Goal: Answer question/provide support: Share knowledge or assist other users

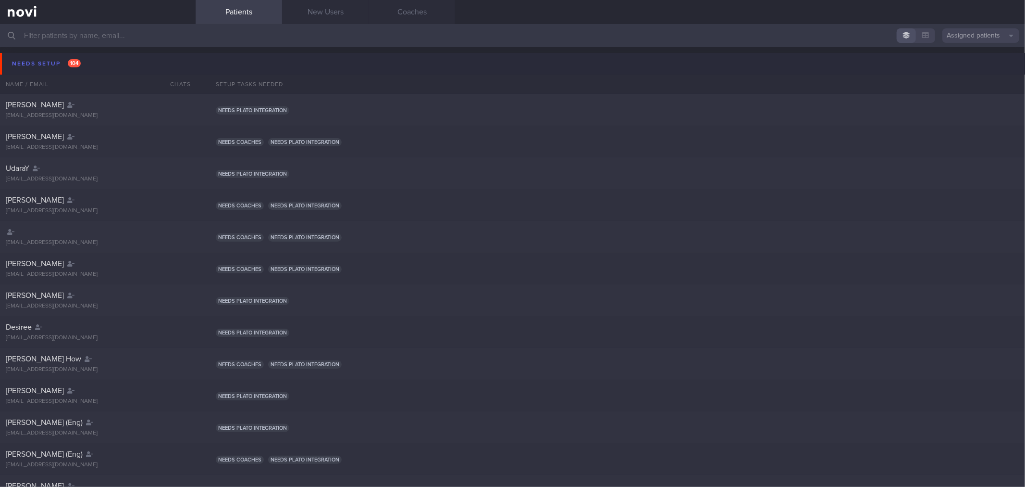
click at [133, 54] on button "Needs setup 104" at bounding box center [514, 64] width 1028 height 22
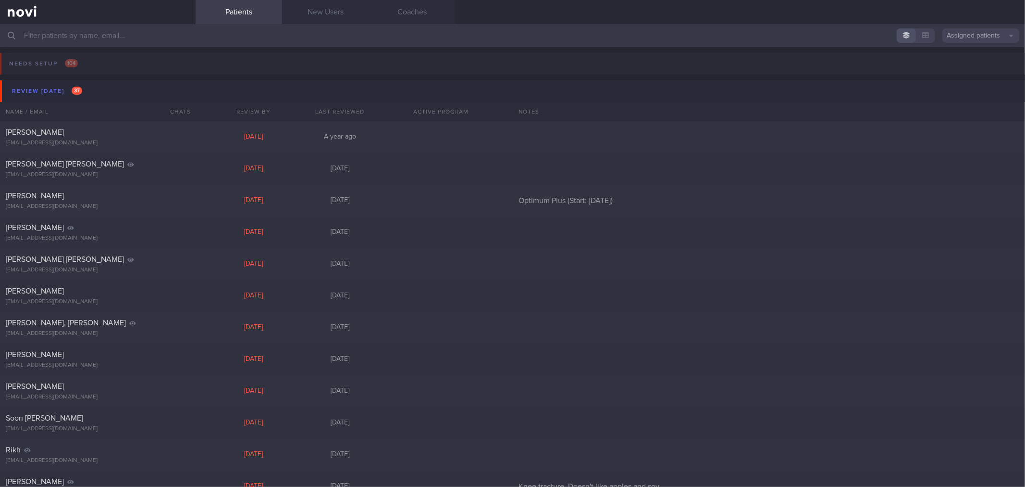
click at [98, 84] on button "Review [DATE] 37" at bounding box center [514, 91] width 1028 height 22
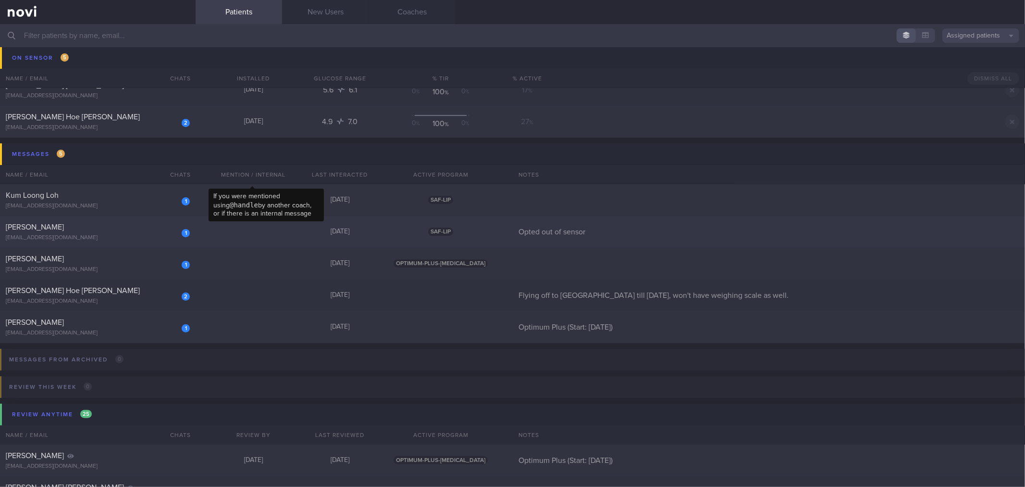
scroll to position [213, 0]
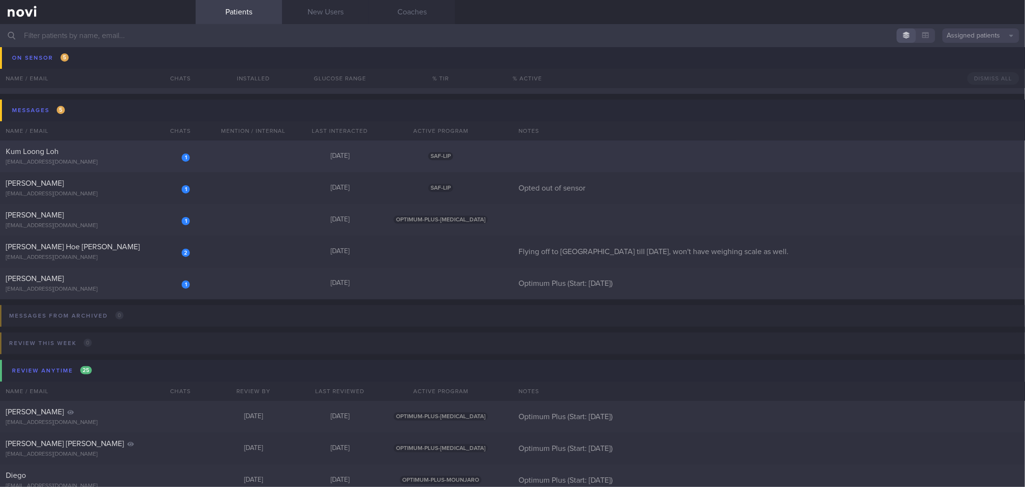
click at [200, 155] on div "1 Kum Loong Loh [EMAIL_ADDRESS][DOMAIN_NAME] [DATE] SAF-LIP" at bounding box center [512, 156] width 1025 height 32
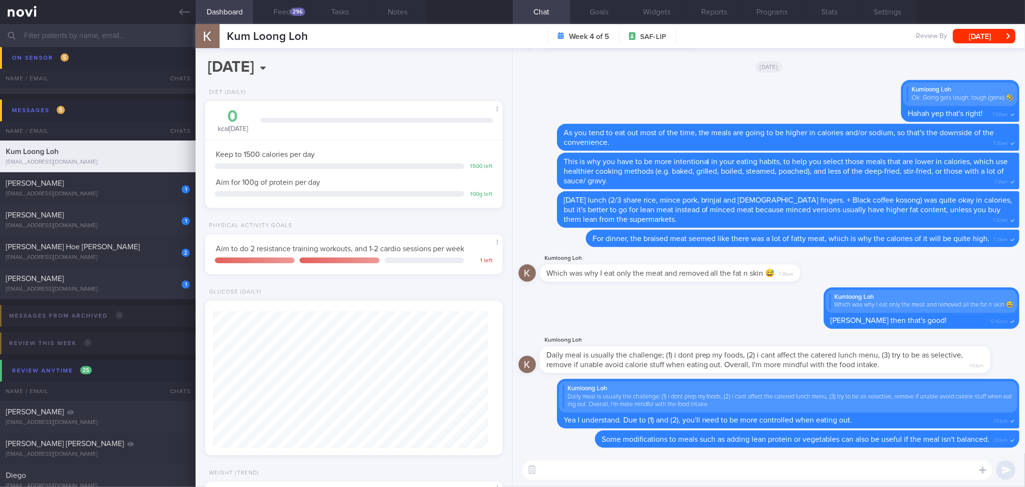
scroll to position [138, 275]
click at [679, 463] on textarea at bounding box center [758, 469] width 470 height 19
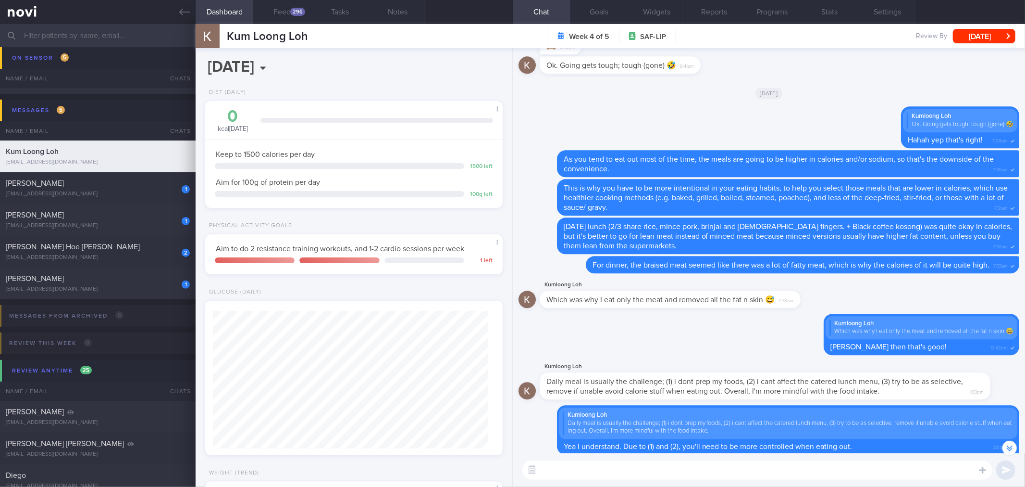
scroll to position [0, 0]
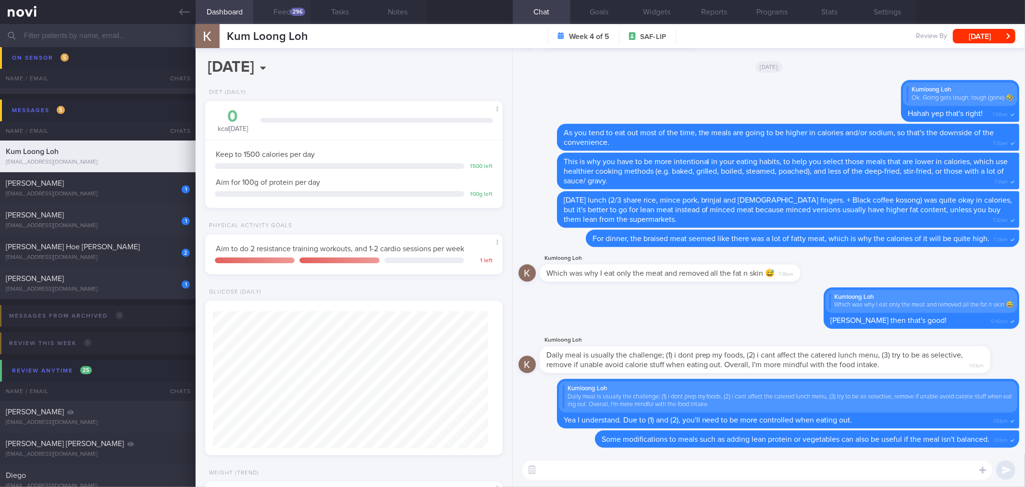
click at [276, 12] on button "Feed 296" at bounding box center [282, 12] width 58 height 24
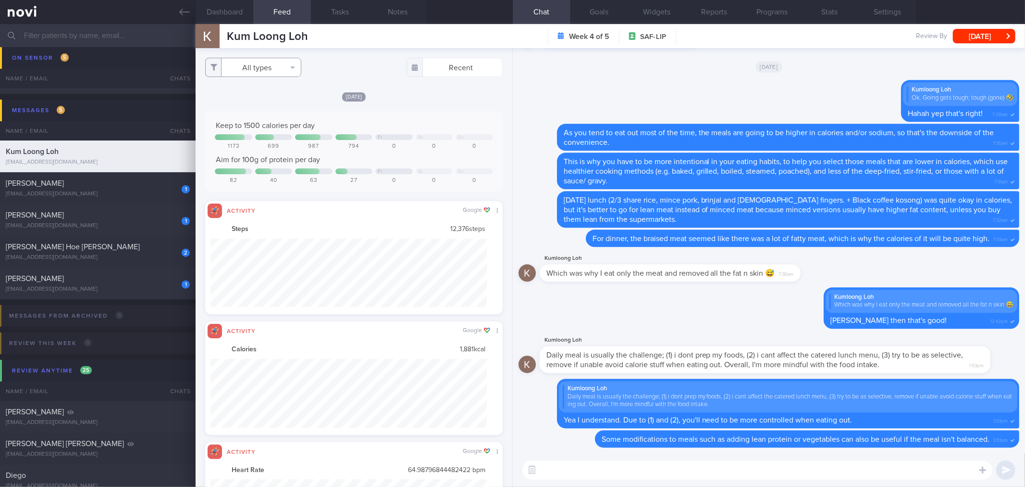
click at [255, 64] on button "All types" at bounding box center [253, 67] width 96 height 19
click at [270, 102] on button "Activity" at bounding box center [253, 100] width 95 height 14
checkbox input "false"
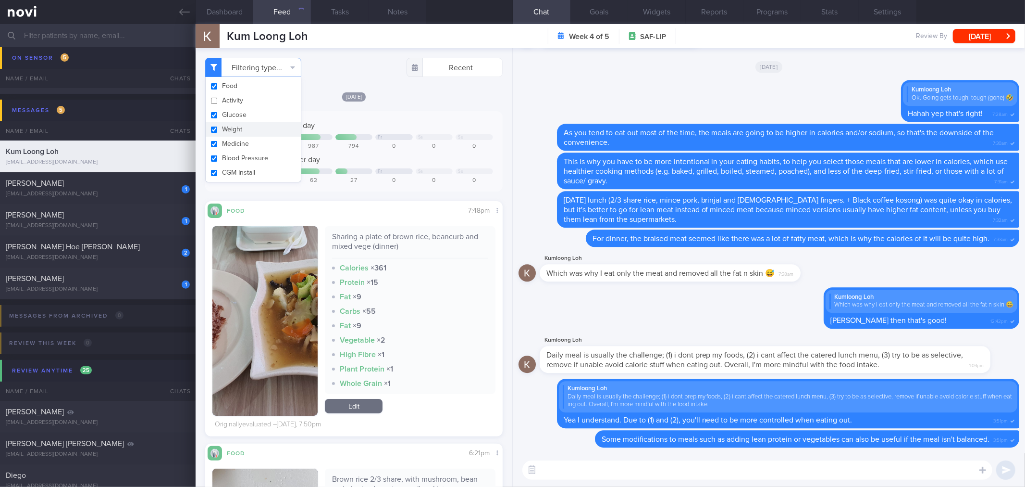
click at [270, 127] on button "Weight" at bounding box center [253, 129] width 95 height 14
checkbox input "false"
click at [425, 104] on div "[DATE] Keep to 1500 calories per day Fr Sa Su 1173 699 987 794 0 0 0 Aim for 10…" at bounding box center [353, 263] width 297 height 345
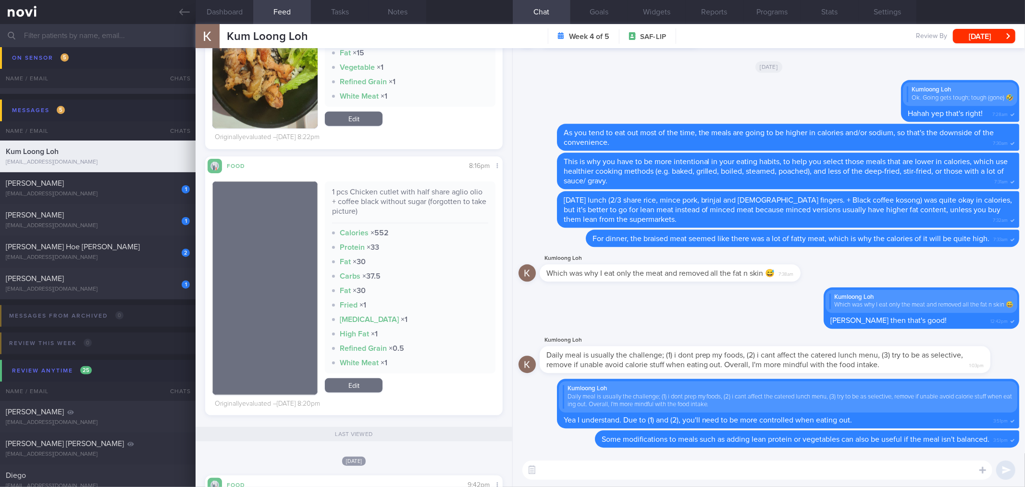
scroll to position [908, 0]
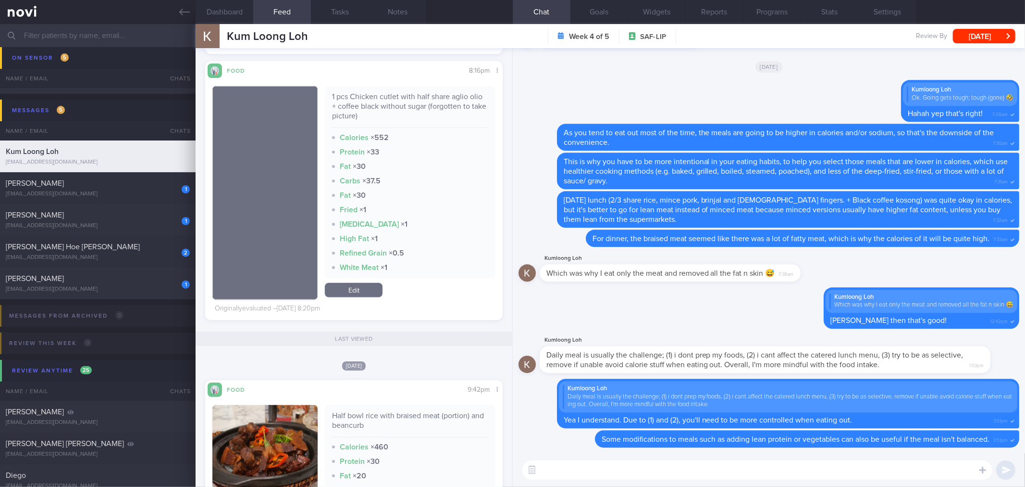
click at [625, 471] on textarea at bounding box center [758, 469] width 470 height 19
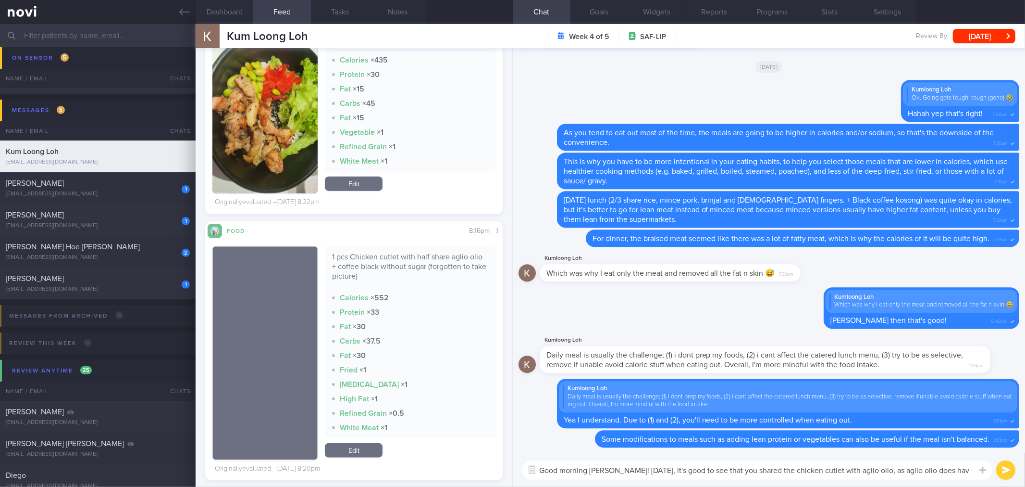
scroll to position [-8, 0]
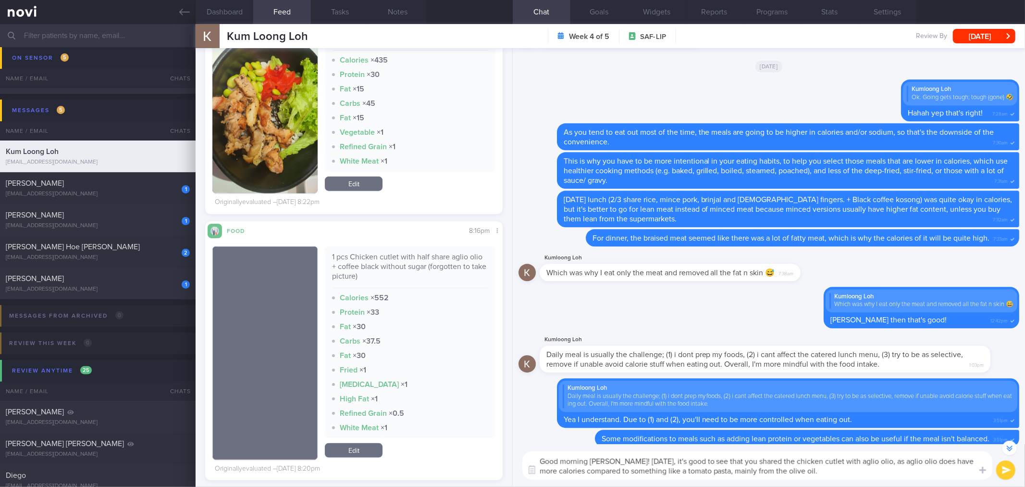
type textarea "Good morning [PERSON_NAME]! [DATE], it's good to see that you shared the chicke…"
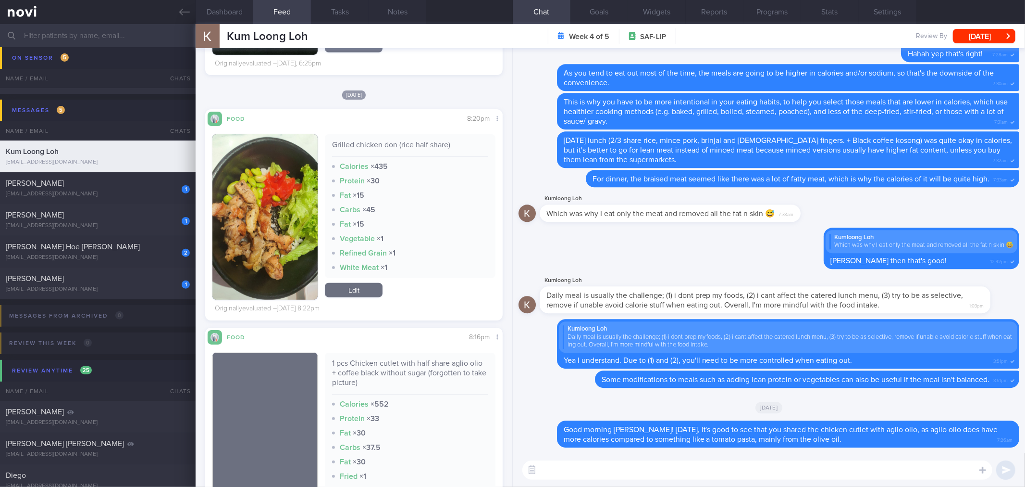
scroll to position [641, 0]
click at [386, 146] on div "Grilled chicken don (rice half share)" at bounding box center [410, 148] width 156 height 17
copy div "Grilled chicken don (rice half share)"
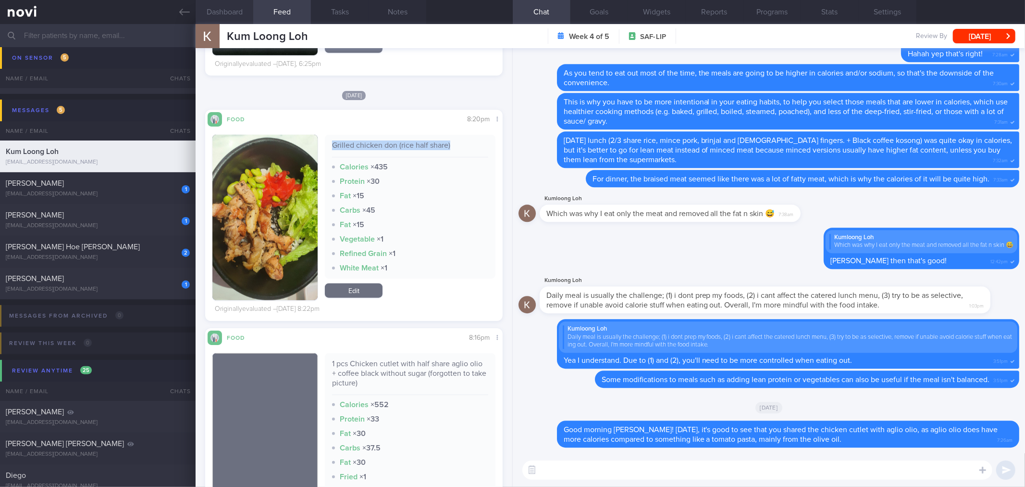
click at [218, 16] on button "Dashboard" at bounding box center [225, 12] width 58 height 24
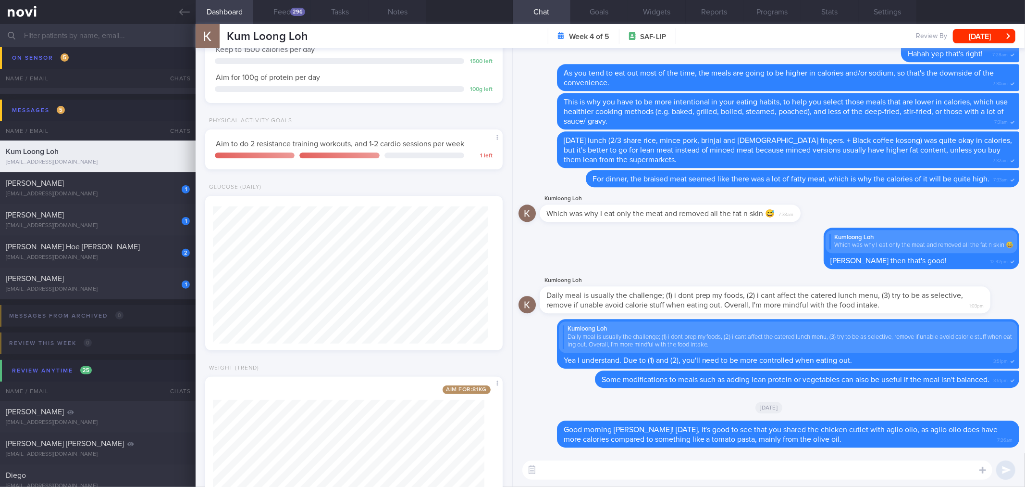
scroll to position [184, 0]
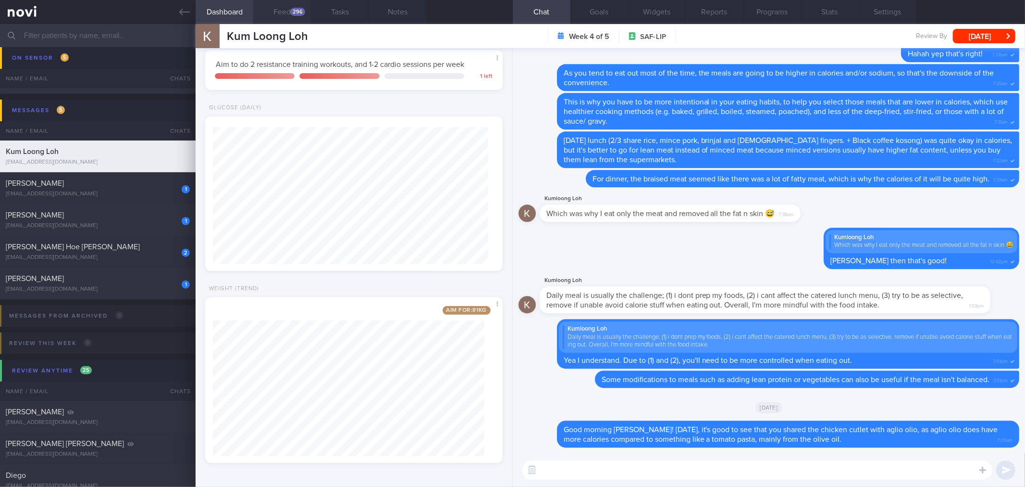
click at [296, 15] on div "296" at bounding box center [297, 12] width 15 height 8
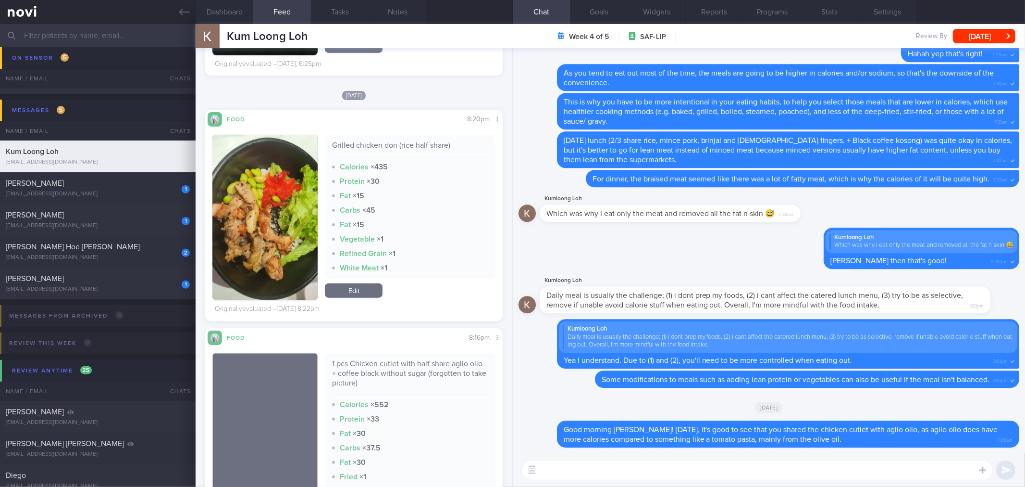
click at [674, 470] on textarea at bounding box center [758, 469] width 470 height 19
click at [613, 468] on textarea at bounding box center [758, 469] width 470 height 19
paste textarea "Grilled chicken don (rice half share)"
click at [853, 471] on textarea "At dinner, you had Grilled chicken don (rice half share), which was also a dece…" at bounding box center [758, 469] width 470 height 19
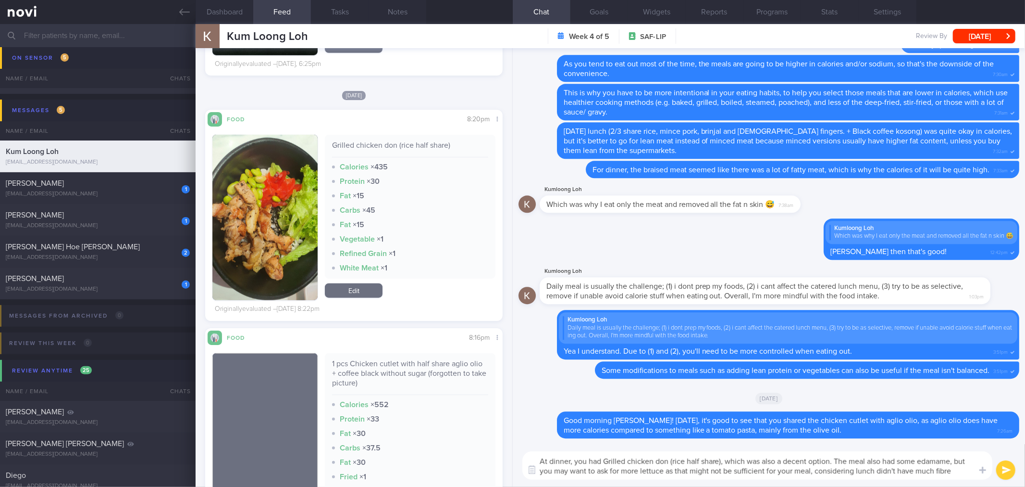
type textarea "At dinner, you had Grilled chicken don (rice half share), which was also a dece…"
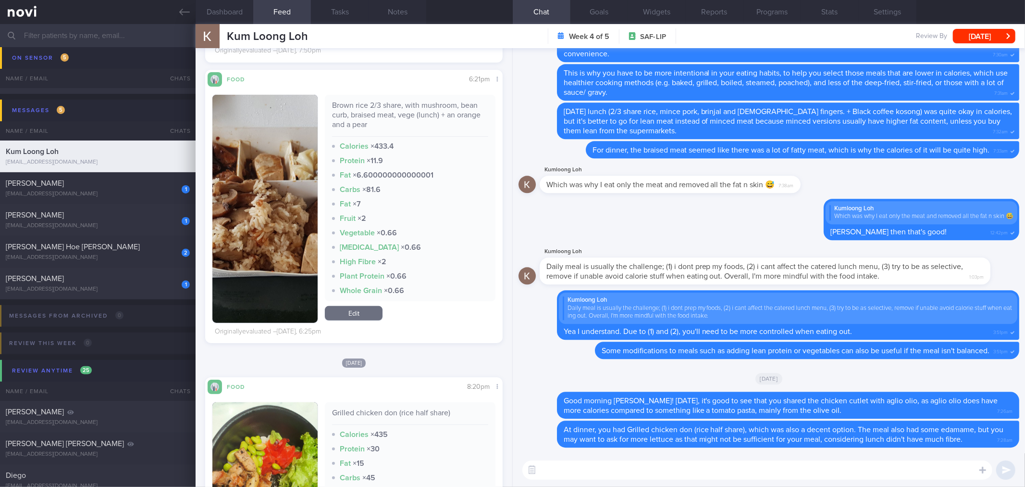
scroll to position [160, 0]
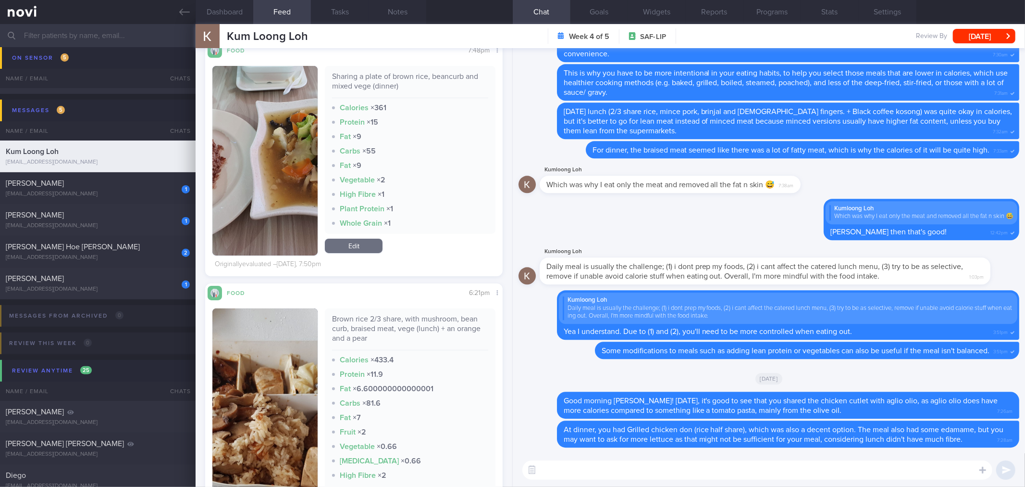
click at [417, 330] on div "Brown rice 2/3 share, with mushroom, bean curb, braised meat, vege (lunch) + an…" at bounding box center [410, 332] width 156 height 36
copy div "Brown rice 2/3 share, with mushroom, bean curb, braised meat, vege (lunch) + an…"
click at [612, 466] on textarea at bounding box center [758, 469] width 470 height 19
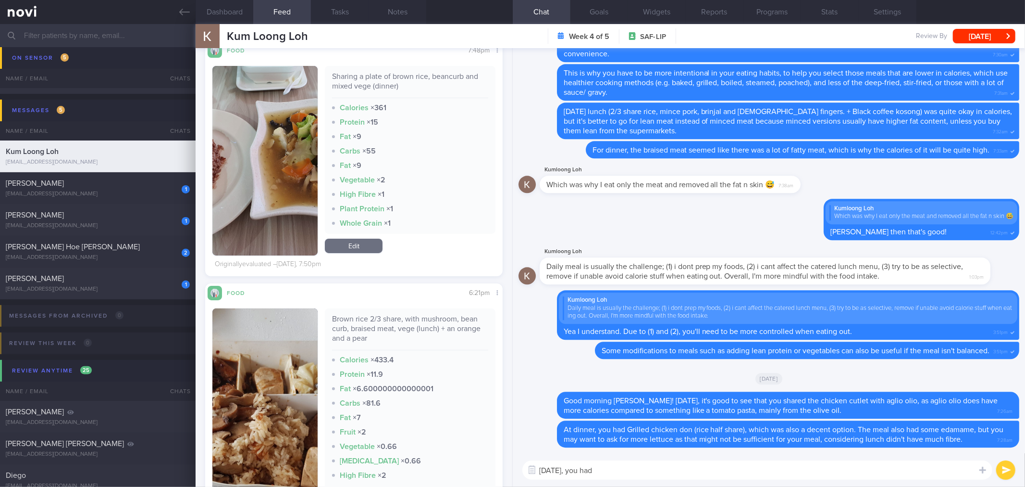
paste textarea "Brown rice 2/3 share, with mushroom, bean curb, braised meat, vege (lunch) + an…"
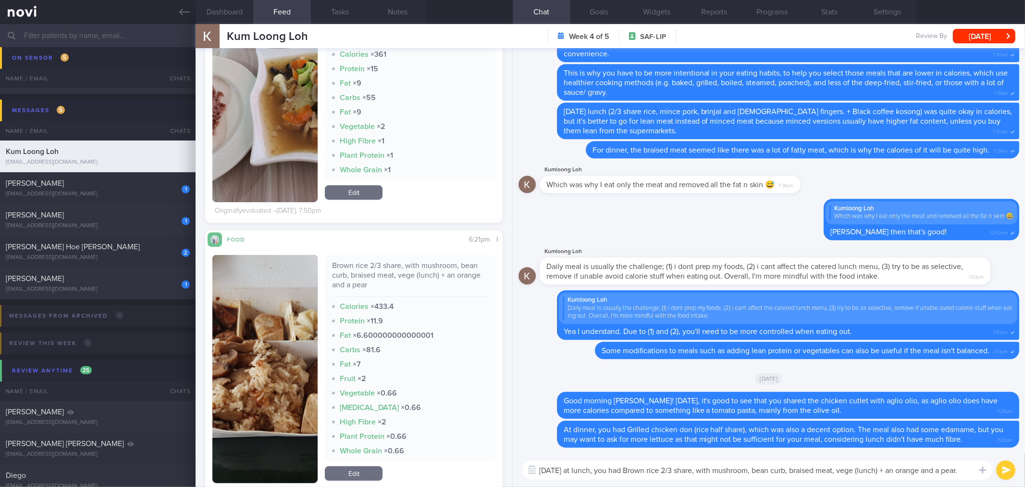
click at [267, 354] on button "button" at bounding box center [265, 369] width 105 height 228
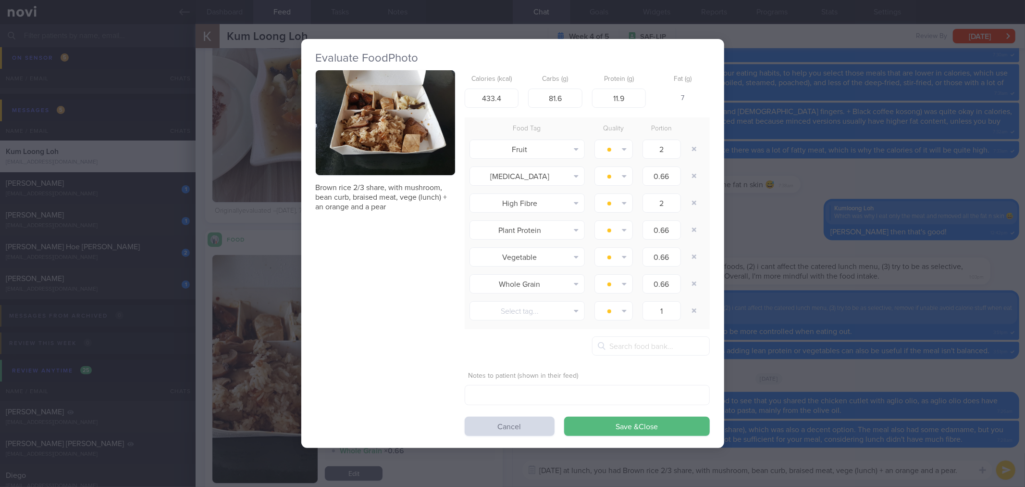
click at [366, 162] on img "button" at bounding box center [385, 122] width 139 height 105
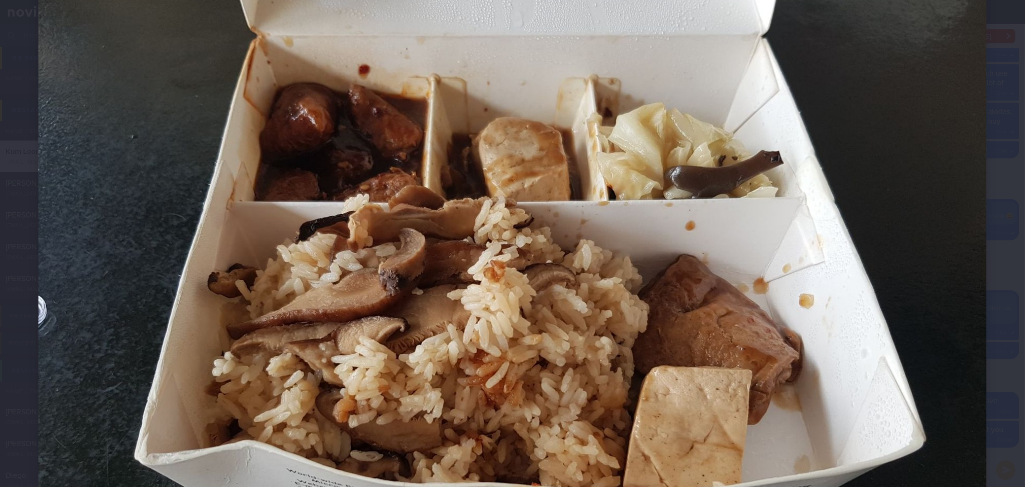
scroll to position [160, 0]
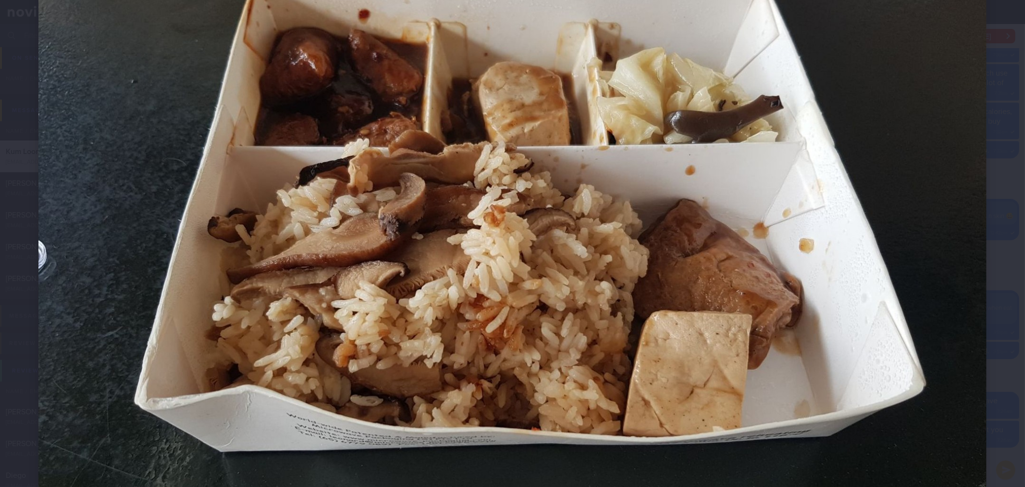
click at [958, 338] on img at bounding box center [512, 234] width 949 height 712
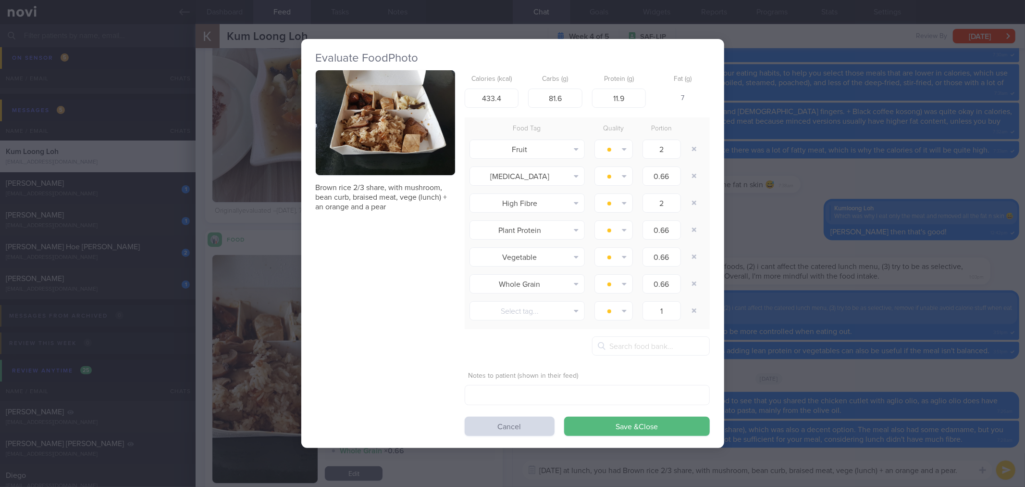
click at [958, 338] on div "Evaluate Food Photo Brown rice 2/3 share, with mushroom, bean curb, braised mea…" at bounding box center [512, 243] width 1025 height 487
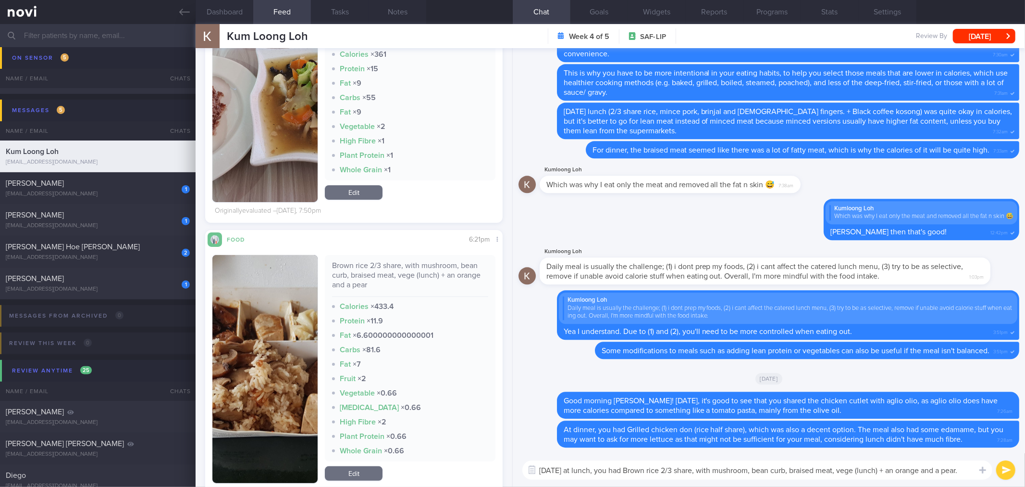
click at [881, 474] on textarea "[DATE] at lunch, you had Brown rice 2/3 share, with mushroom, bean curb, braise…" at bounding box center [758, 469] width 470 height 19
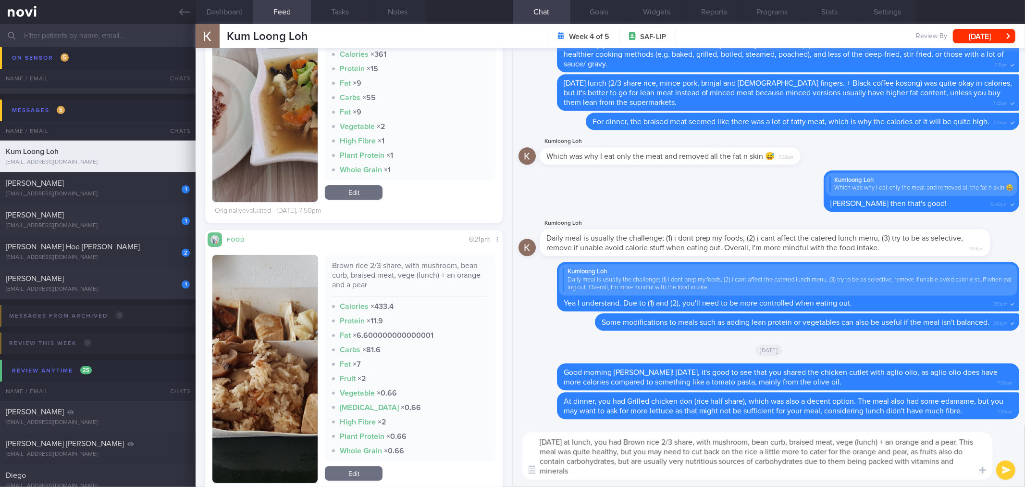
type textarea "[DATE] at lunch, you had Brown rice 2/3 share, with mushroom, bean curb, braise…"
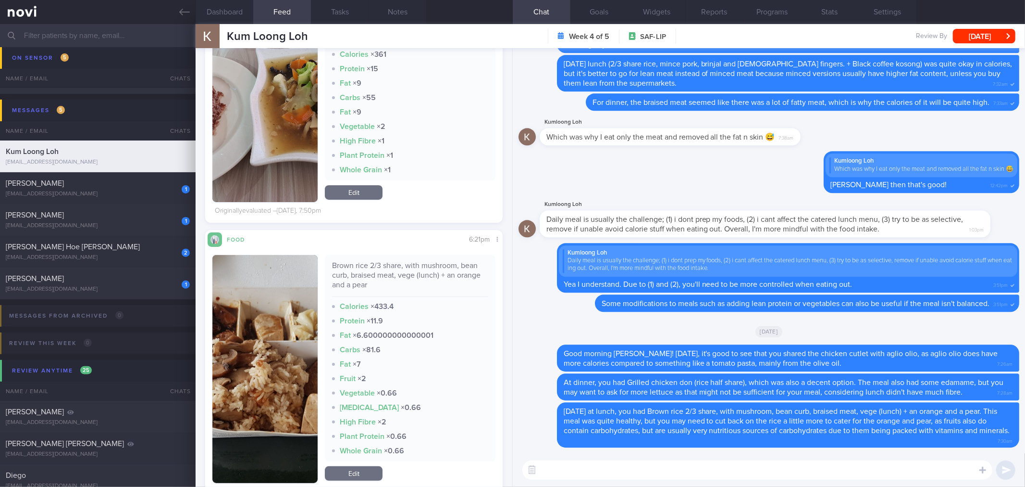
scroll to position [53, 0]
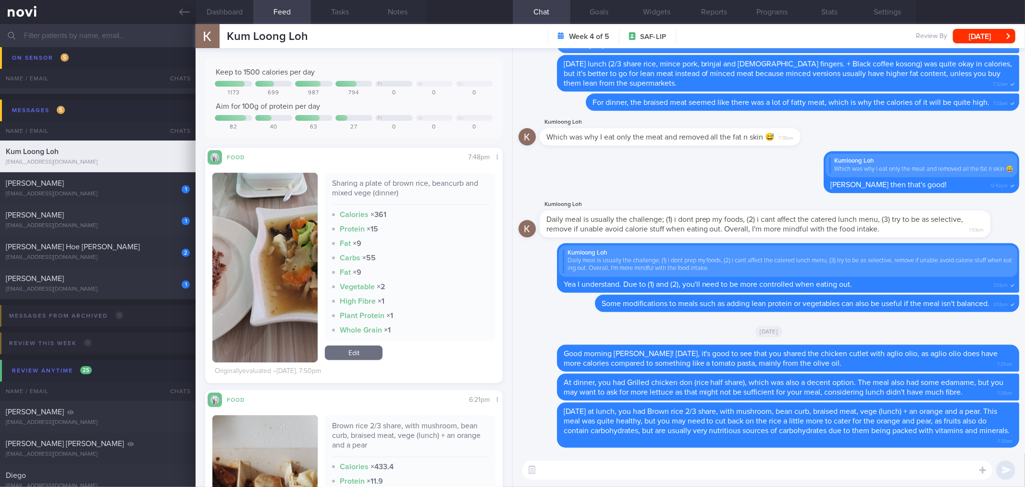
click at [248, 262] on button "button" at bounding box center [265, 267] width 105 height 189
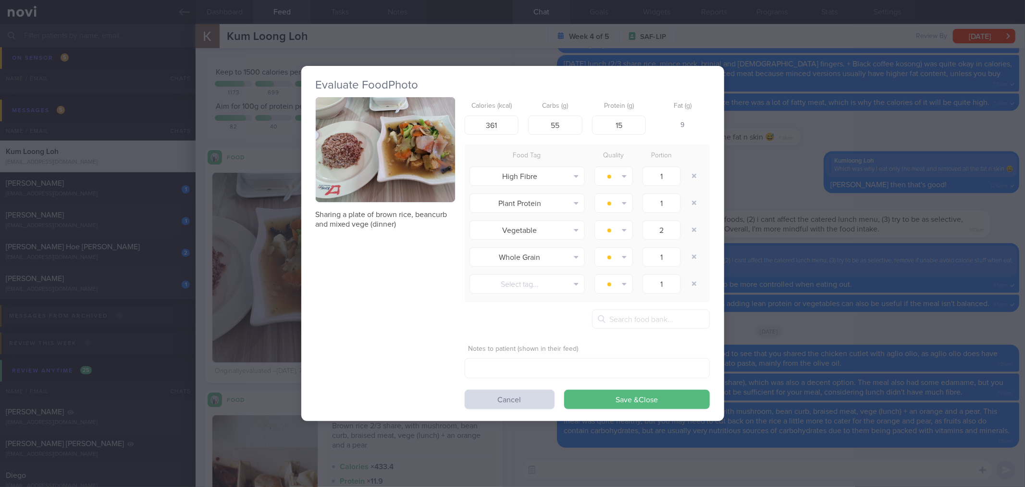
click at [414, 199] on button "button" at bounding box center [385, 149] width 139 height 105
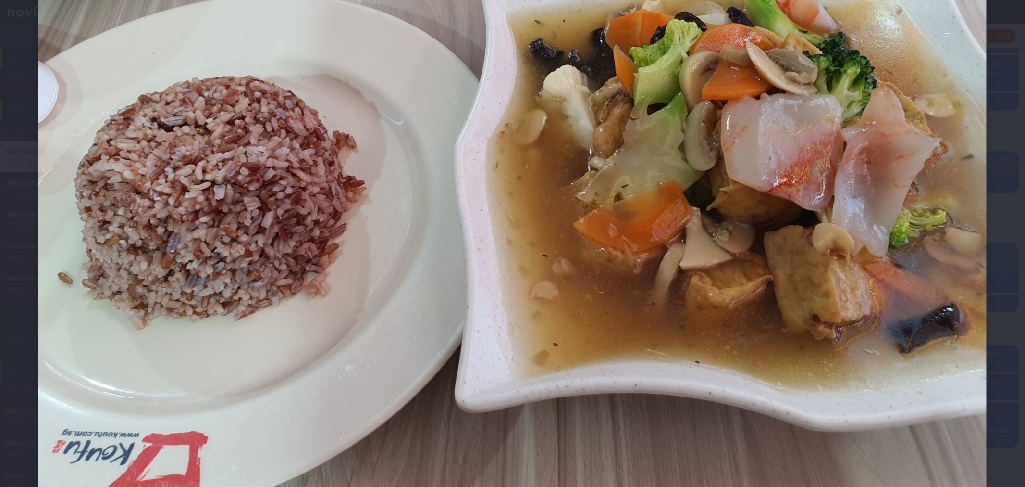
scroll to position [107, 0]
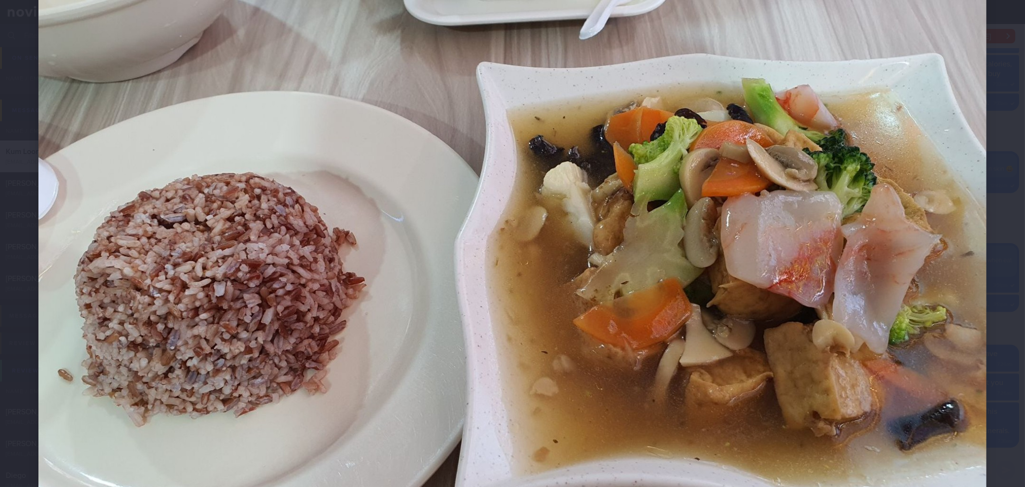
click at [990, 325] on div at bounding box center [512, 287] width 1025 height 788
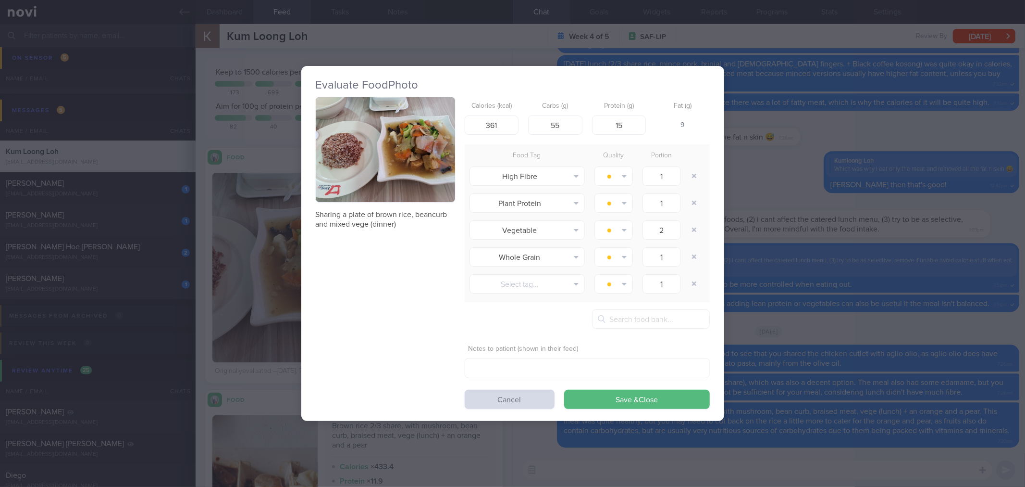
click at [963, 324] on div "Evaluate Food Photo Sharing a plate of brown rice, beancurb and mixed vege (din…" at bounding box center [512, 243] width 1025 height 487
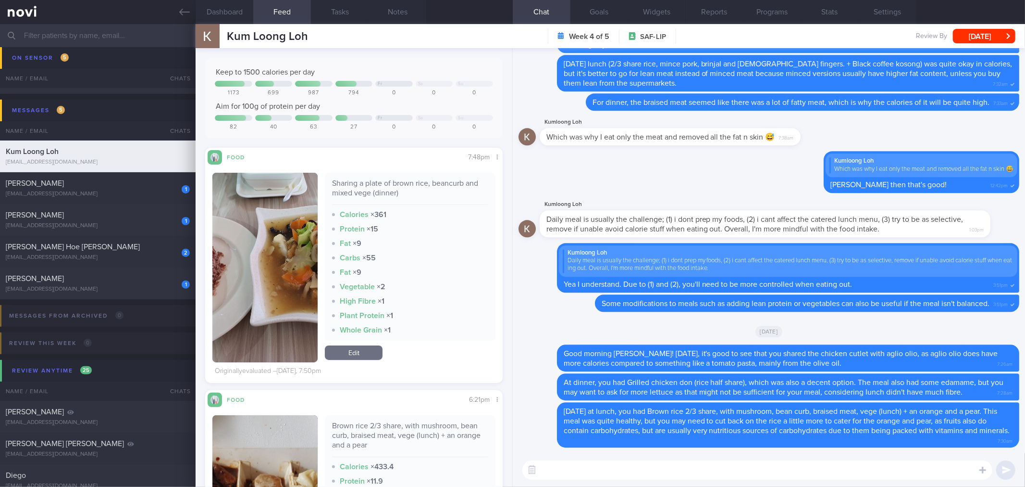
click at [373, 189] on div "Sharing a plate of brown rice, beancurb and mixed vege (dinner)" at bounding box center [410, 191] width 156 height 26
copy div "Sharing a plate of brown rice, beancurb and mixed vege (dinner)"
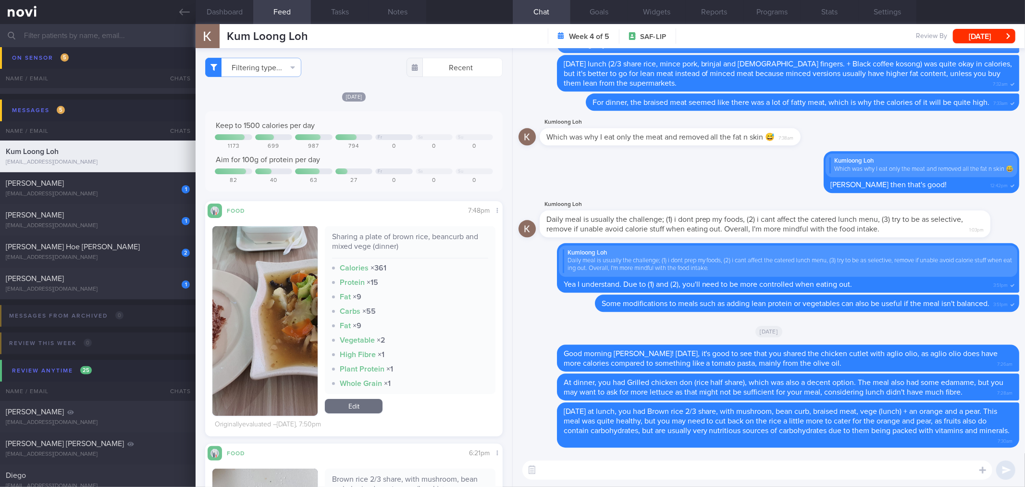
click at [654, 477] on textarea at bounding box center [758, 469] width 470 height 19
paste textarea "Sharing a plate of brown rice, beancurb and mixed vege (dinner)"
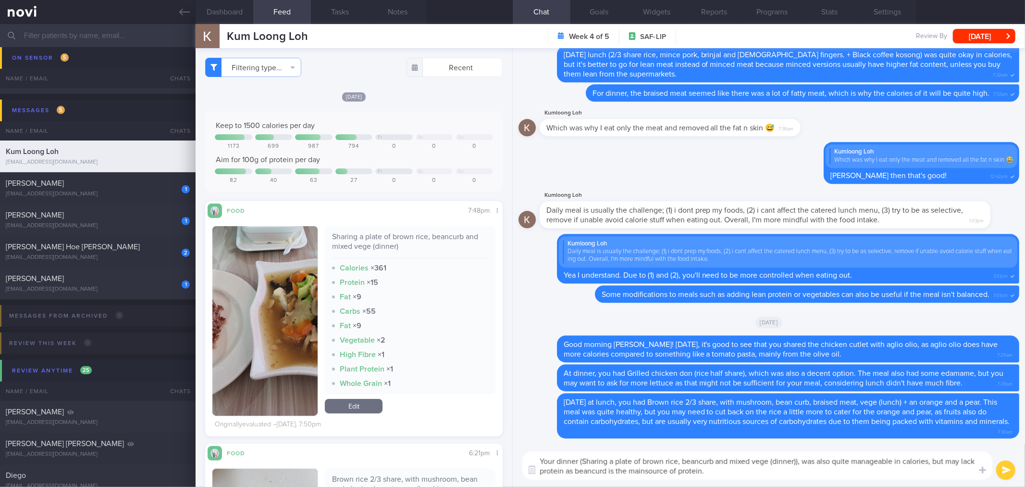
type textarea "Your dinner (Sharing a plate of brown rice, beancurb and mixed vege (dinner)), …"
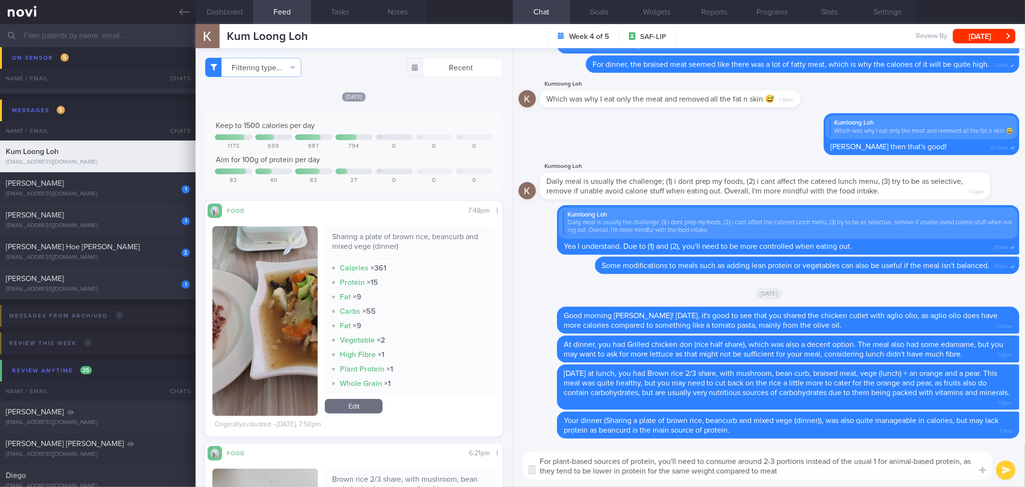
type textarea "For plant-based sources of protein, you'll need to consume around 2-3 portions …"
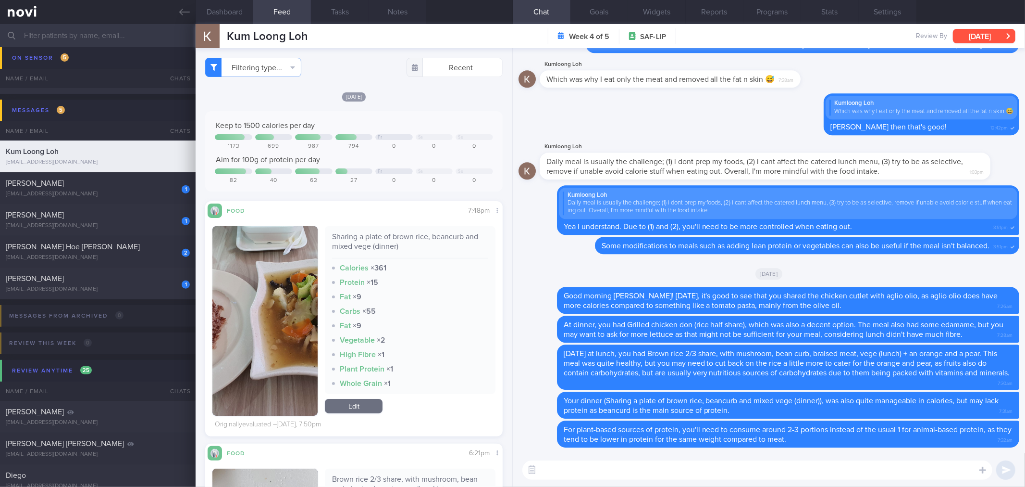
click at [998, 39] on button "[DATE]" at bounding box center [984, 36] width 63 height 14
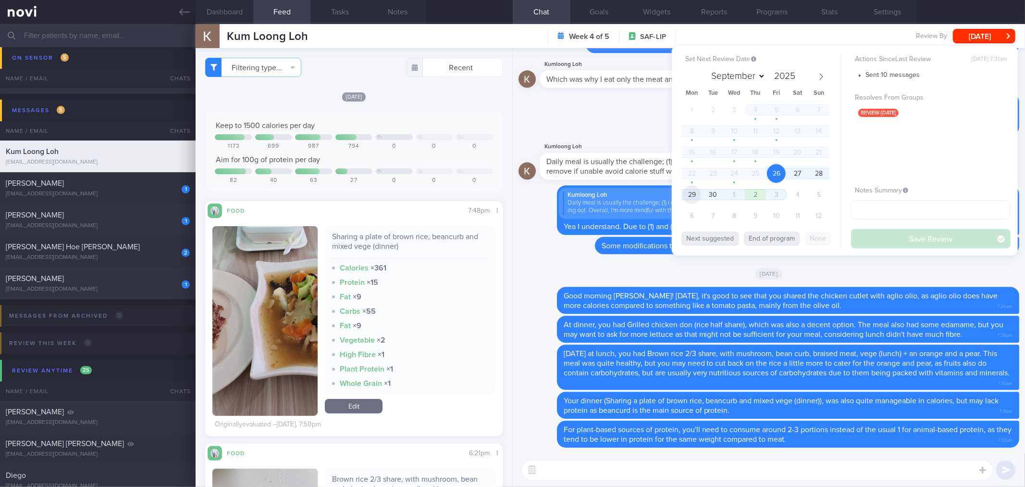
click at [690, 194] on span "29" at bounding box center [692, 194] width 19 height 19
click at [877, 236] on button "Save Review" at bounding box center [931, 238] width 160 height 19
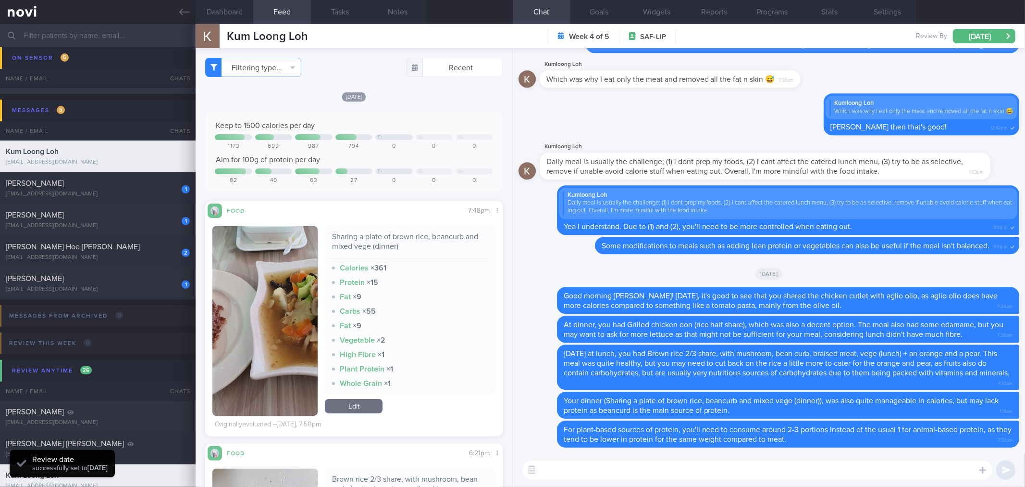
click at [188, 11] on icon at bounding box center [184, 12] width 11 height 11
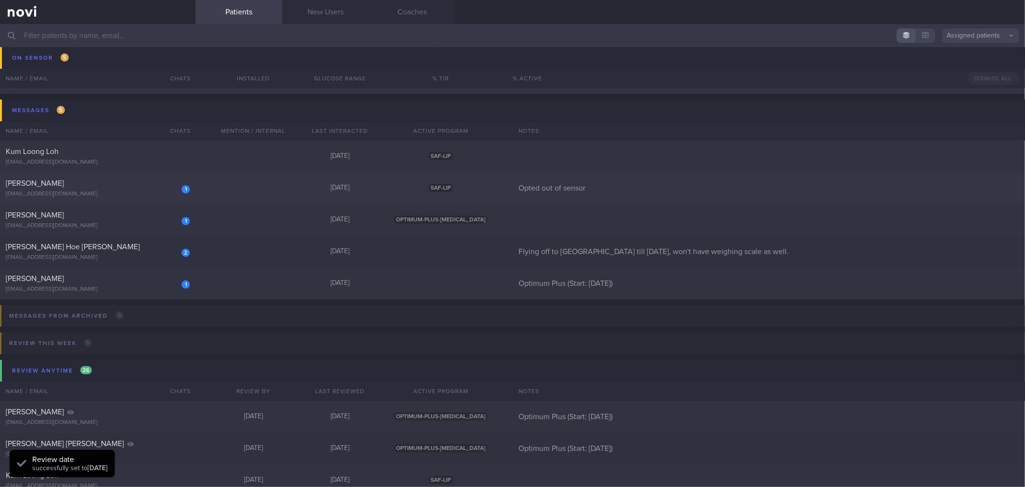
click at [136, 174] on div "1 [PERSON_NAME] [EMAIL_ADDRESS][DOMAIN_NAME] [DATE] SAF-LIP Opted out of sensor" at bounding box center [512, 188] width 1025 height 32
select select "8"
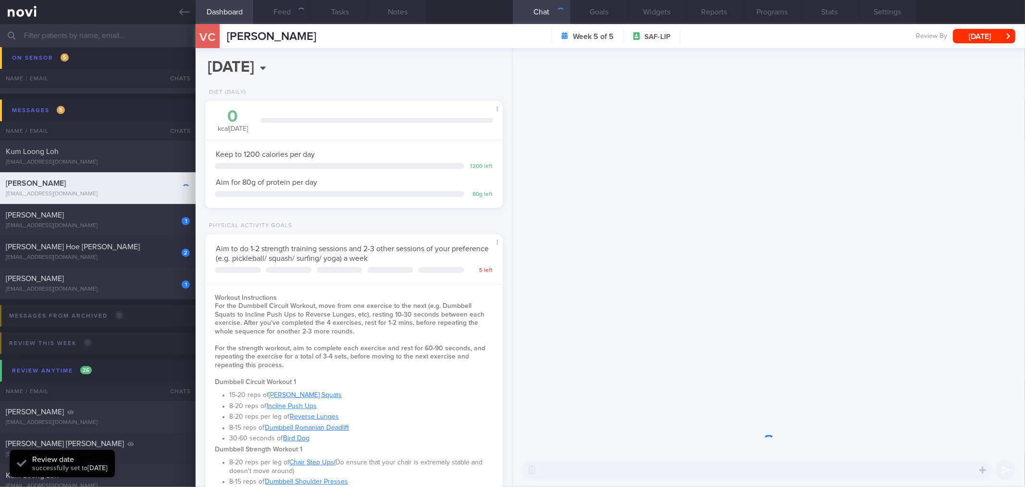
scroll to position [150, 272]
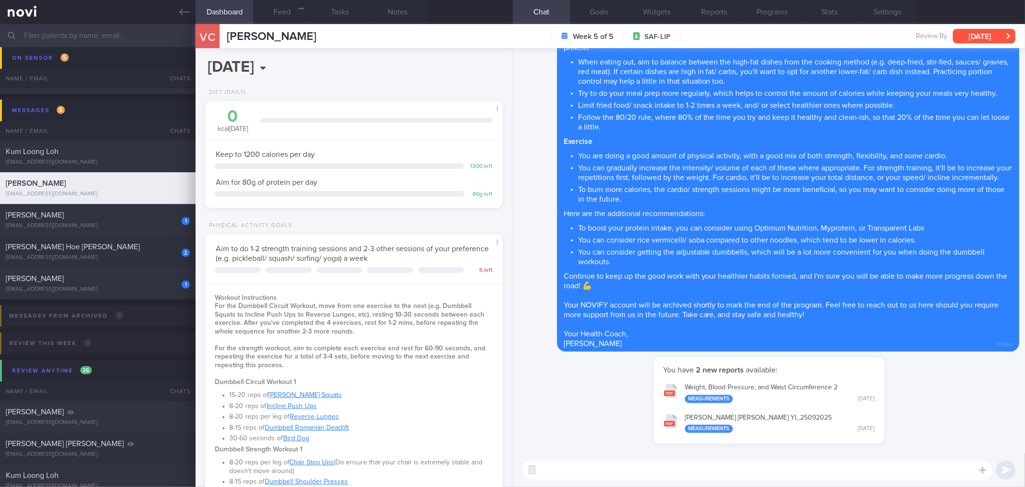
click at [982, 38] on button "[DATE]" at bounding box center [984, 36] width 63 height 14
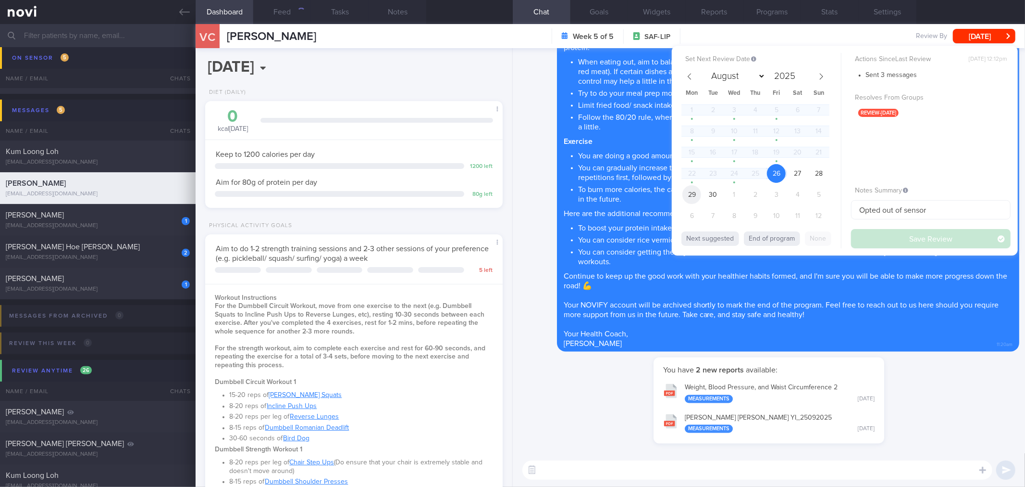
click at [687, 194] on span "29" at bounding box center [692, 194] width 19 height 19
click at [885, 236] on button "Save Review" at bounding box center [931, 238] width 160 height 19
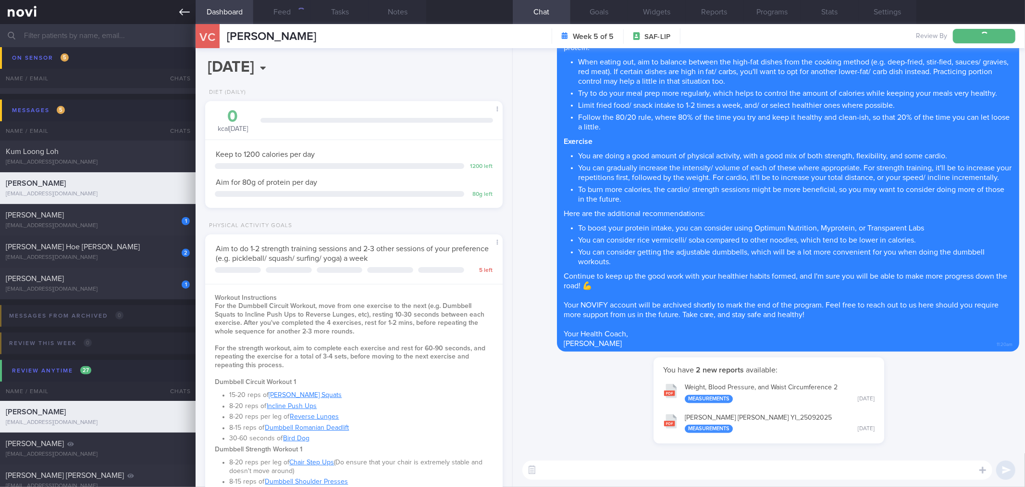
click at [186, 11] on icon at bounding box center [184, 12] width 11 height 11
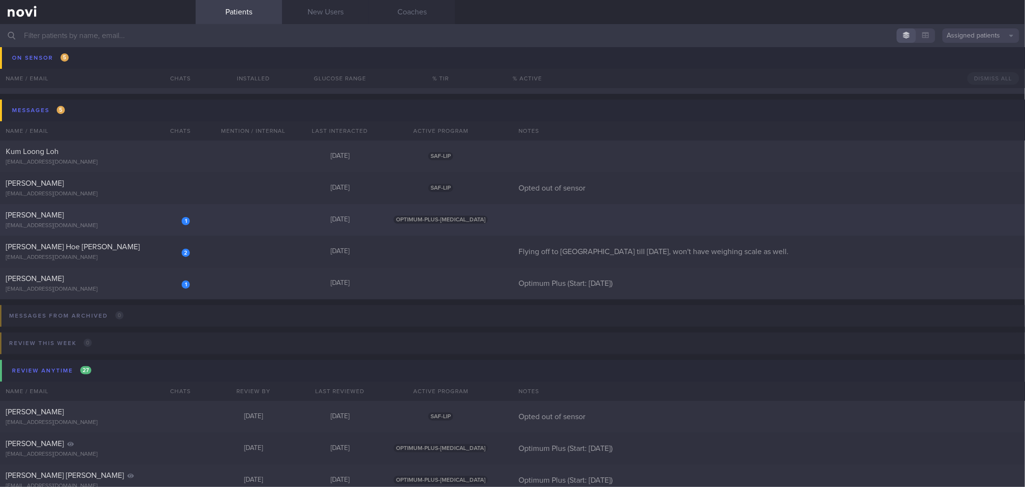
click at [126, 217] on div "[PERSON_NAME]" at bounding box center [97, 215] width 182 height 10
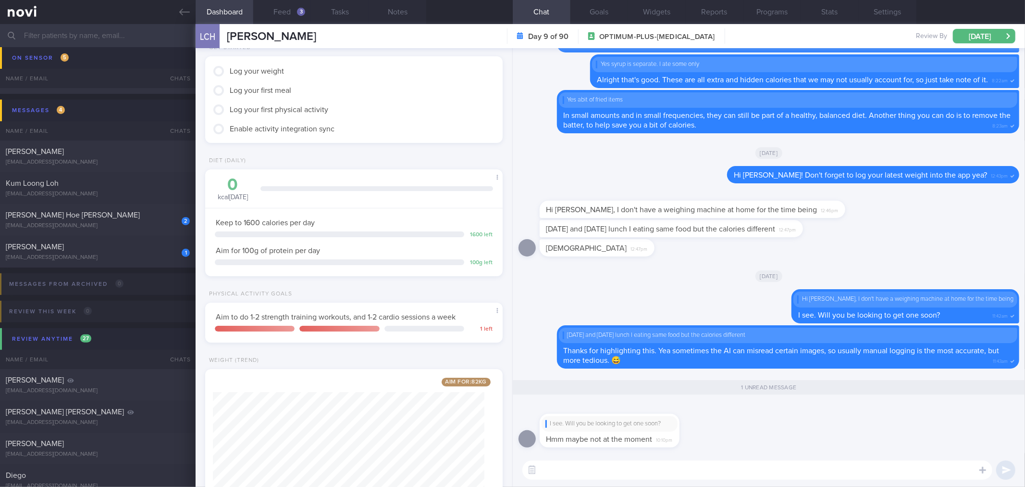
scroll to position [116, 0]
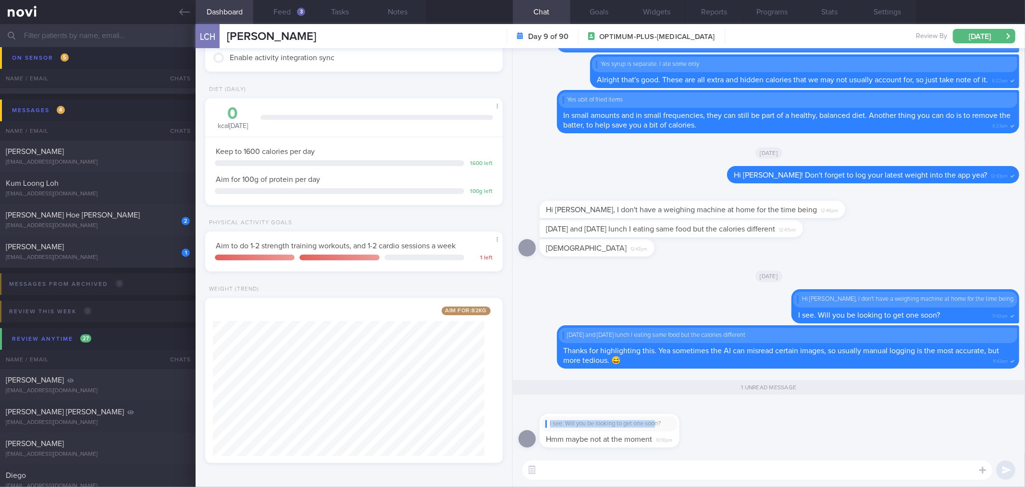
drag, startPoint x: 658, startPoint y: 426, endPoint x: 863, endPoint y: 443, distance: 206.5
click at [889, 426] on div "I see. Will you be looking to get one soon? Hmm maybe not at the moment 10:10pm" at bounding box center [769, 427] width 501 height 51
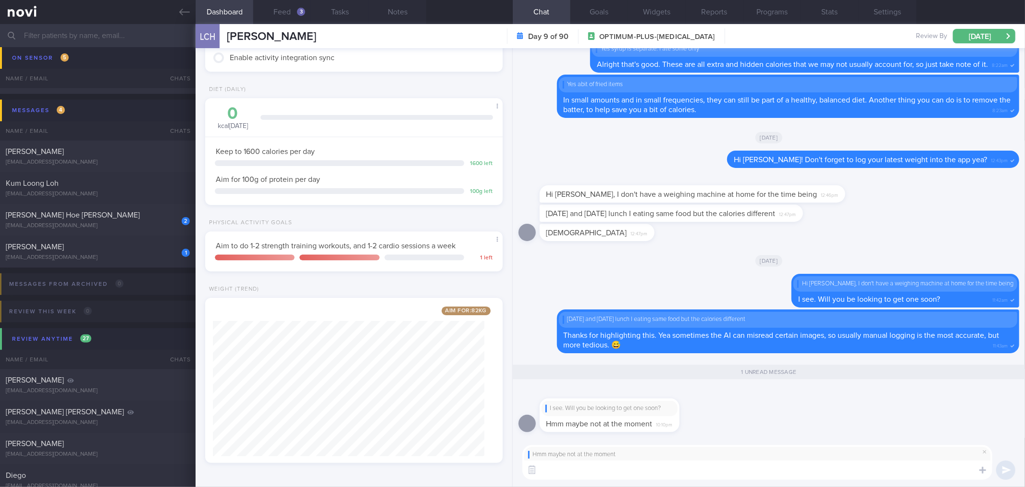
click at [772, 475] on textarea at bounding box center [758, 469] width 470 height 19
type textarea "Alright. How might you want to track your progress then?"
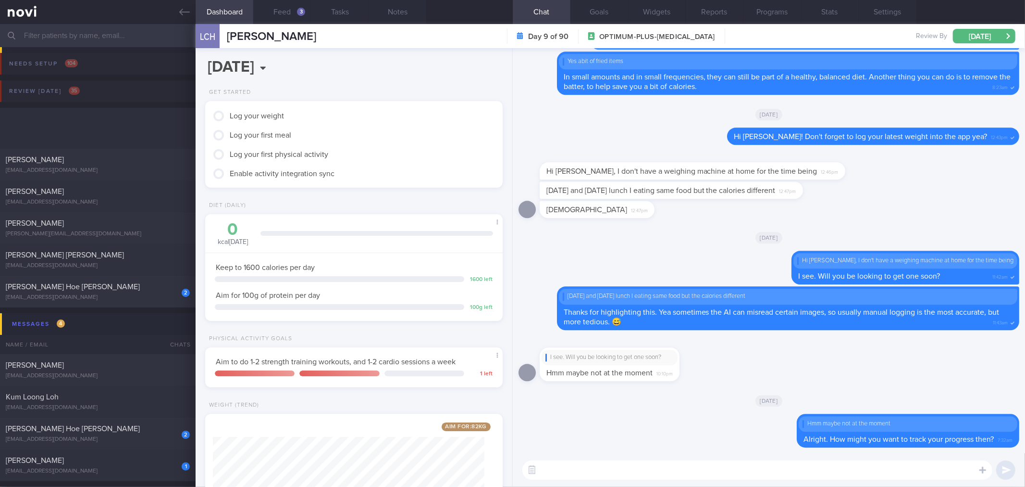
scroll to position [150, 272]
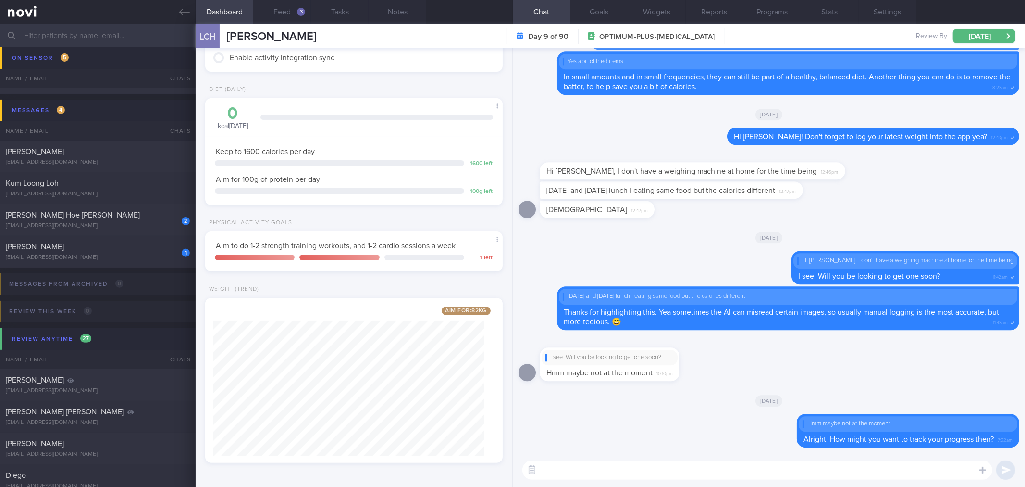
click at [602, 467] on textarea at bounding box center [758, 469] width 470 height 19
click at [879, 470] on textarea at bounding box center [758, 469] width 470 height 19
type textarea "Would you be keen to measure your girth measurements?"
click at [992, 444] on button "button" at bounding box center [994, 440] width 19 height 19
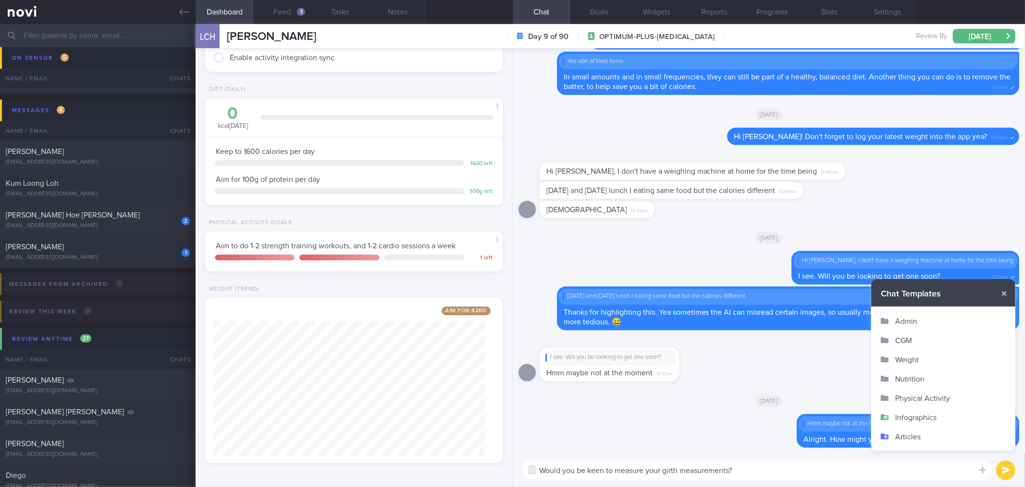
click at [927, 417] on button "Infographics" at bounding box center [944, 416] width 144 height 19
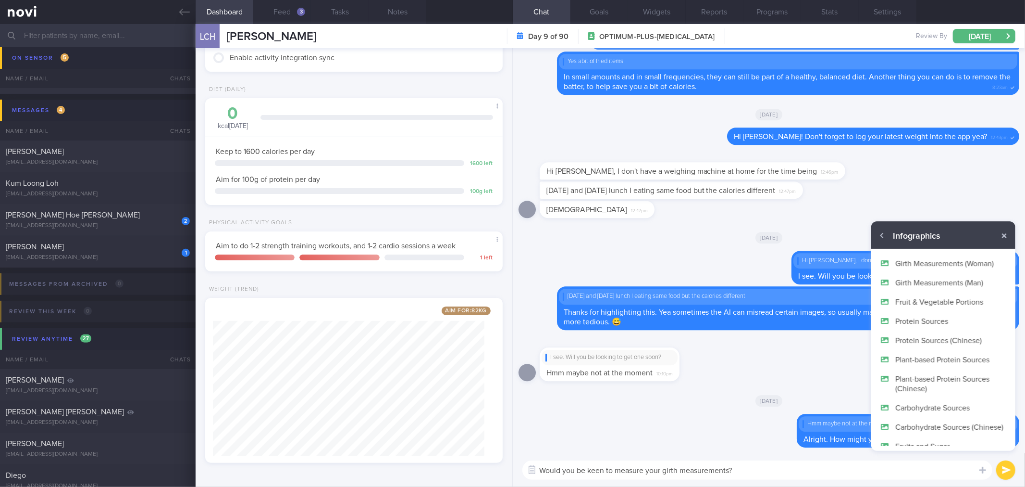
click at [950, 281] on button "Girth Measurements (Man)" at bounding box center [944, 282] width 144 height 19
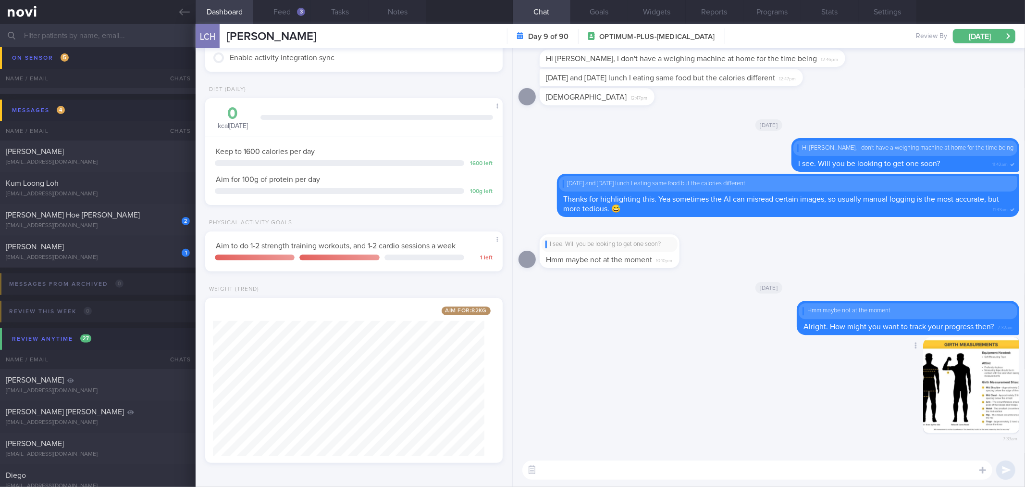
type textarea "Would you be keen to measure your girth measurements?"
click at [786, 468] on textarea "Would you be keen to measure your girth measurements?" at bounding box center [758, 469] width 470 height 19
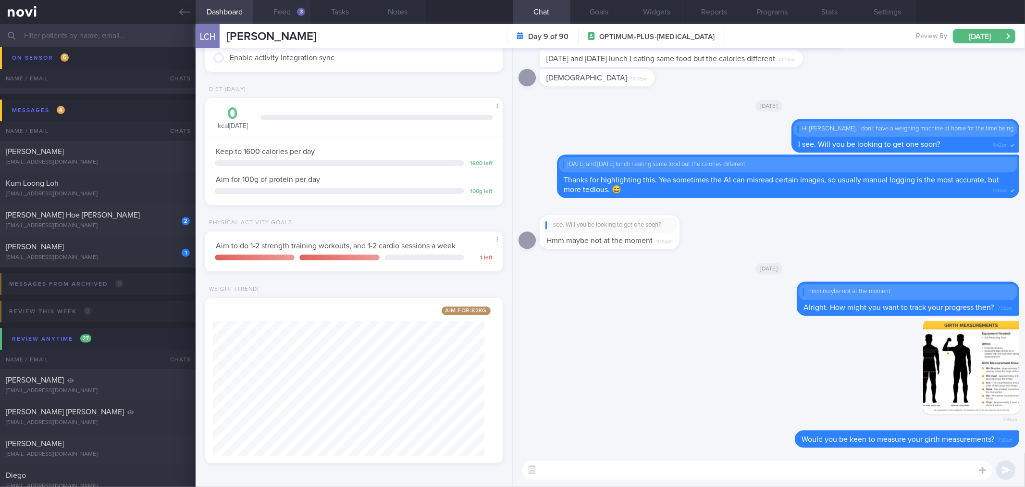
click at [287, 10] on button "Feed 3" at bounding box center [282, 12] width 58 height 24
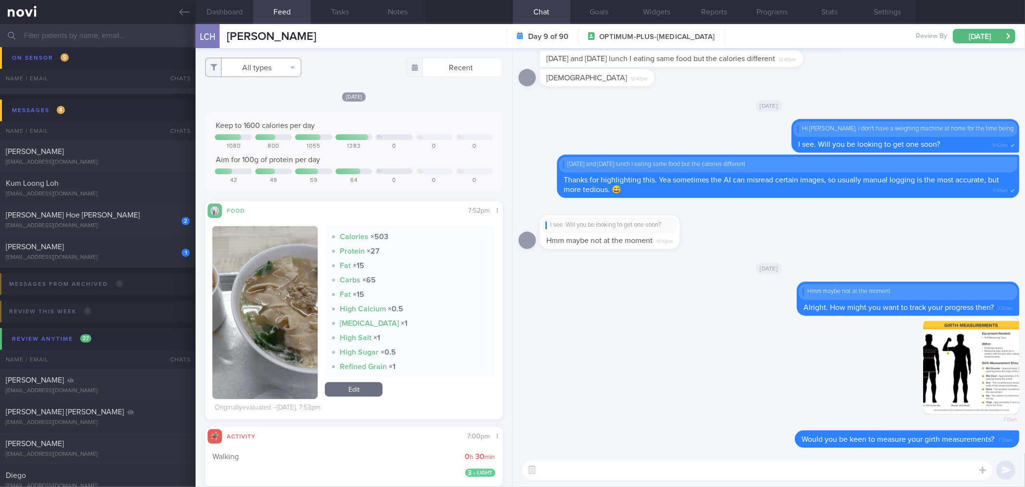
click at [278, 68] on button "All types" at bounding box center [253, 67] width 96 height 19
click at [274, 102] on button "Activity" at bounding box center [253, 100] width 95 height 14
checkbox input "false"
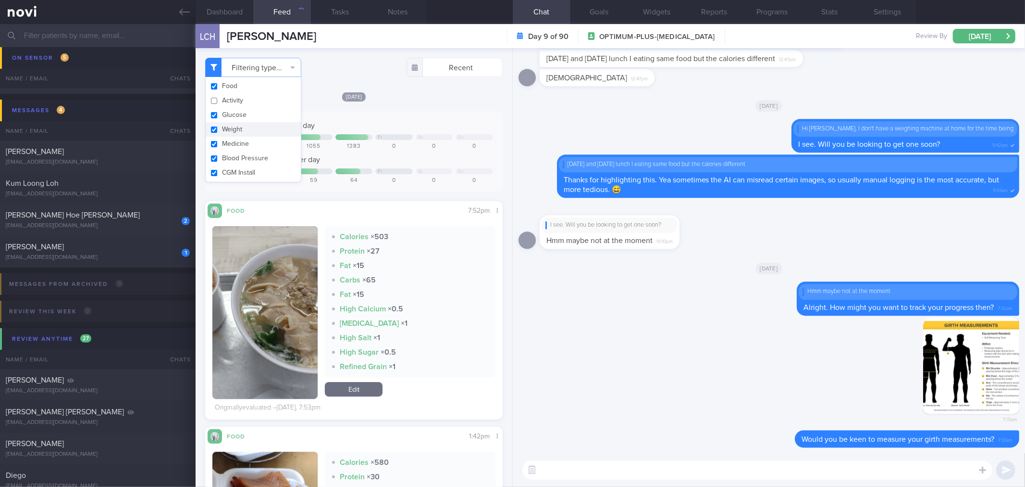
click at [267, 128] on button "Weight" at bounding box center [253, 129] width 95 height 14
checkbox input "false"
click at [390, 89] on div "Filtering type... Food Activity Glucose Weight Medicine Blood Pressure CGM Inst…" at bounding box center [354, 267] width 316 height 438
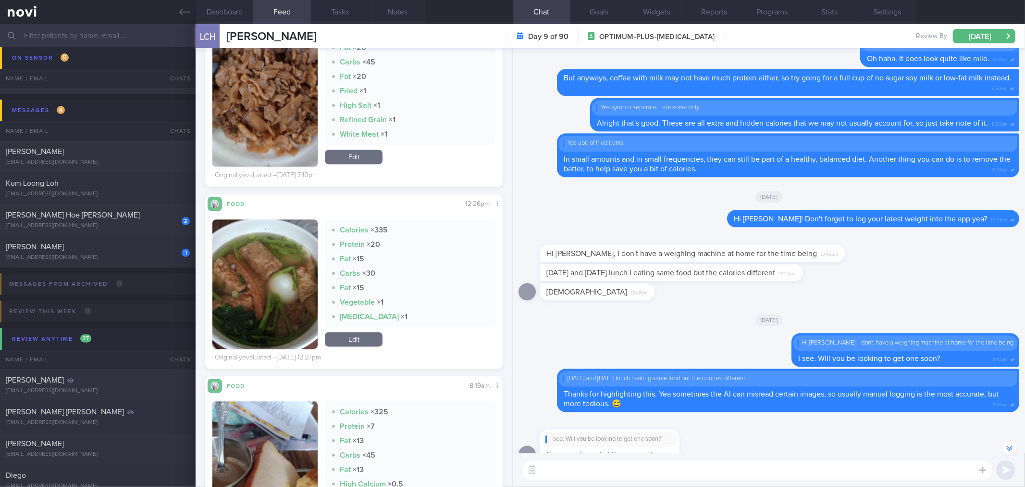
scroll to position [2297, 0]
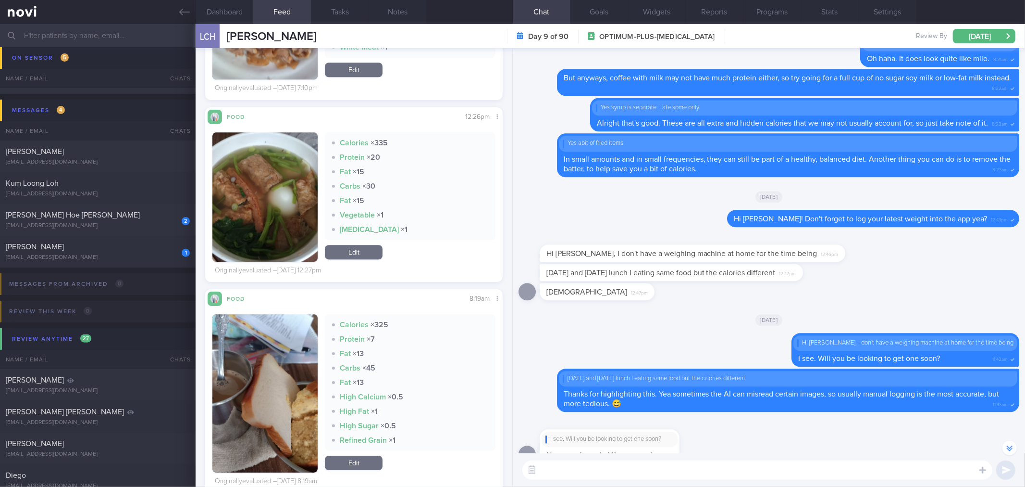
click at [633, 481] on div "​ ​" at bounding box center [769, 470] width 513 height 34
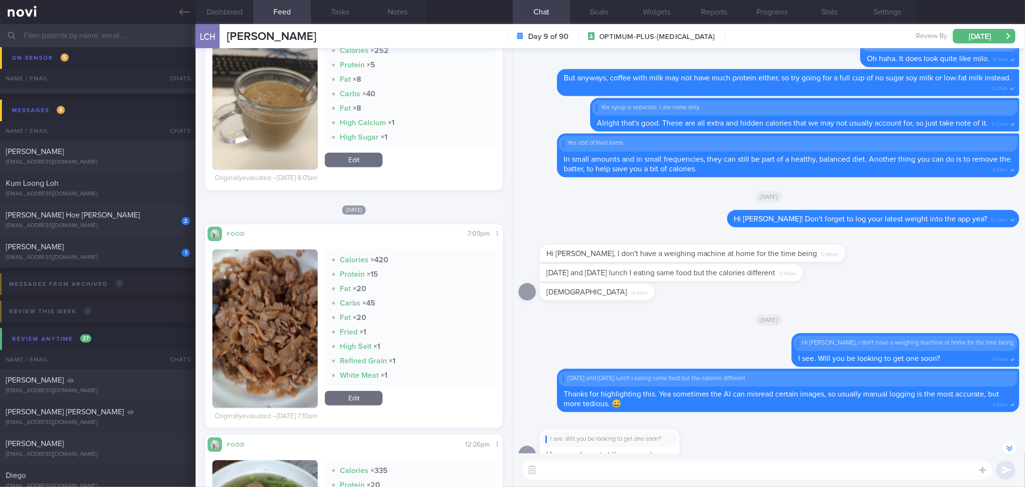
click at [580, 473] on textarea at bounding box center [758, 469] width 470 height 19
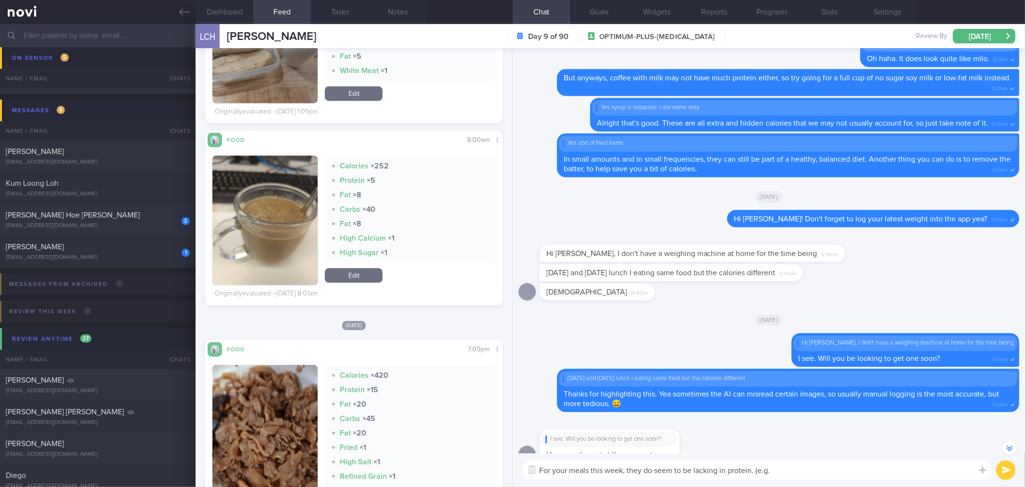
scroll to position [1976, 0]
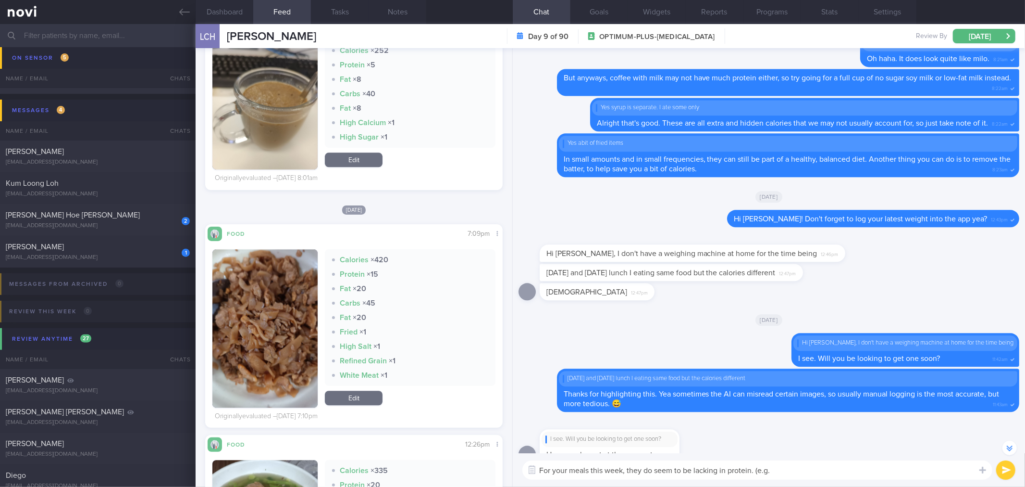
click at [308, 325] on img "button" at bounding box center [265, 328] width 105 height 158
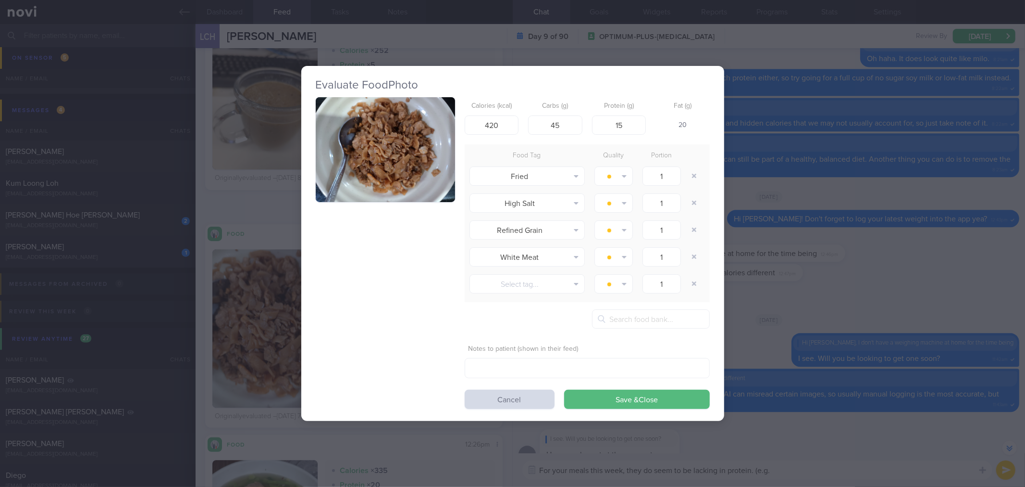
click at [428, 160] on img "button" at bounding box center [385, 149] width 139 height 105
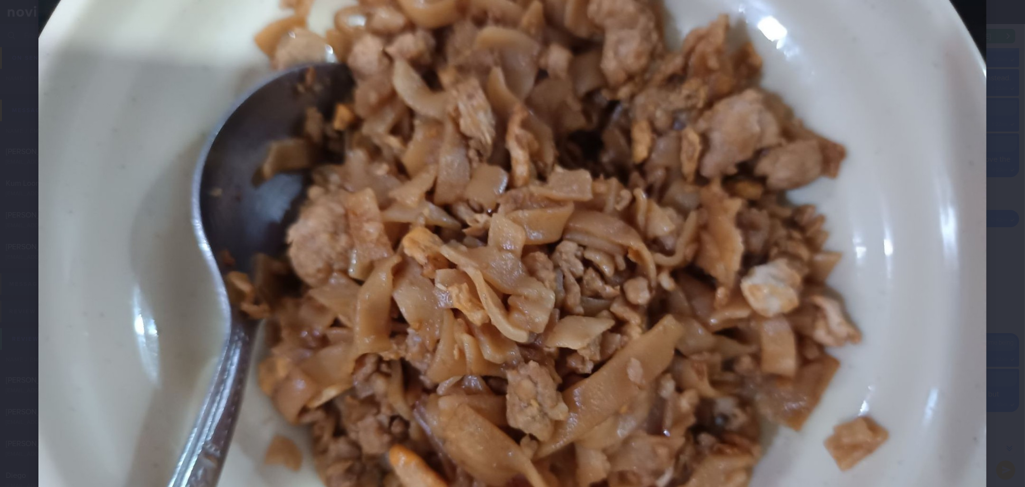
scroll to position [213, 0]
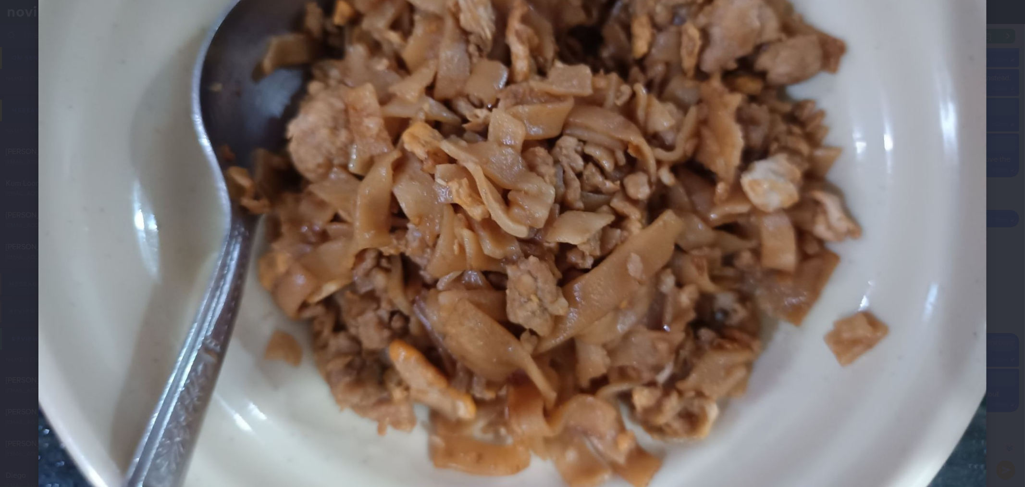
click at [966, 273] on img at bounding box center [512, 181] width 949 height 712
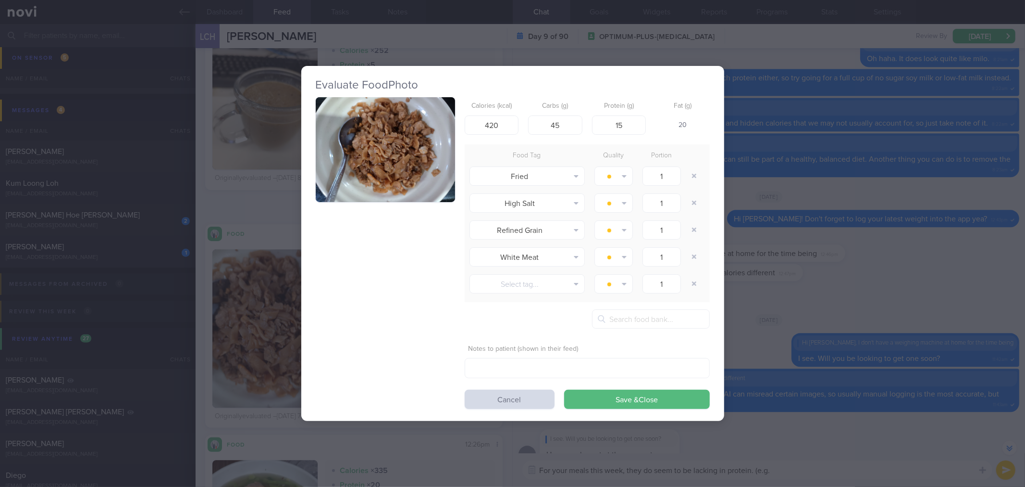
click at [966, 273] on div "Evaluate Food Photo Calories (kcal) 420 Carbs (g) 45 Protein (g) 15 Fat (g) 20 …" at bounding box center [512, 243] width 1025 height 487
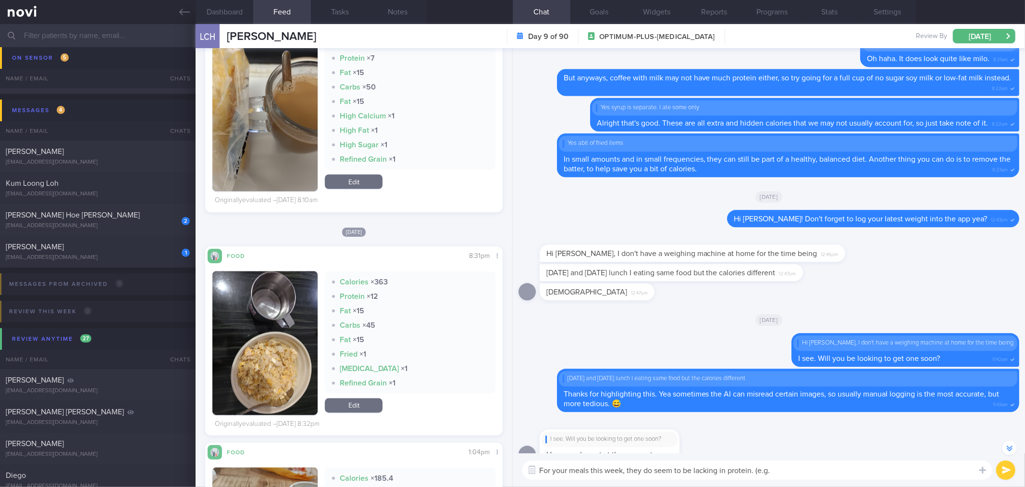
scroll to position [1388, 0]
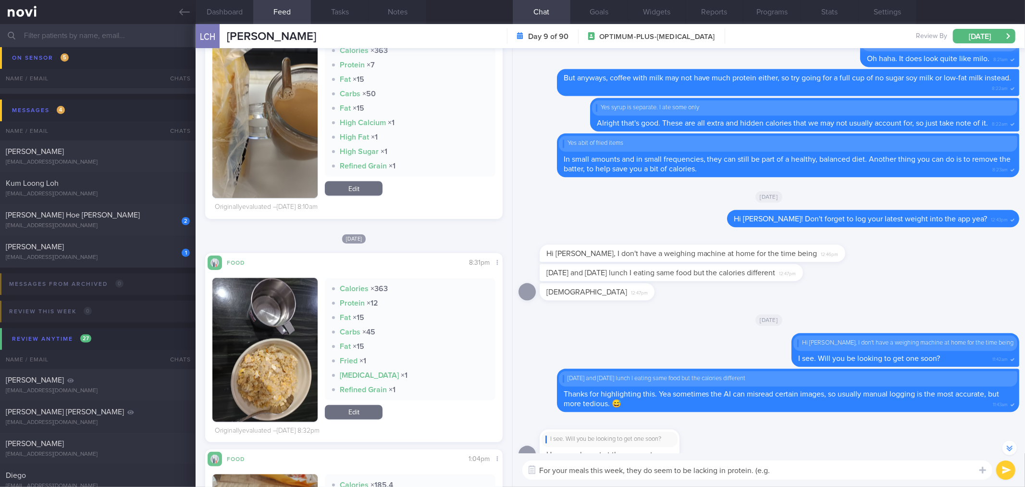
click at [814, 474] on textarea "For your meals this week, they do seem to be lacking in protein. (e.g." at bounding box center [758, 469] width 470 height 19
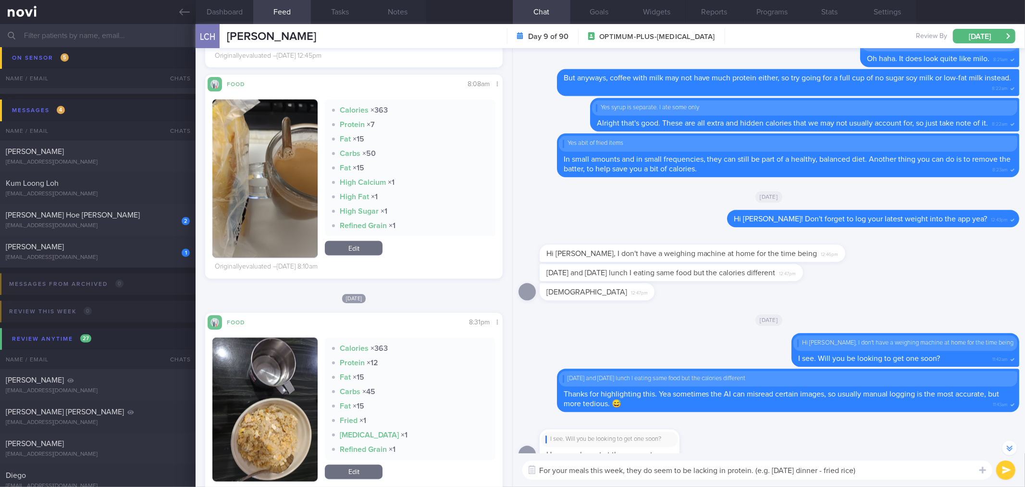
scroll to position [1228, 0]
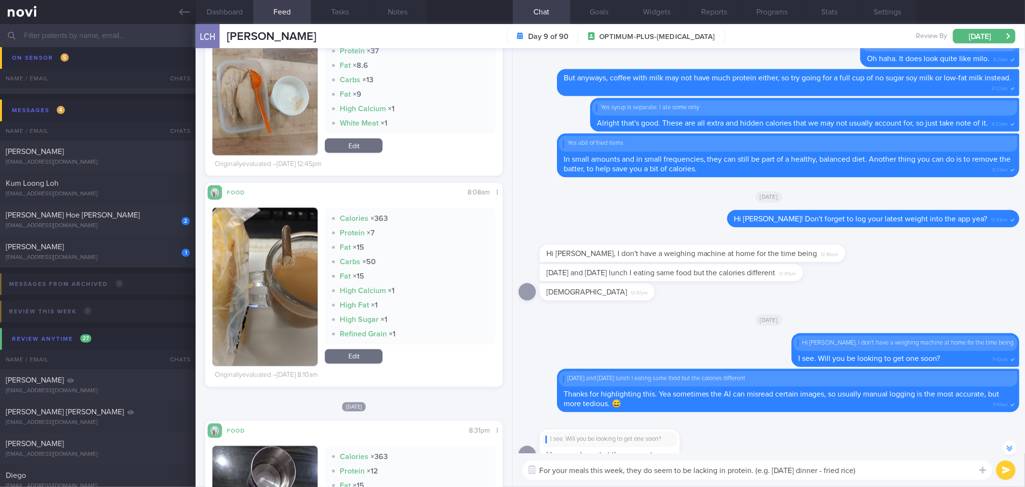
click at [256, 319] on button "button" at bounding box center [265, 287] width 105 height 158
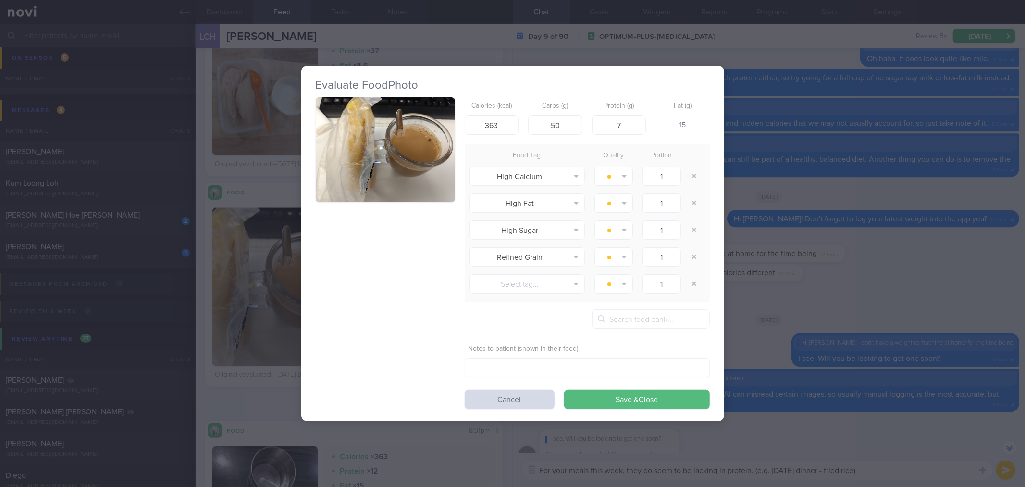
click at [379, 213] on div "Calories (kcal) 363 Carbs (g) 50 Protein (g) 7 Fat (g) 15 Food Tag Quality Port…" at bounding box center [513, 253] width 394 height 312
click at [392, 168] on button "button" at bounding box center [385, 149] width 139 height 105
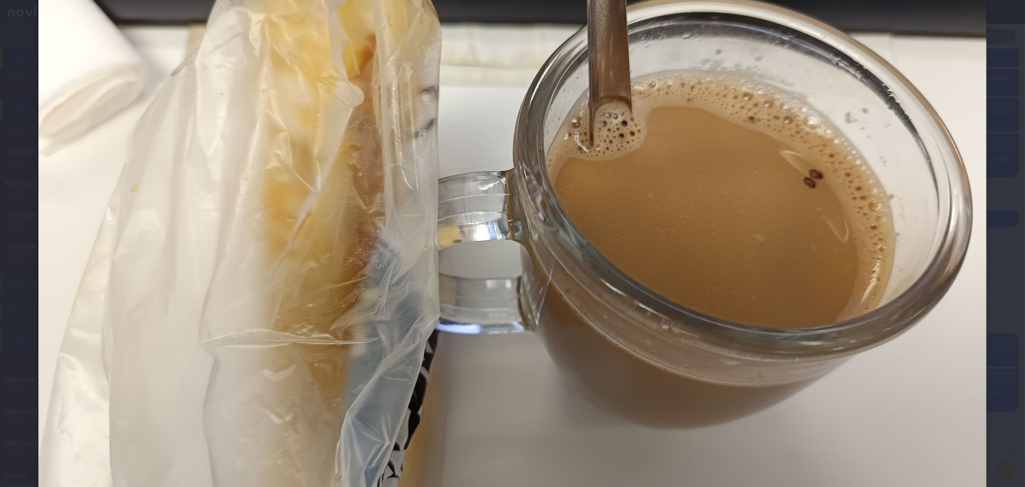
scroll to position [267, 0]
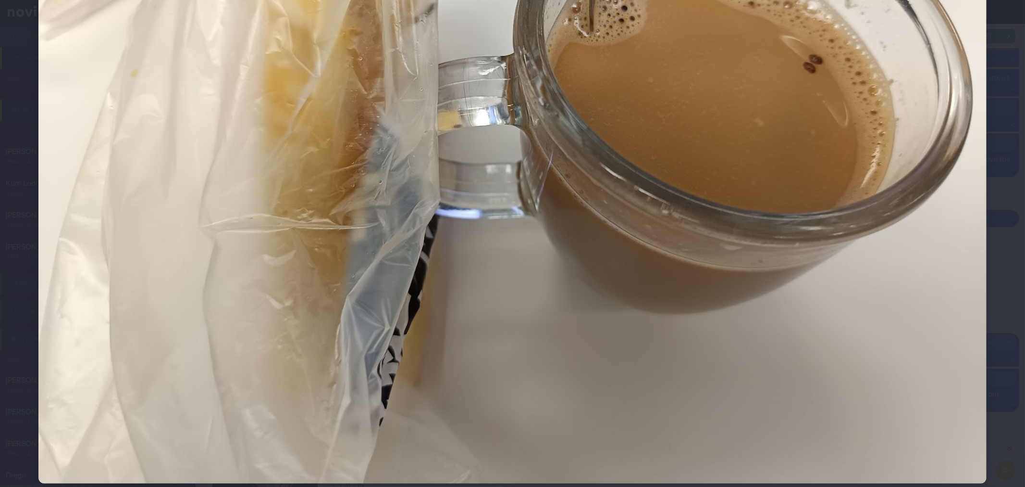
click at [946, 248] on img at bounding box center [512, 128] width 949 height 712
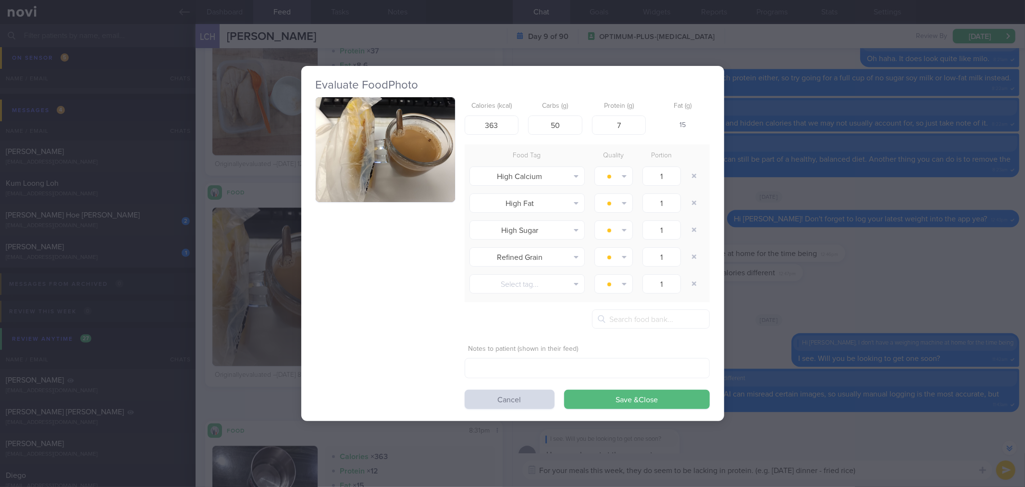
click at [920, 251] on div "Evaluate Food Photo Calories (kcal) 363 Carbs (g) 50 Protein (g) 7 Fat (g) 15 F…" at bounding box center [512, 243] width 1025 height 487
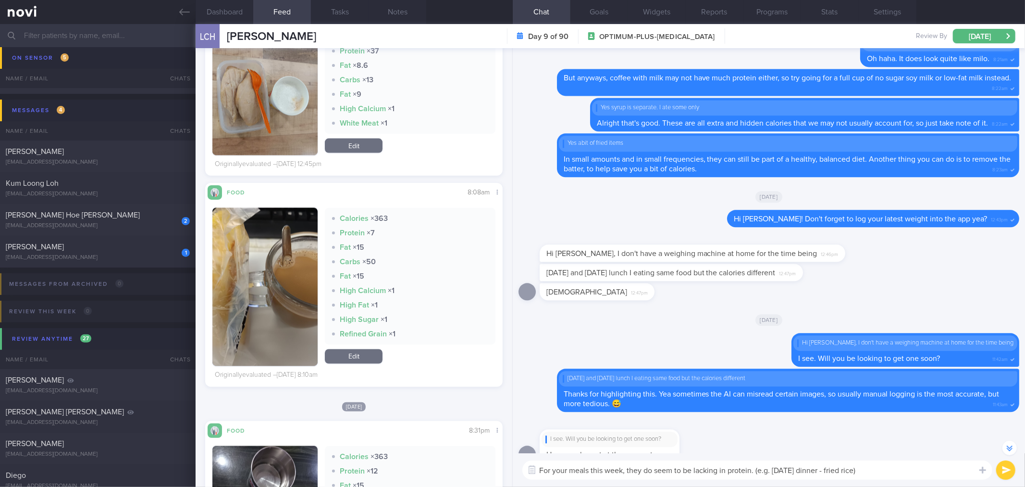
click at [895, 469] on textarea "For your meals this week, they do seem to be lacking in protein. (e.g. Tuesday'…" at bounding box center [758, 469] width 470 height 19
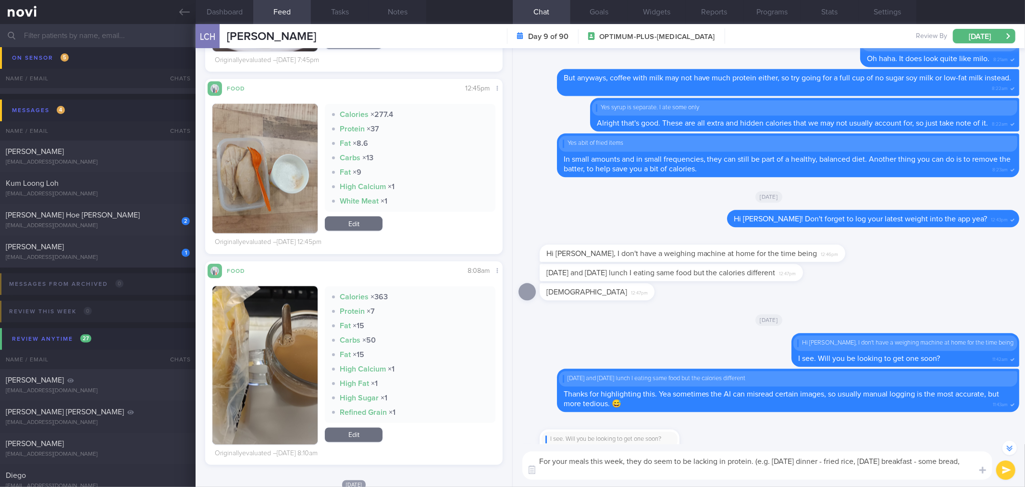
scroll to position [1068, 0]
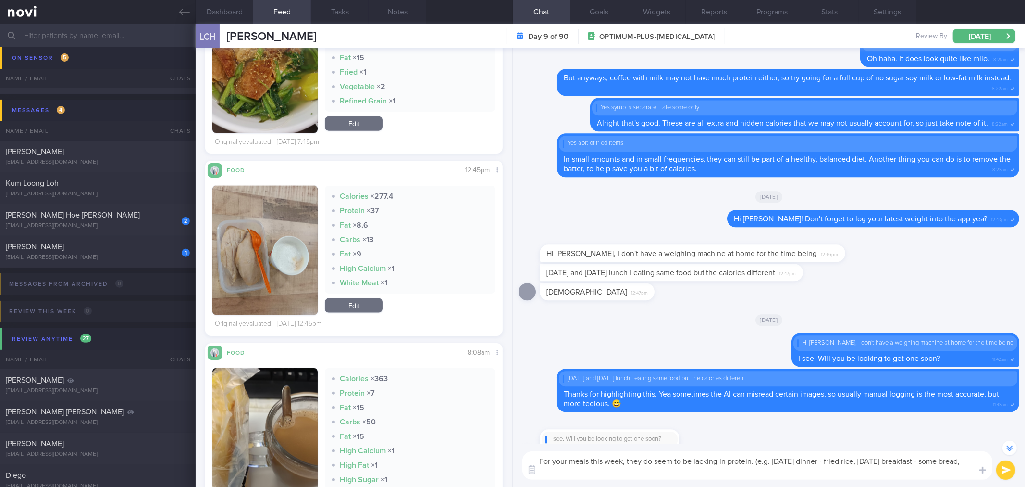
click at [275, 260] on button "button" at bounding box center [265, 250] width 105 height 129
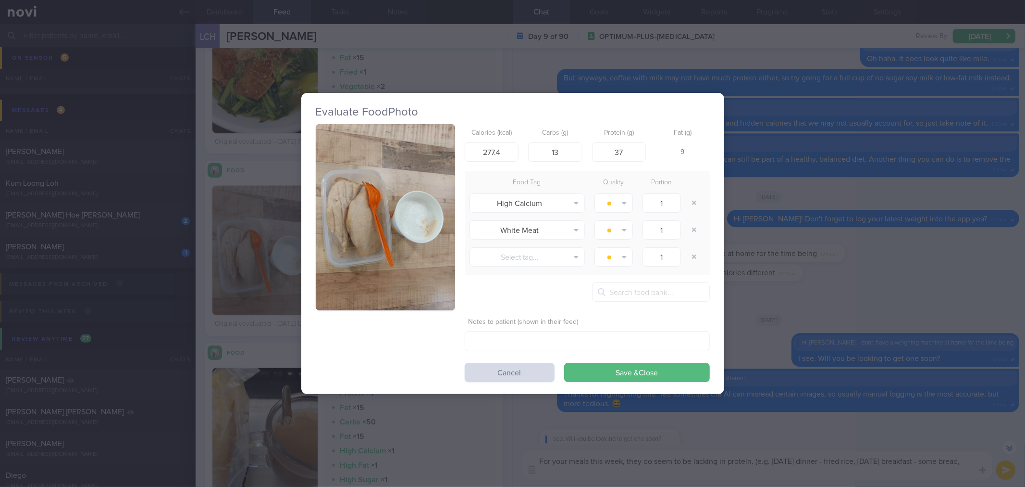
click at [350, 184] on img "button" at bounding box center [385, 217] width 139 height 186
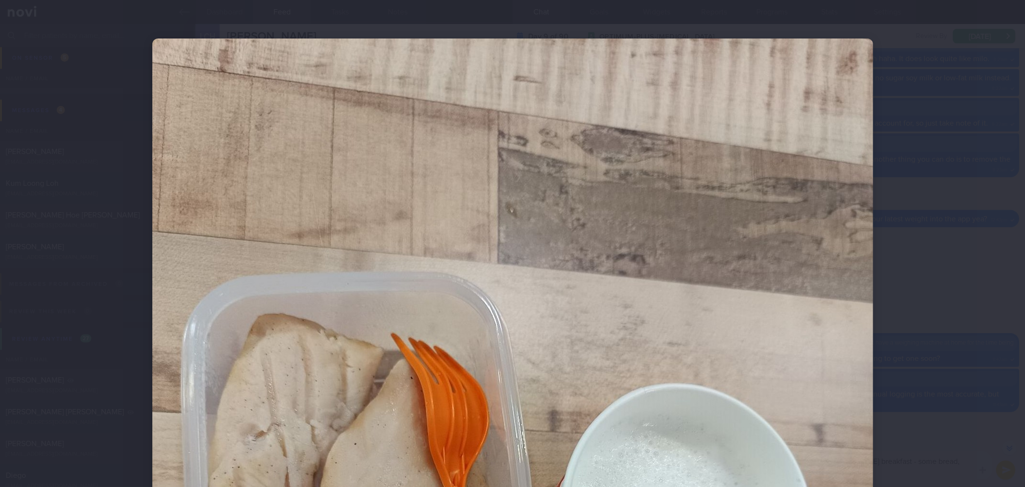
scroll to position [160, 0]
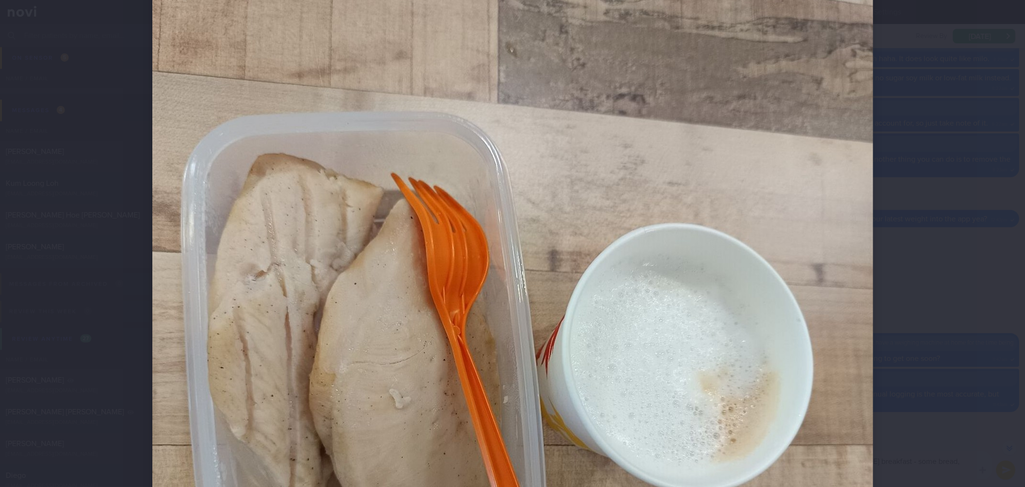
click at [885, 209] on div at bounding box center [513, 359] width 798 height 1038
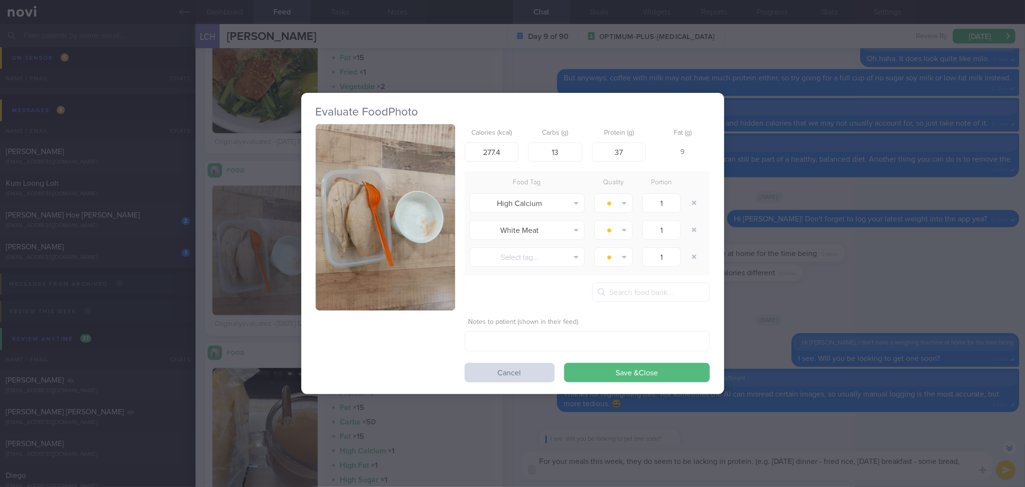
click at [806, 212] on div "Evaluate Food Photo Calories (kcal) 277.4 Carbs (g) 13 Protein (g) 37 Fat (g) 9…" at bounding box center [512, 243] width 1025 height 487
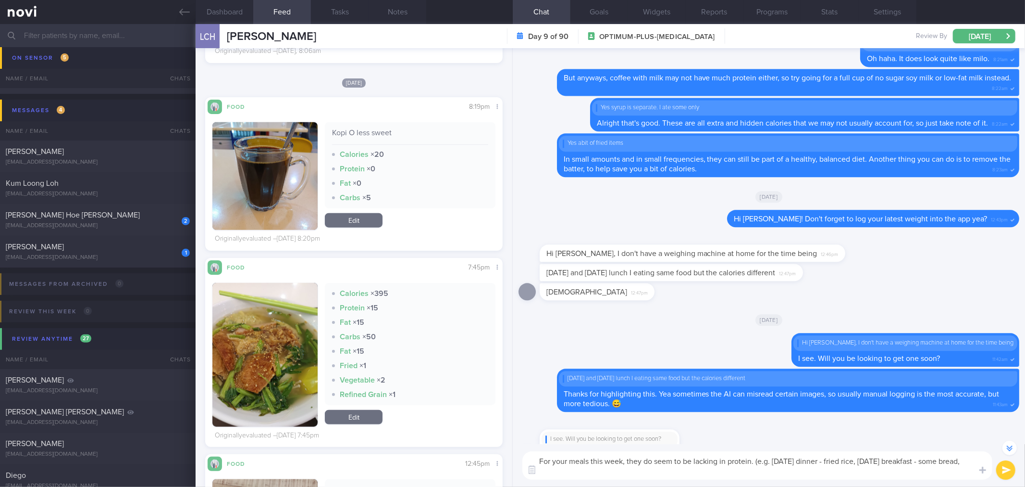
scroll to position [748, 0]
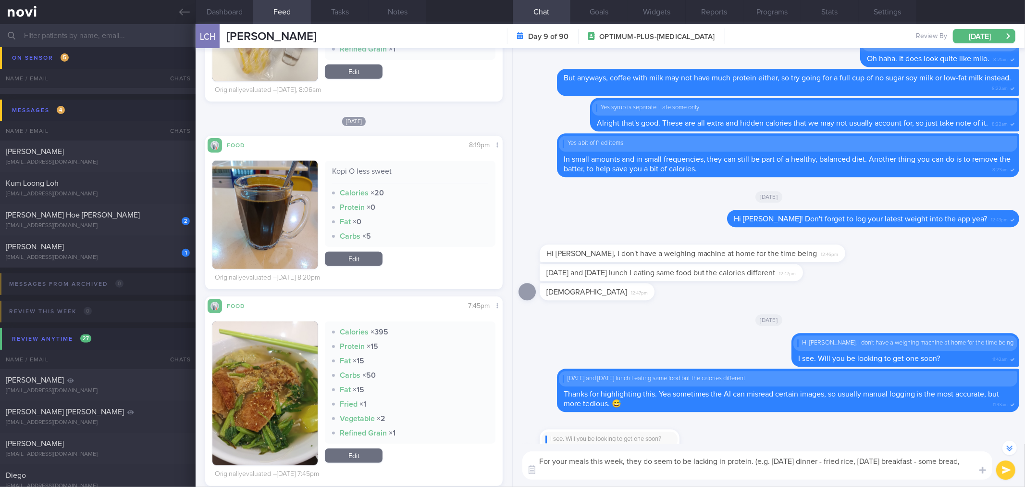
click at [284, 342] on button "button" at bounding box center [265, 393] width 105 height 144
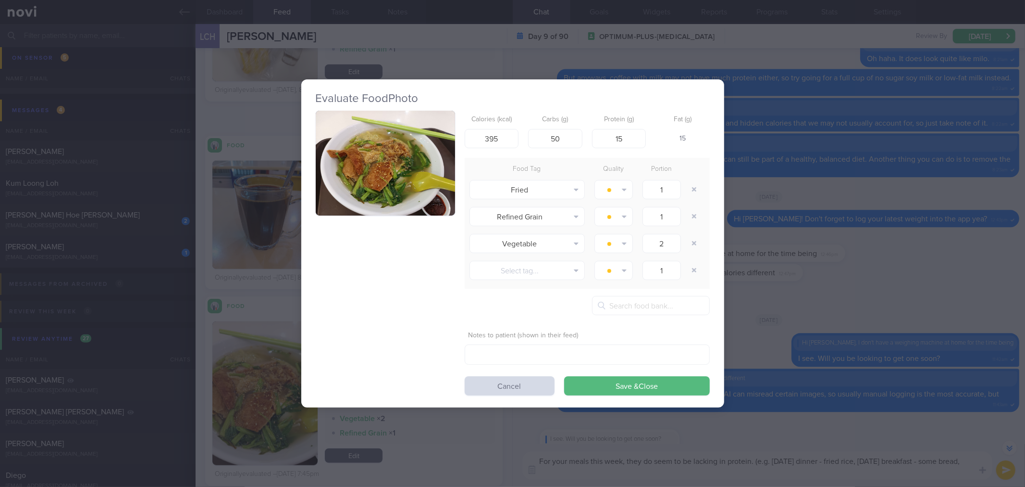
click at [416, 126] on button "button" at bounding box center [385, 163] width 139 height 105
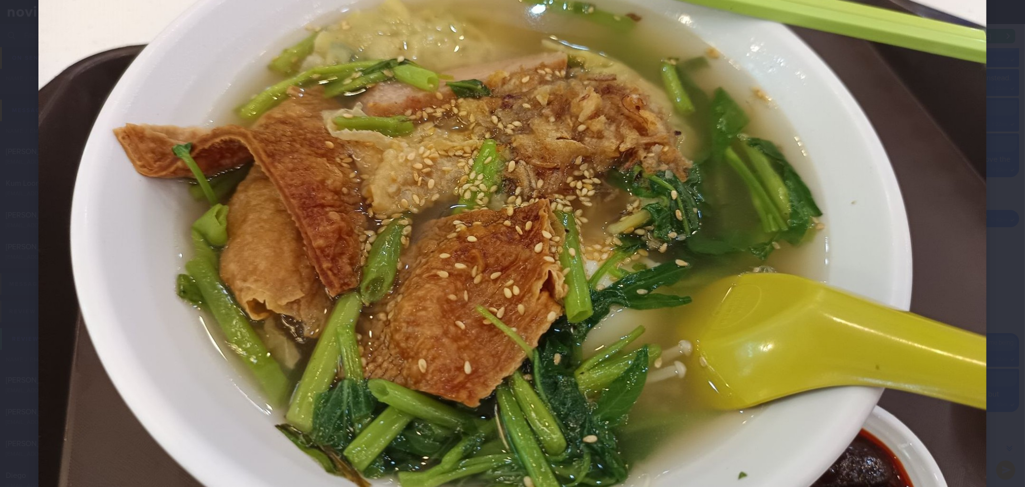
scroll to position [107, 0]
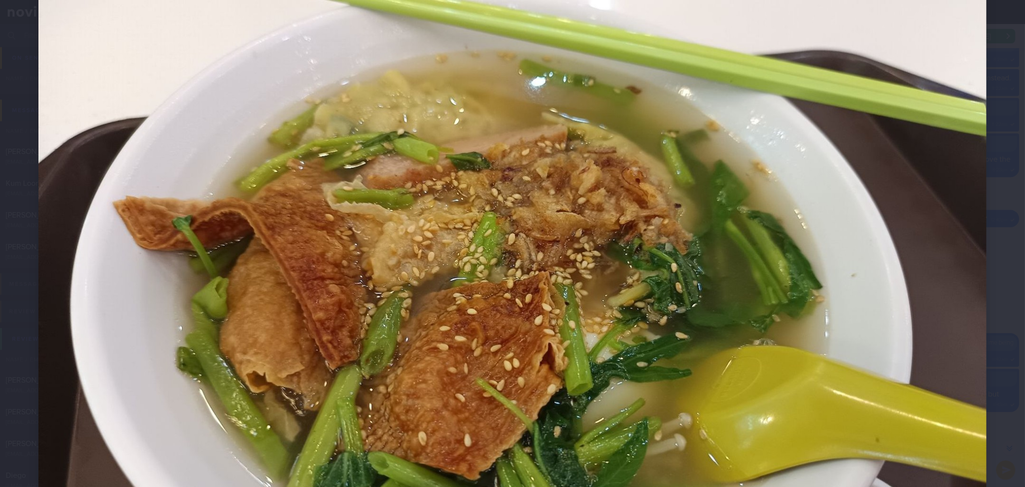
click at [982, 228] on div at bounding box center [512, 287] width 1025 height 788
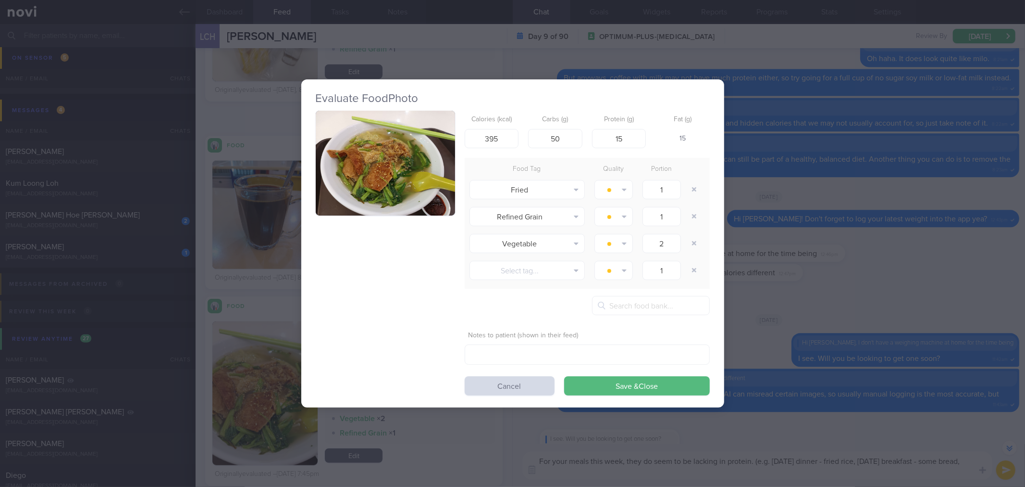
click at [900, 332] on div "Evaluate Food Photo Calories (kcal) 395 Carbs (g) 50 Protein (g) 15 Fat (g) 15 …" at bounding box center [512, 243] width 1025 height 487
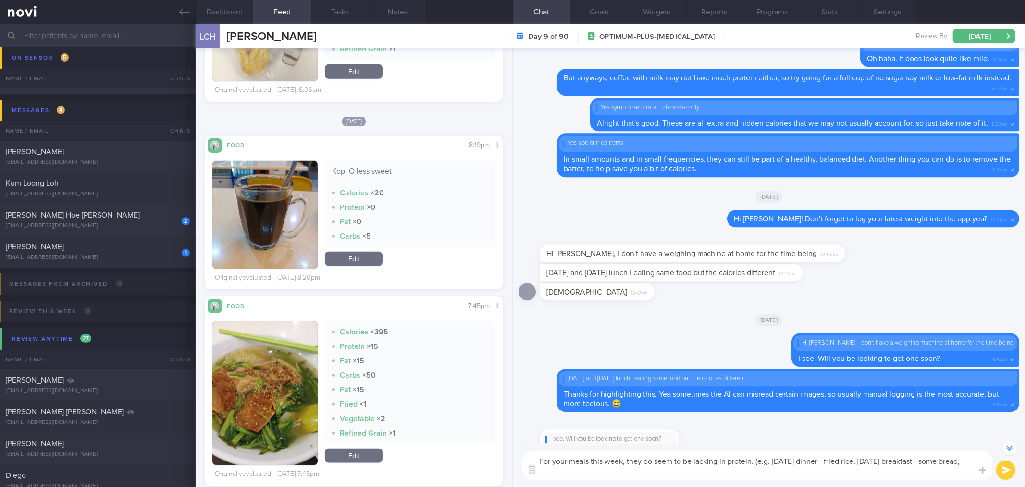
click at [819, 474] on textarea "For your meals this week, they do seem to be lacking in protein. (e.g. Tuesday'…" at bounding box center [758, 465] width 470 height 28
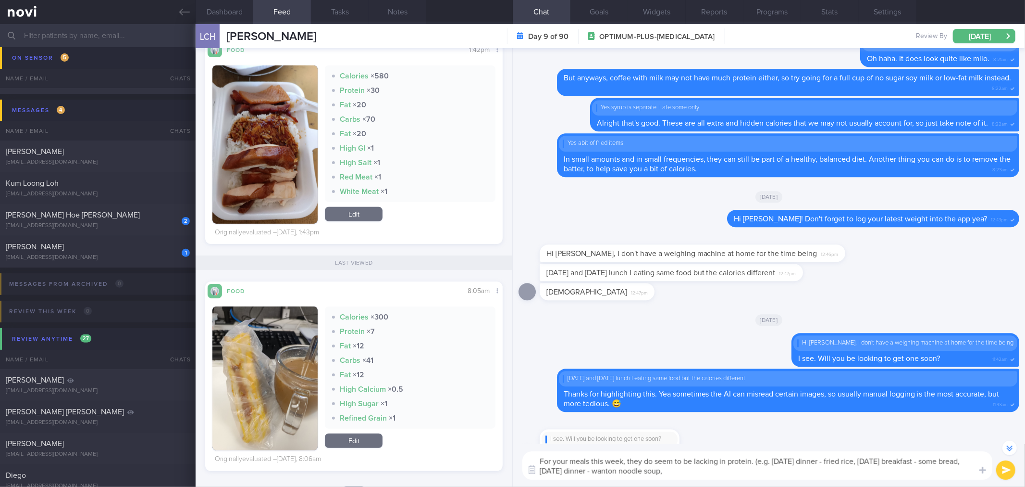
scroll to position [374, 0]
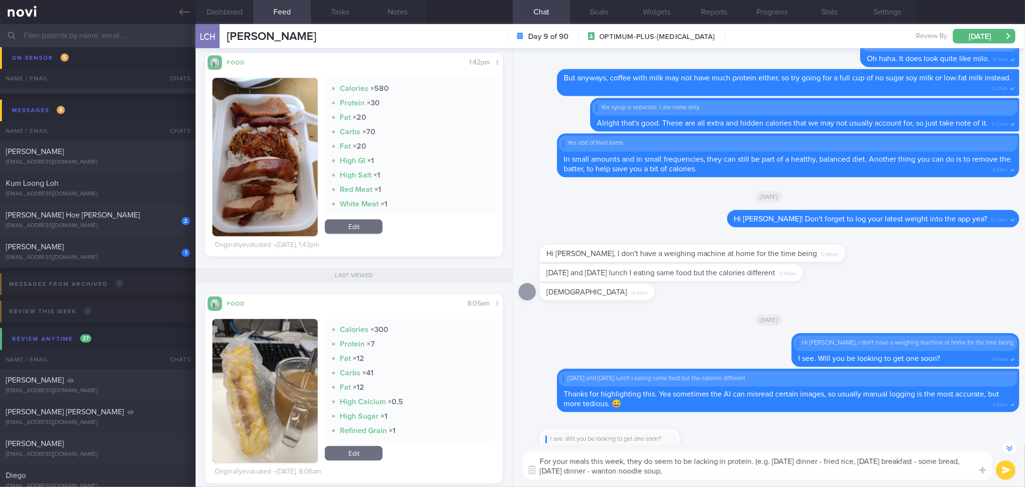
click at [255, 375] on button "button" at bounding box center [265, 391] width 105 height 144
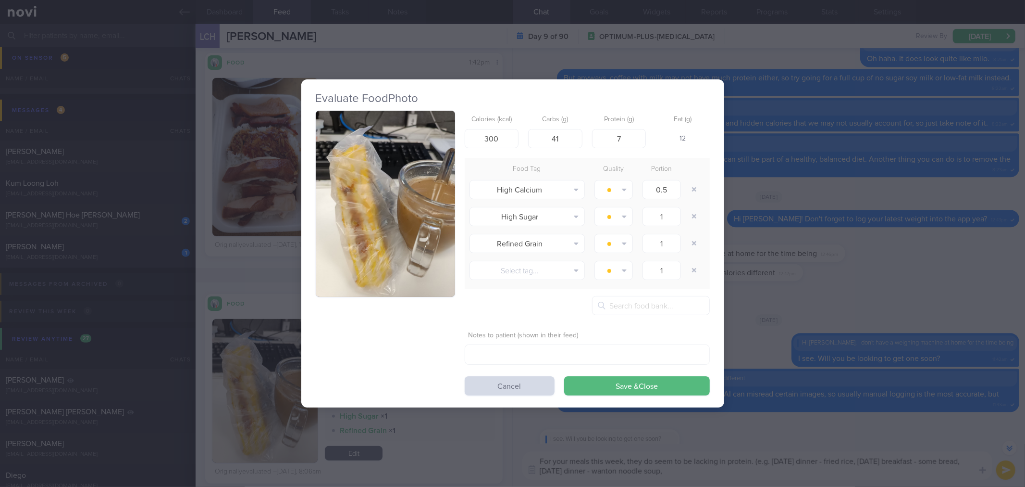
click at [407, 196] on button "button" at bounding box center [385, 204] width 139 height 186
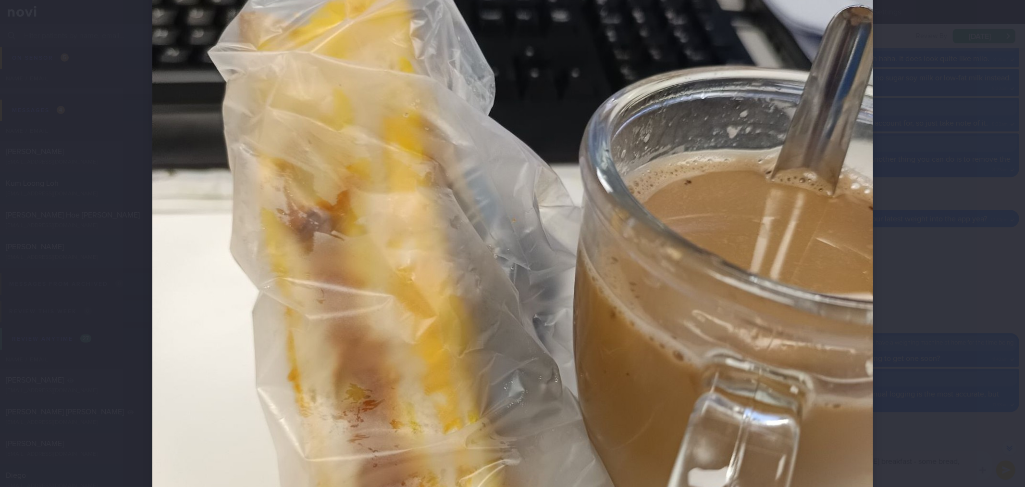
scroll to position [213, 0]
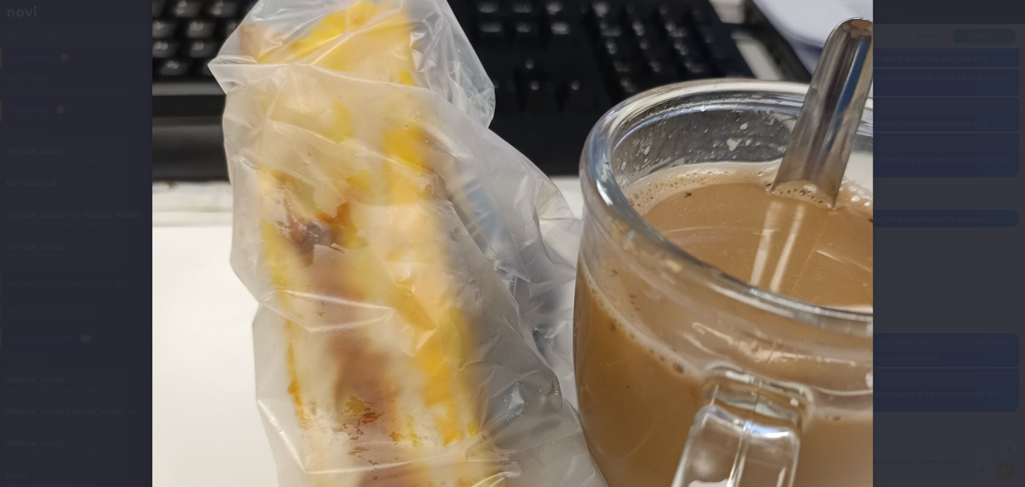
click at [922, 278] on div at bounding box center [512, 243] width 1025 height 487
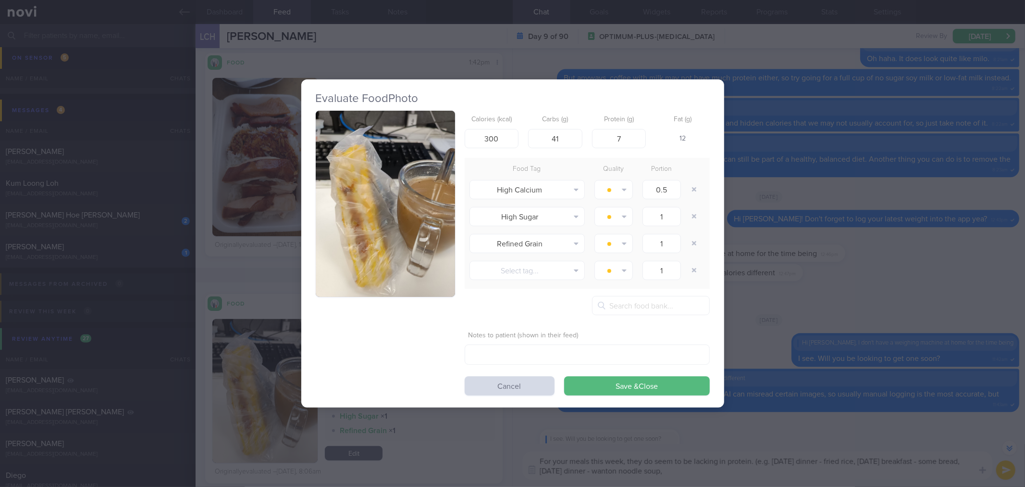
click at [869, 276] on div "Evaluate Food Photo Calories (kcal) 300 Carbs (g) 41 Protein (g) 7 Fat (g) 12 F…" at bounding box center [512, 243] width 1025 height 487
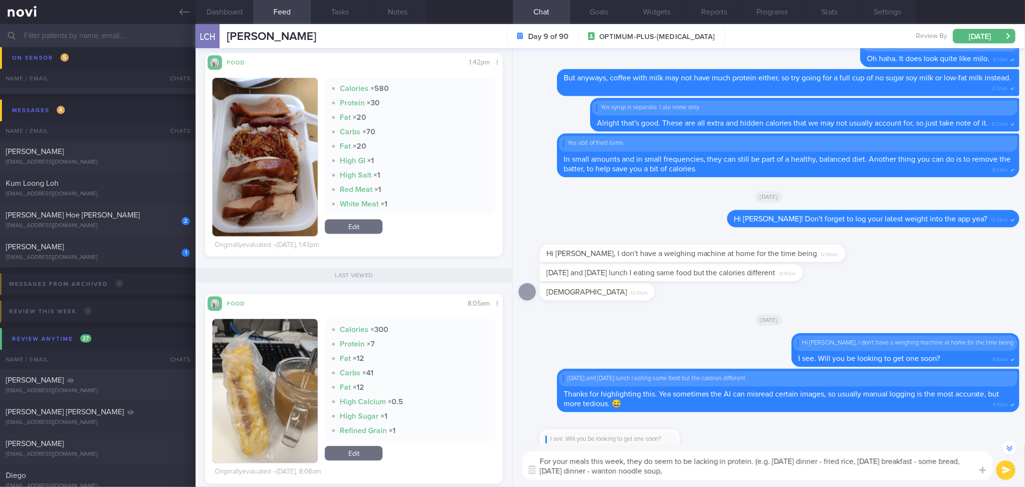
scroll to position [107, 0]
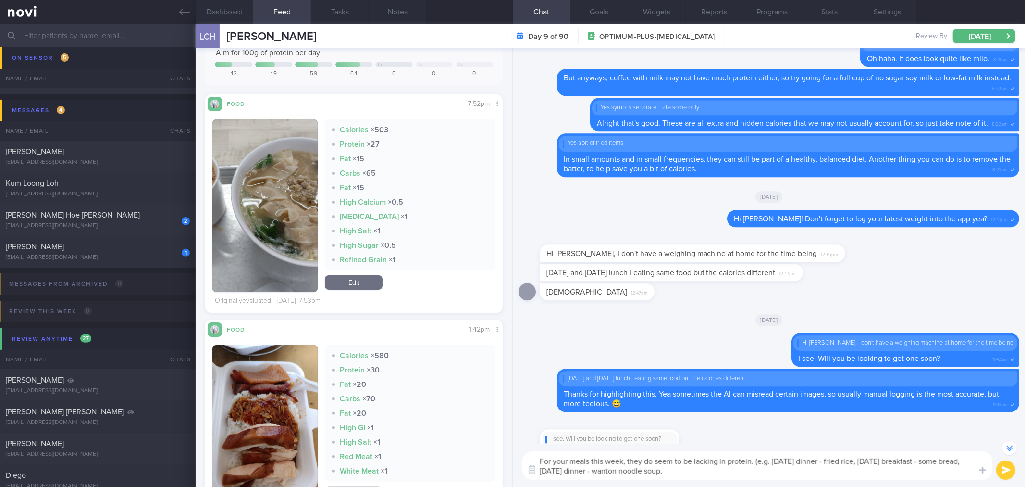
click at [263, 226] on button "button" at bounding box center [265, 205] width 105 height 173
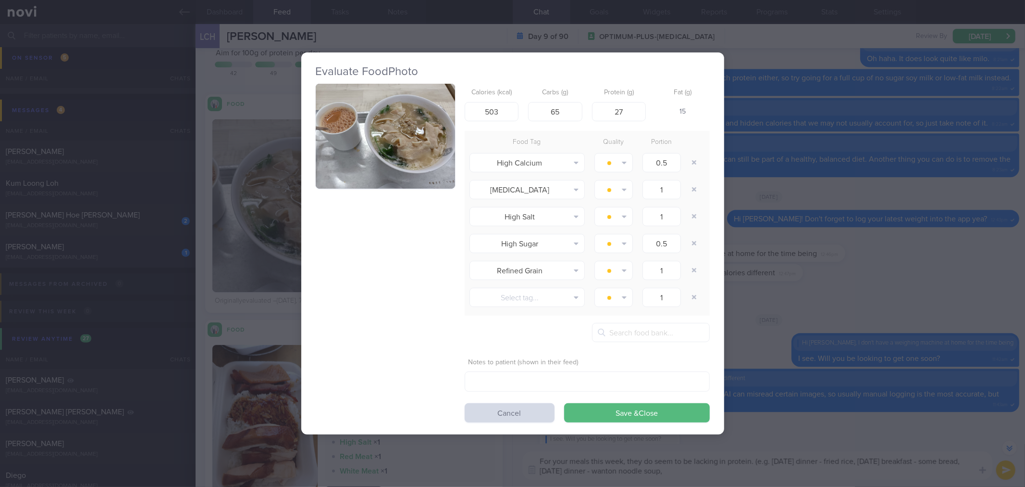
click at [853, 222] on div "Evaluate Food Photo Calories (kcal) 503 Carbs (g) 65 Protein (g) 27 Fat (g) 15 …" at bounding box center [512, 243] width 1025 height 487
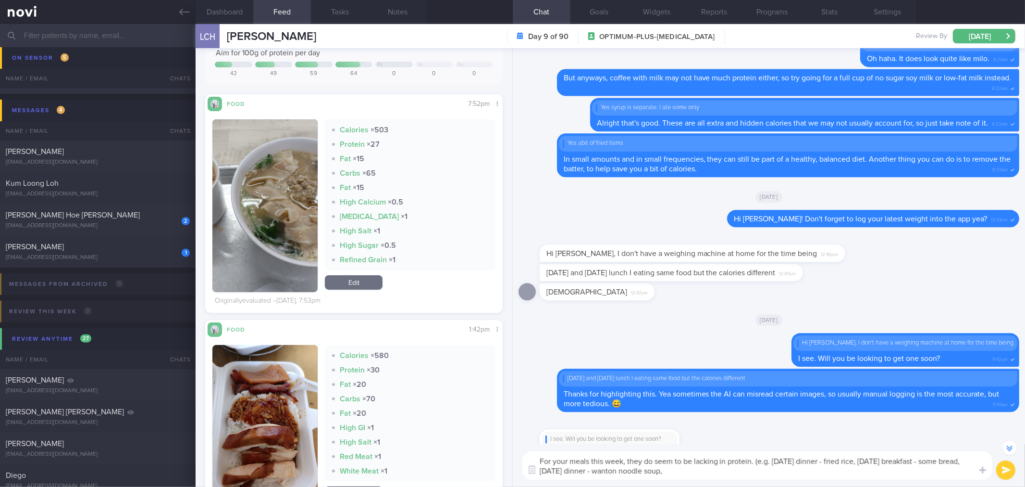
click at [794, 463] on textarea "For your meals this week, they do seem to be lacking in protein. (e.g. Tuesday'…" at bounding box center [758, 465] width 470 height 28
click at [794, 469] on textarea "For your meals this week, they do seem to be lacking in protein. (e.g. Tuesday'…" at bounding box center [758, 465] width 470 height 28
type textarea "For your meals this week, they do seem to be lacking in protein. (e.g. Tuesday'…"
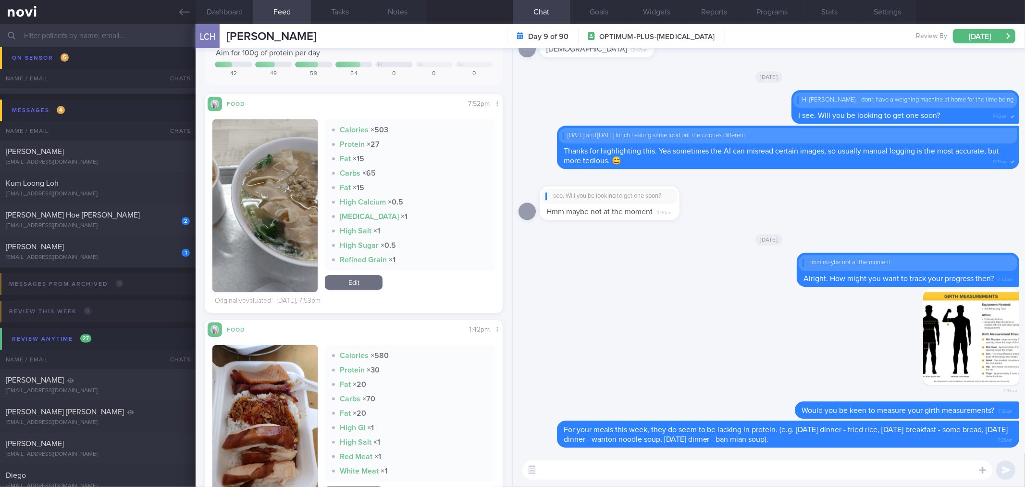
click at [732, 474] on textarea at bounding box center [758, 469] width 470 height 19
click at [717, 467] on textarea "Remember that we want to try and" at bounding box center [758, 469] width 470 height 19
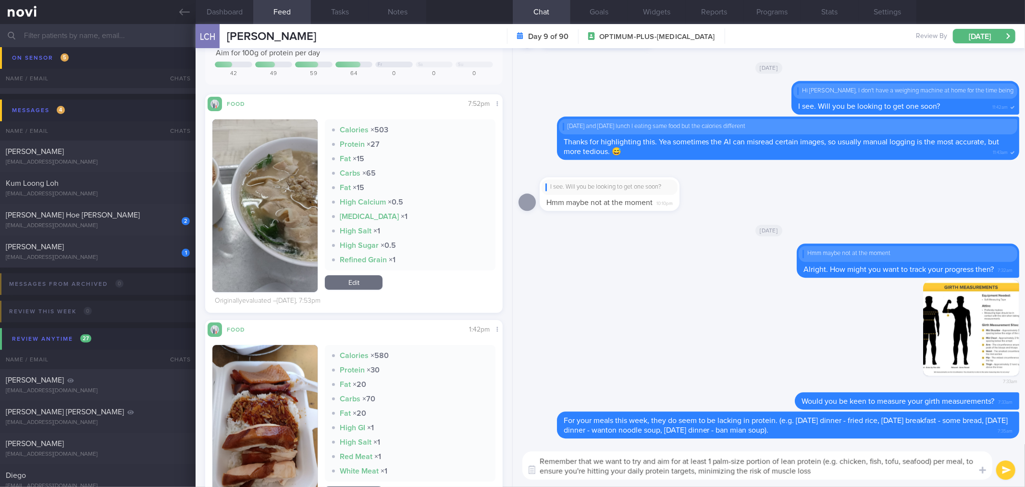
type textarea "Remember that we want to try and aim for at least 1 palm-size portion of lean p…"
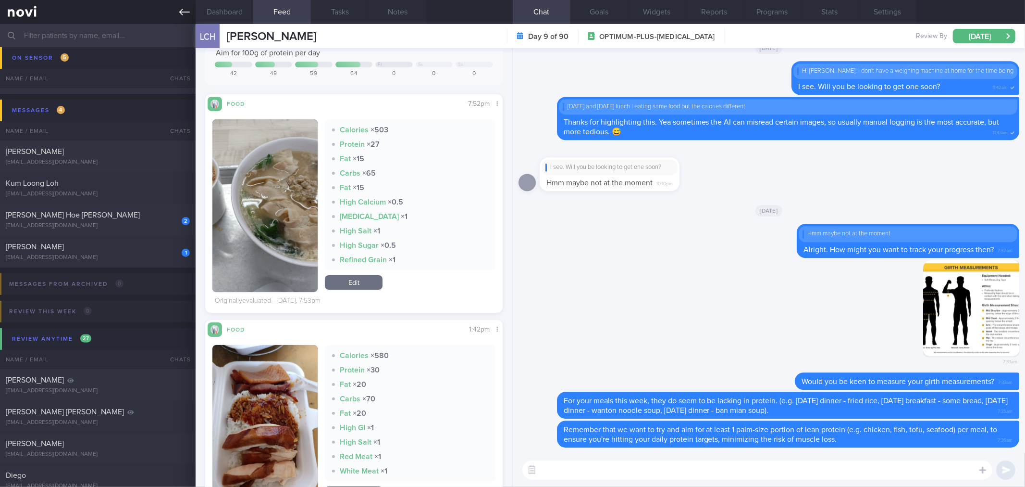
click at [192, 15] on link at bounding box center [98, 12] width 196 height 24
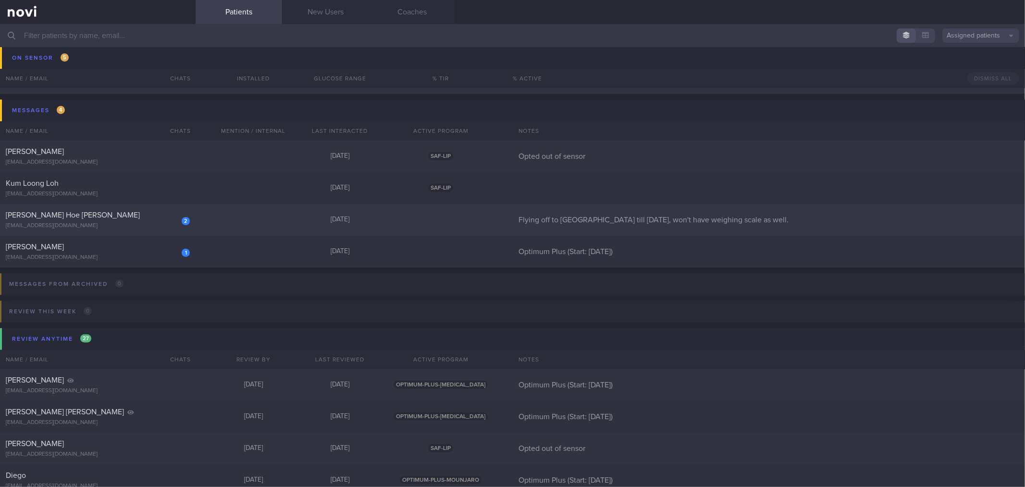
click at [184, 227] on div "[EMAIL_ADDRESS][DOMAIN_NAME]" at bounding box center [98, 225] width 184 height 7
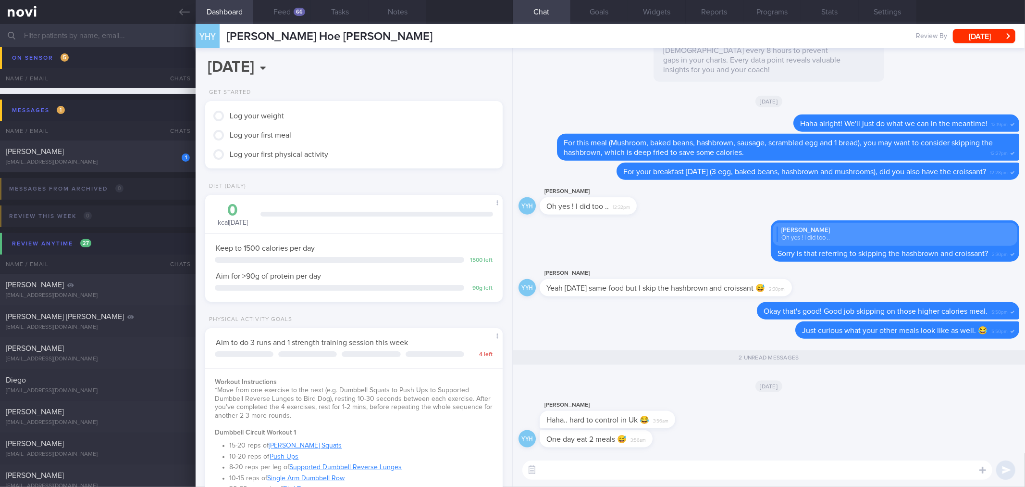
scroll to position [138, 275]
click at [738, 463] on textarea at bounding box center [758, 469] width 470 height 19
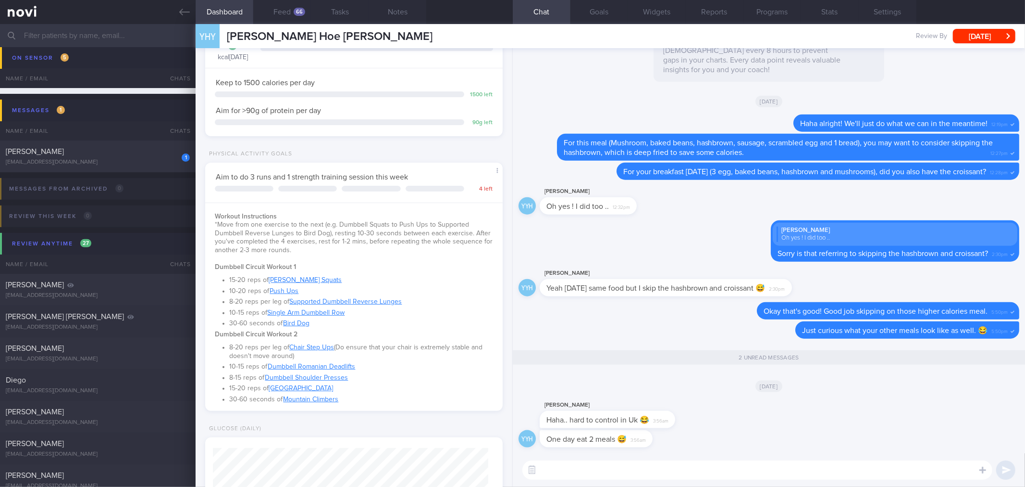
scroll to position [0, 0]
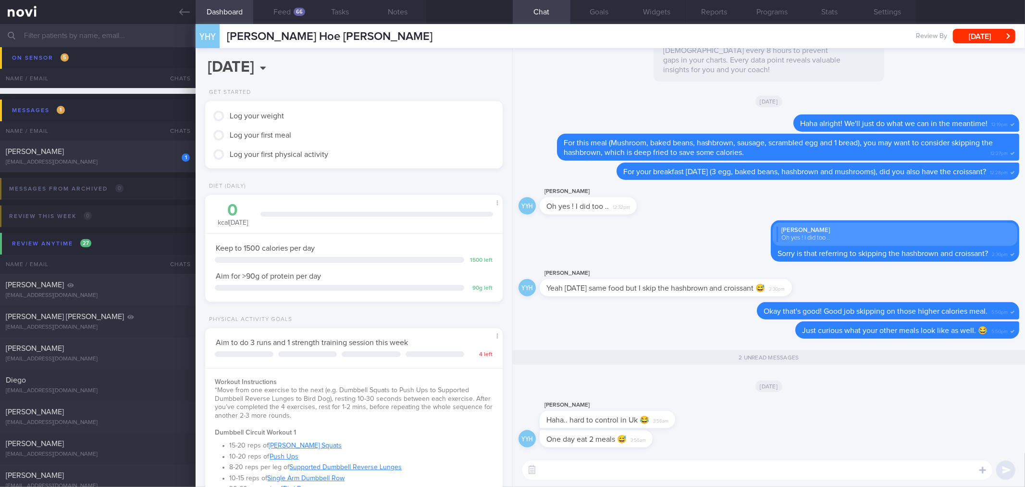
click at [588, 471] on textarea at bounding box center [758, 469] width 470 height 19
type textarea "Haha.. Are those very heavy meals?"
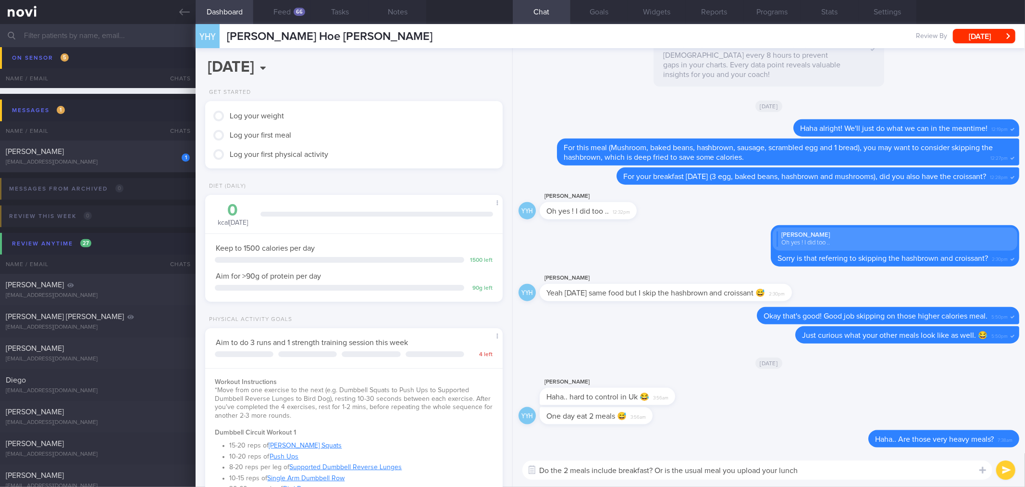
type textarea "Do the 2 meals include breakfast? Or is the usual meal you upload your lunch?"
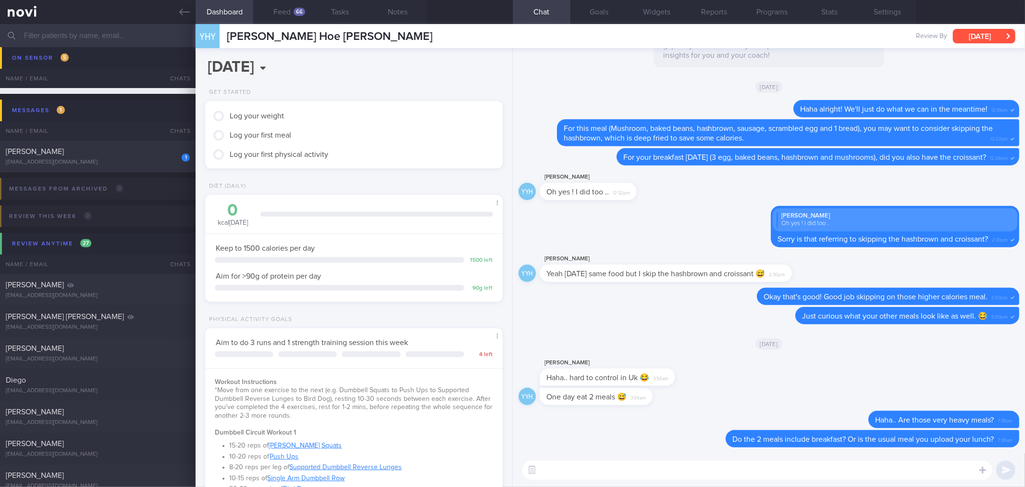
click at [988, 30] on button "[DATE]" at bounding box center [984, 36] width 63 height 14
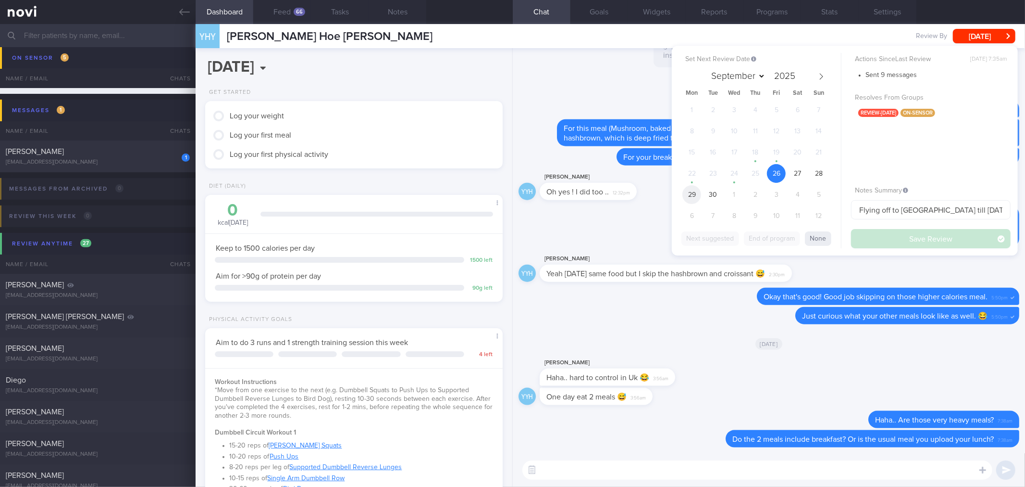
click at [693, 190] on span "29" at bounding box center [692, 194] width 19 height 19
click at [906, 234] on button "Save Review" at bounding box center [931, 238] width 160 height 19
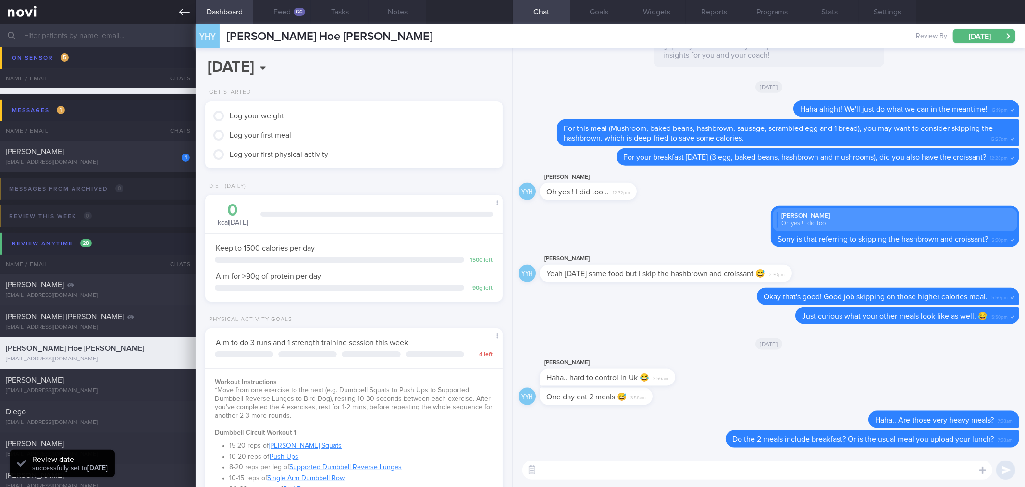
scroll to position [138, 275]
drag, startPoint x: 181, startPoint y: 11, endPoint x: 181, endPoint y: 37, distance: 26.4
click at [181, 11] on icon at bounding box center [184, 12] width 11 height 7
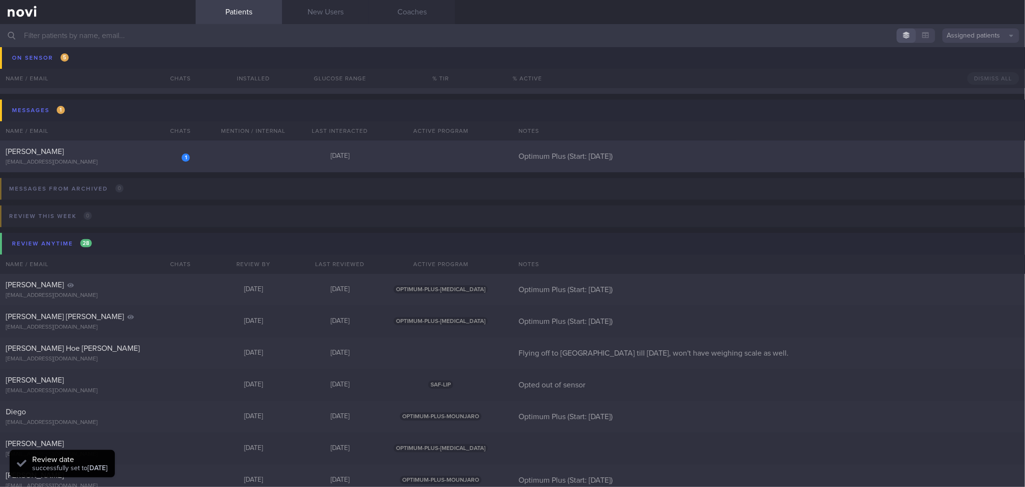
click at [179, 154] on div "1" at bounding box center [179, 154] width 21 height 15
select select "8"
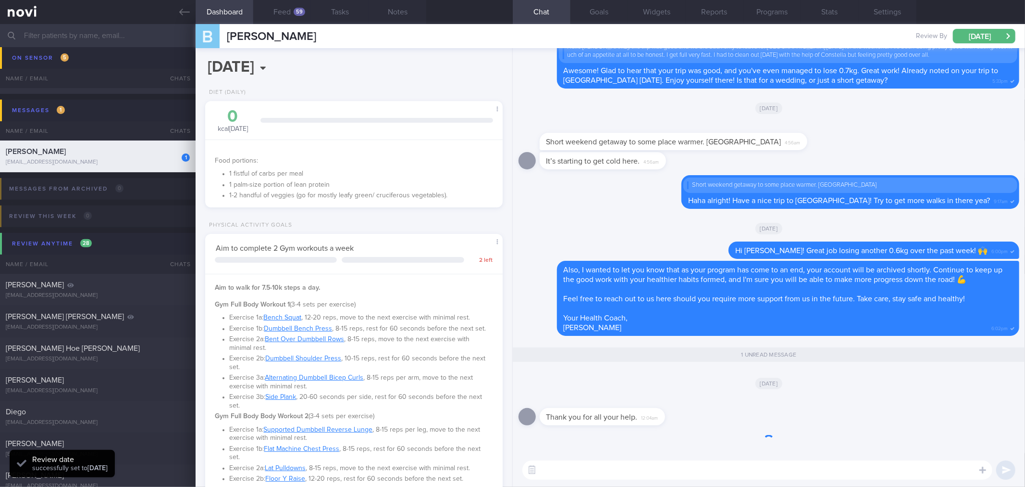
scroll to position [150, 272]
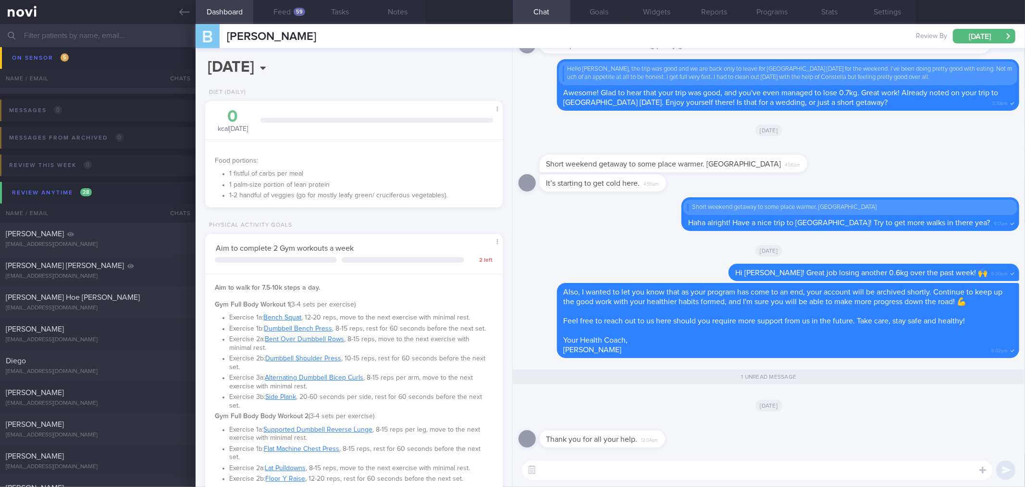
click at [667, 475] on textarea at bounding box center [758, 469] width 470 height 19
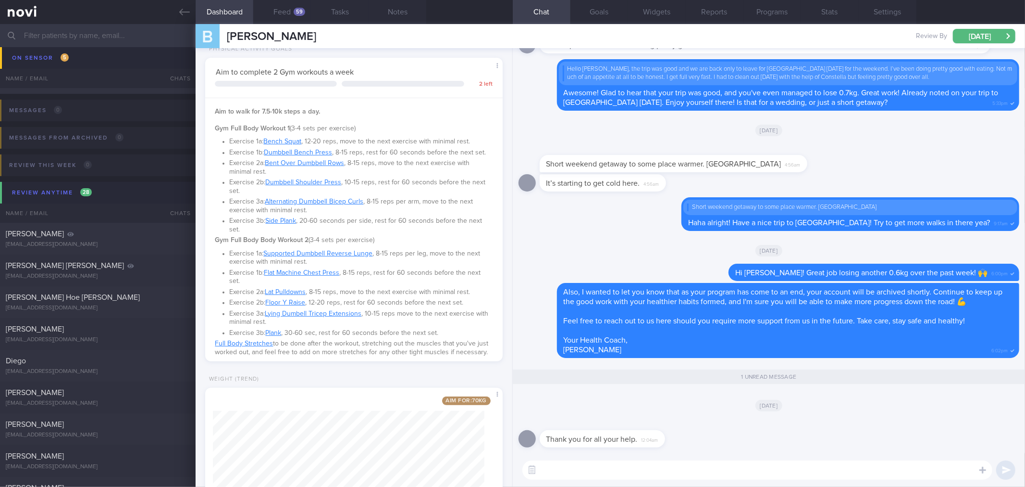
scroll to position [275, 0]
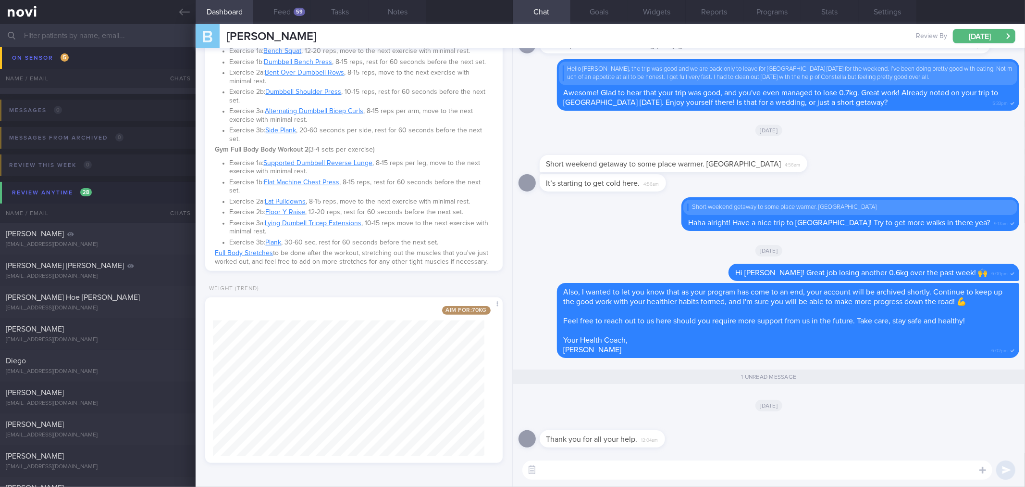
click at [641, 472] on textarea at bounding box center [758, 469] width 470 height 19
click at [890, 474] on textarea "The pleasure is mine Bob! I wish you all the best in your future endeavors! And…" at bounding box center [758, 469] width 470 height 19
type textarea "The pleasure is mine Bob! I wish you all the best in your future endeavors! And…"
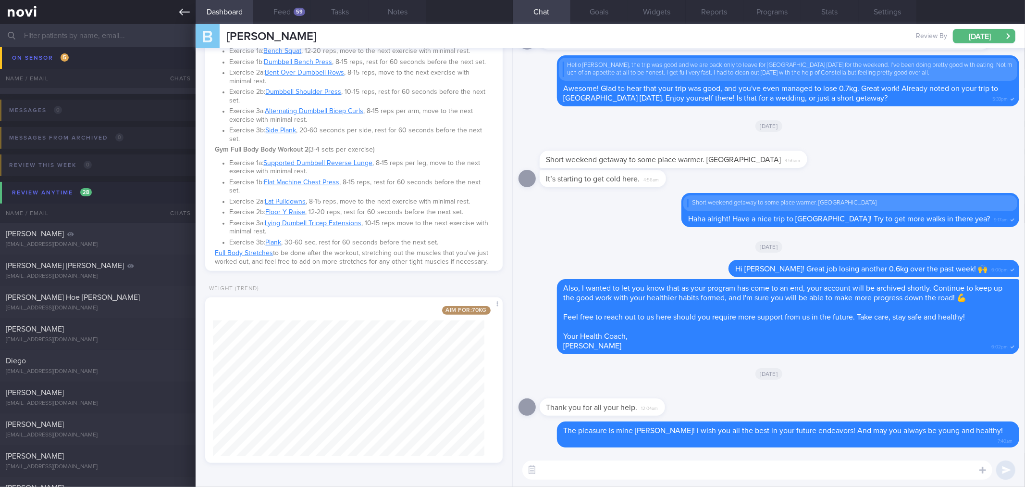
click at [180, 14] on icon at bounding box center [184, 12] width 11 height 11
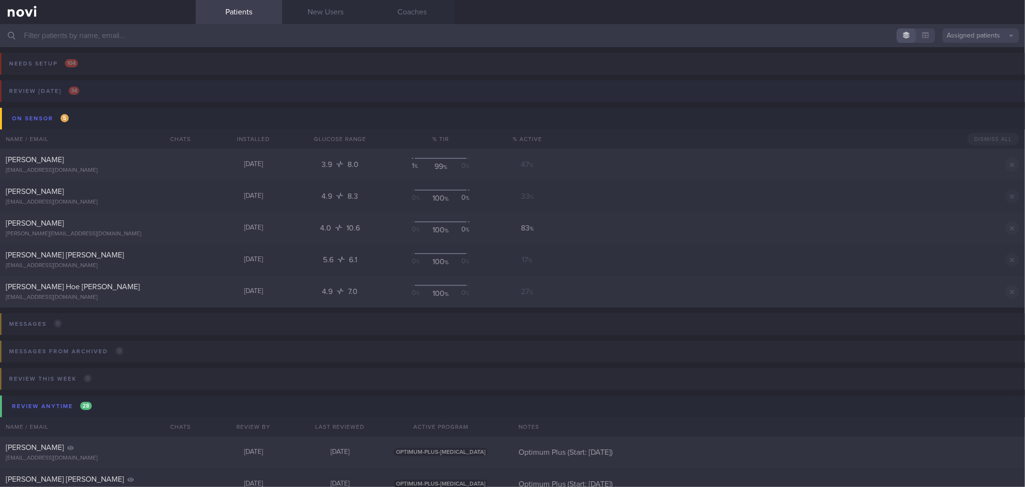
click at [128, 88] on button "Review today 34" at bounding box center [511, 93] width 1028 height 27
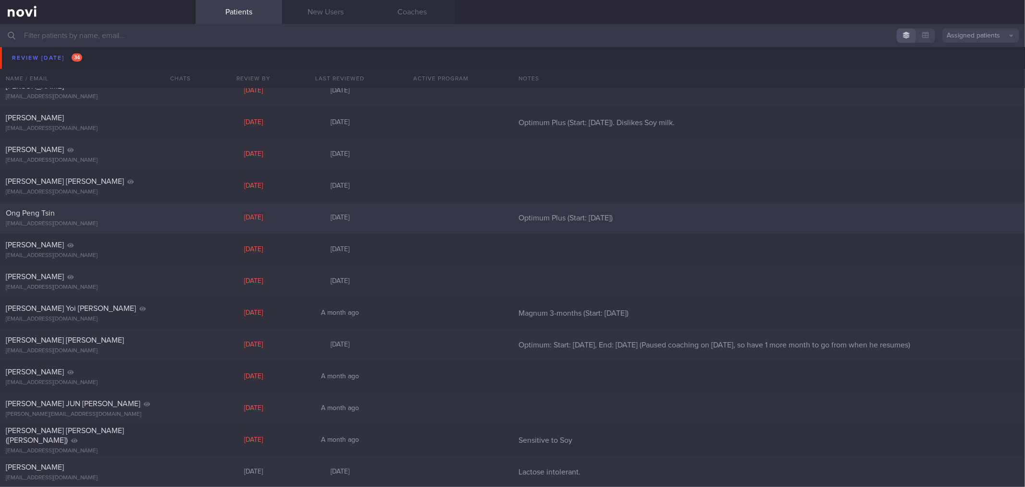
scroll to position [694, 0]
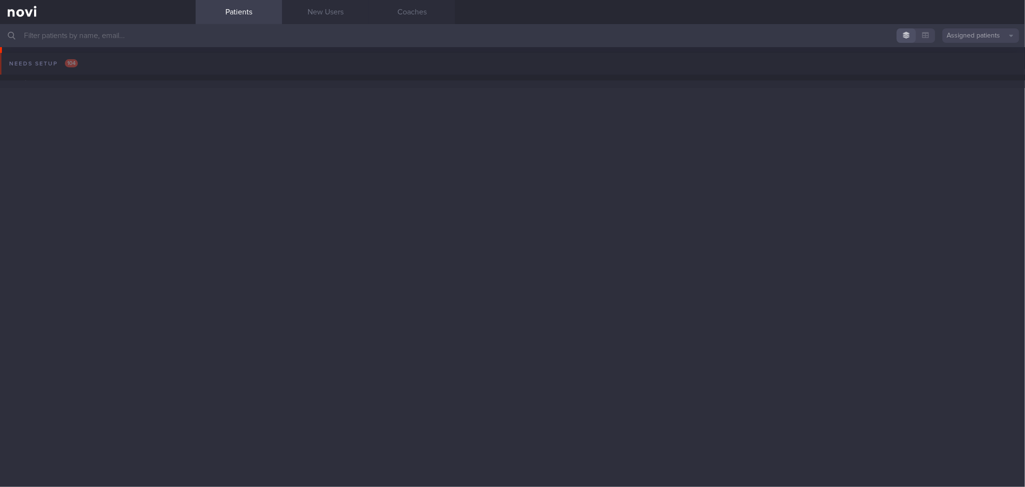
scroll to position [694, 0]
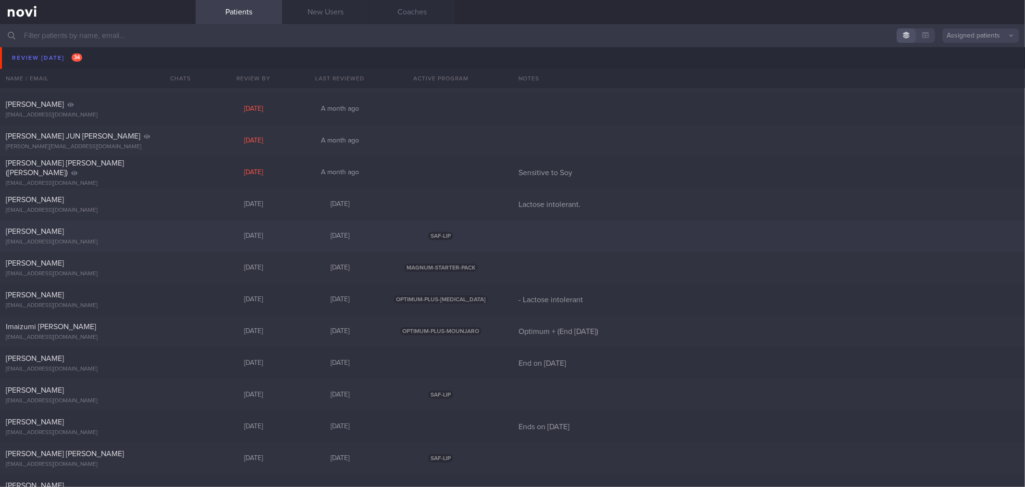
click at [222, 237] on div "[DATE]" at bounding box center [253, 236] width 87 height 9
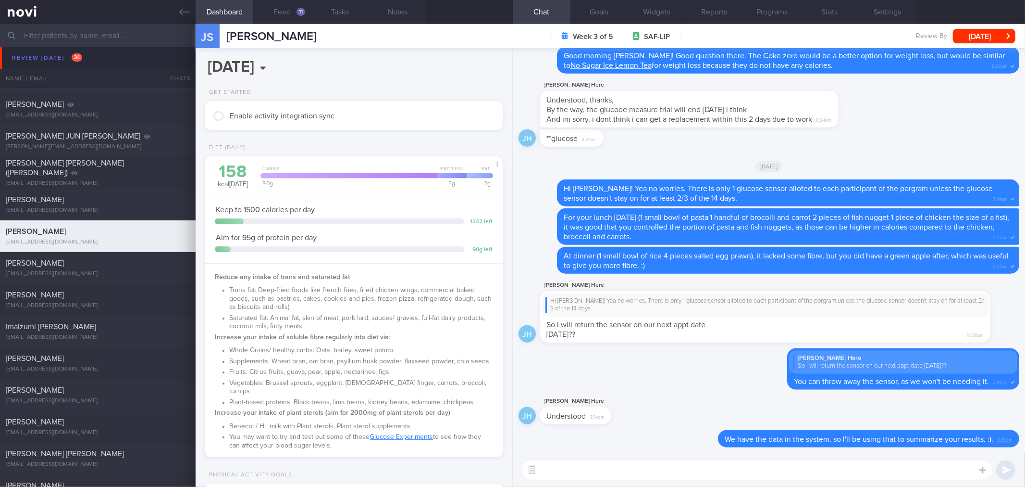
scroll to position [320, 0]
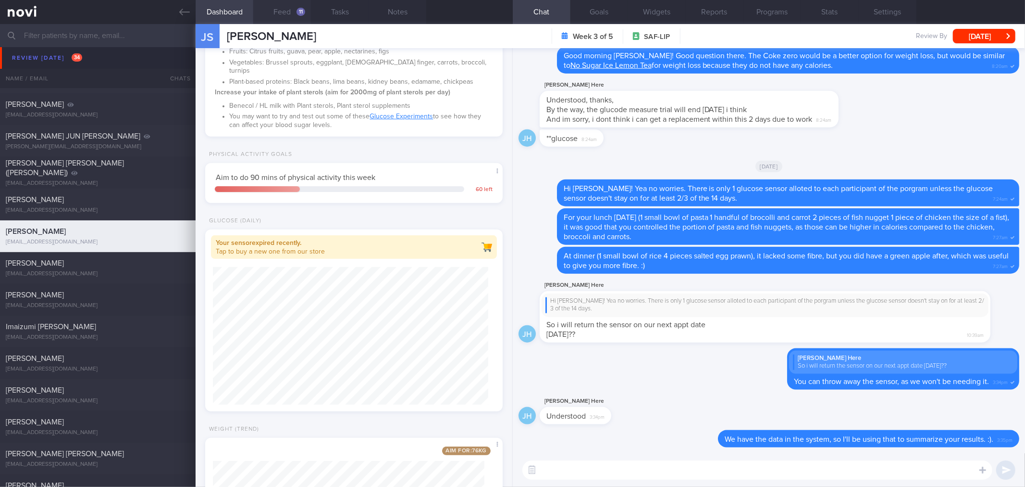
click at [293, 15] on button "Feed 11" at bounding box center [282, 12] width 58 height 24
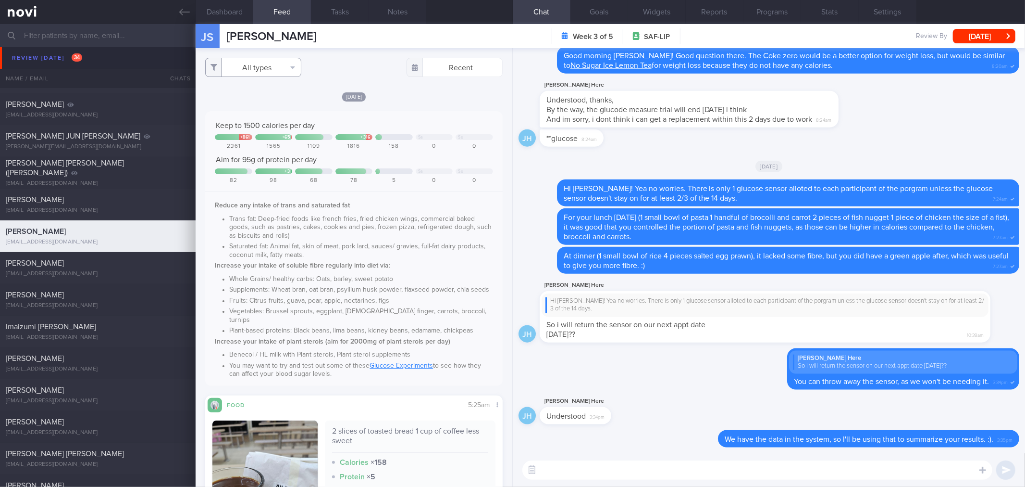
click at [275, 71] on button "All types" at bounding box center [253, 67] width 96 height 19
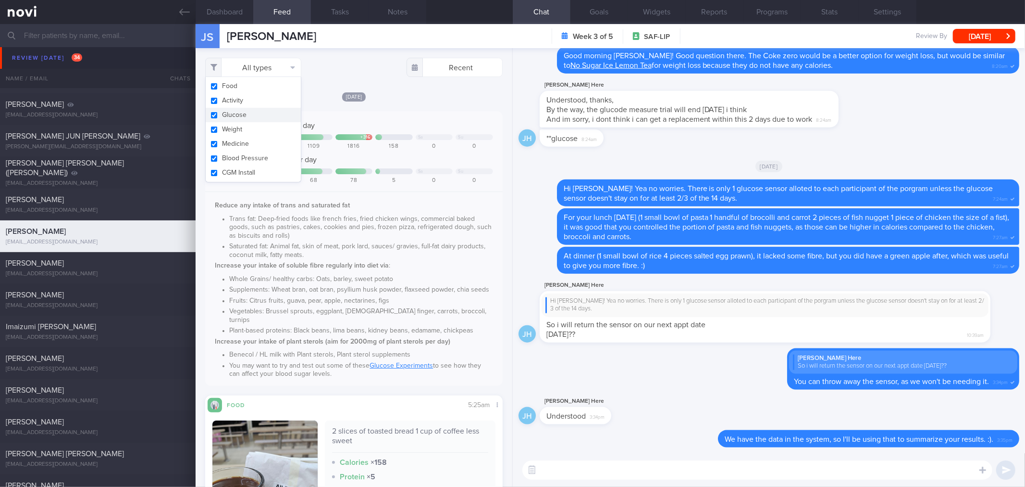
click at [264, 102] on button "Activity" at bounding box center [253, 100] width 95 height 14
checkbox input "false"
click at [268, 127] on button "Weight" at bounding box center [253, 129] width 95 height 14
checkbox input "false"
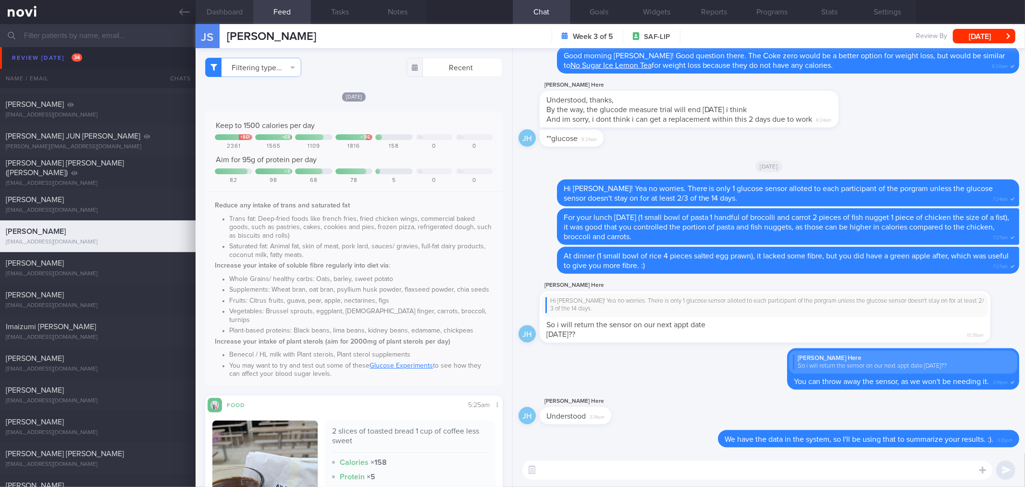
click at [238, 12] on button "Dashboard" at bounding box center [225, 12] width 58 height 24
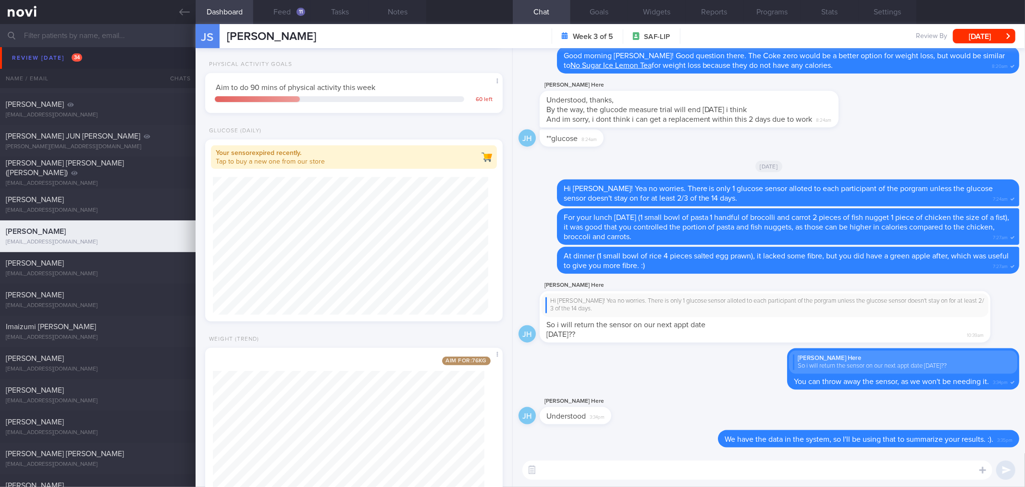
scroll to position [460, 0]
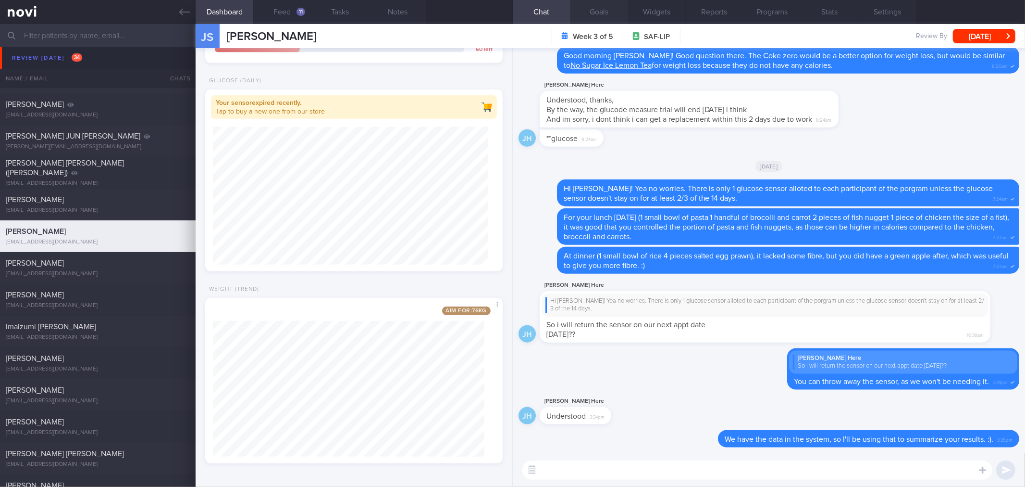
click at [604, 9] on button "Goals" at bounding box center [600, 12] width 58 height 24
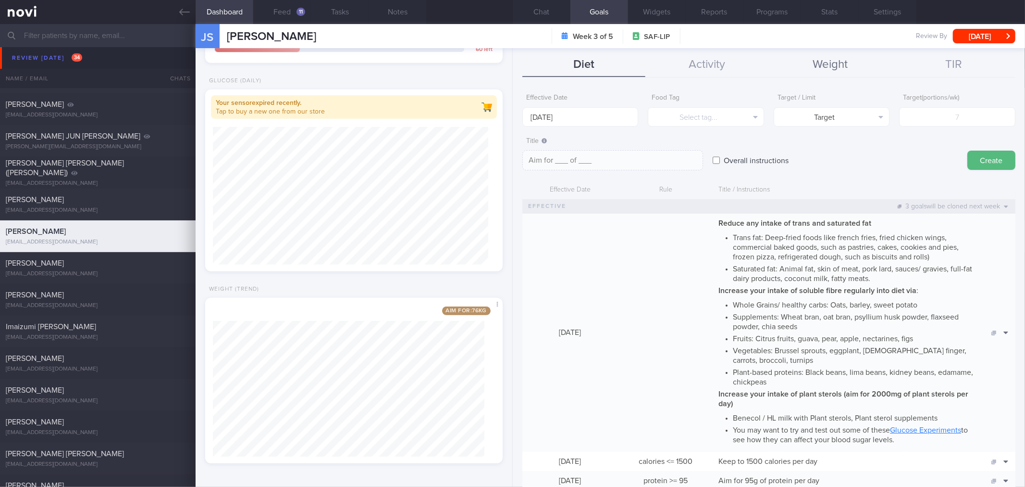
click at [825, 64] on button "Weight" at bounding box center [831, 65] width 124 height 24
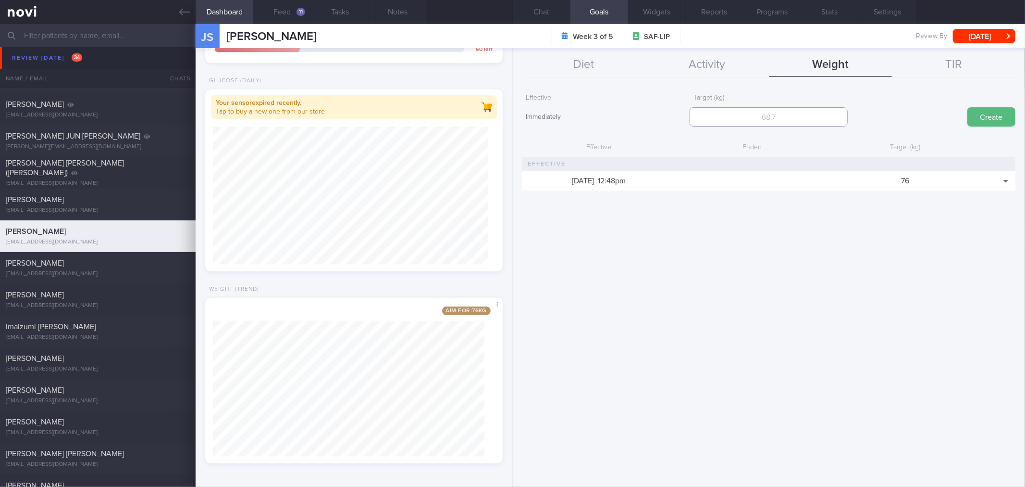
click at [771, 114] on input "number" at bounding box center [769, 116] width 158 height 19
type input "75"
click at [968, 107] on button "Create" at bounding box center [992, 116] width 48 height 19
click at [564, 16] on button "Chat" at bounding box center [542, 12] width 58 height 24
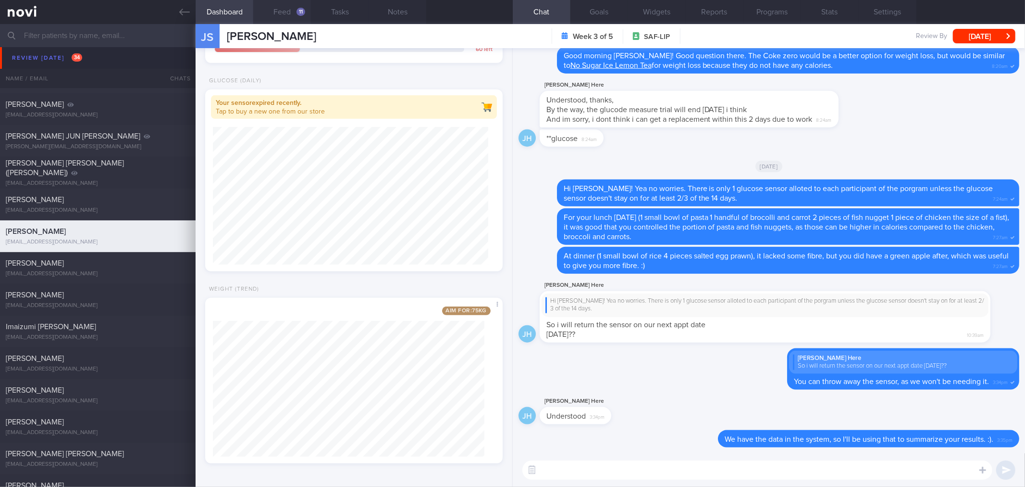
click at [286, 11] on button "Feed 11" at bounding box center [282, 12] width 58 height 24
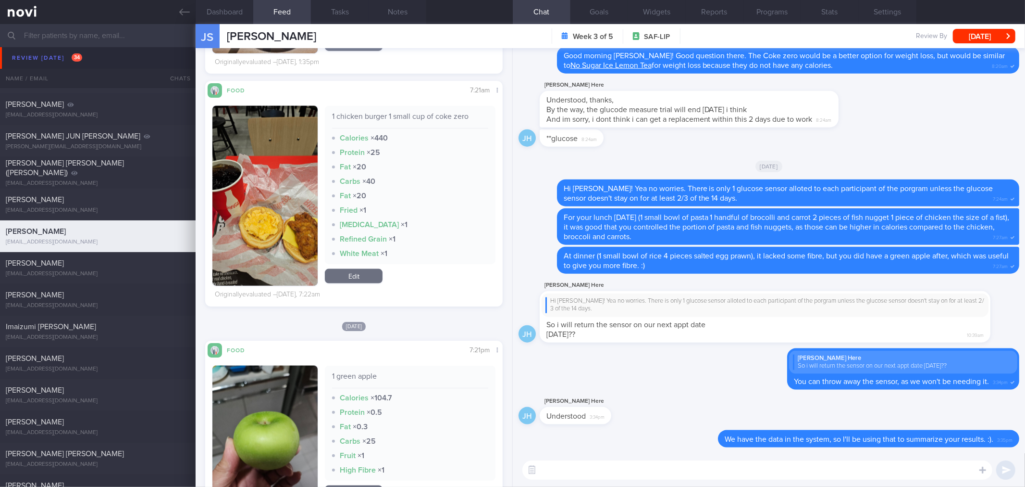
scroll to position [908, 0]
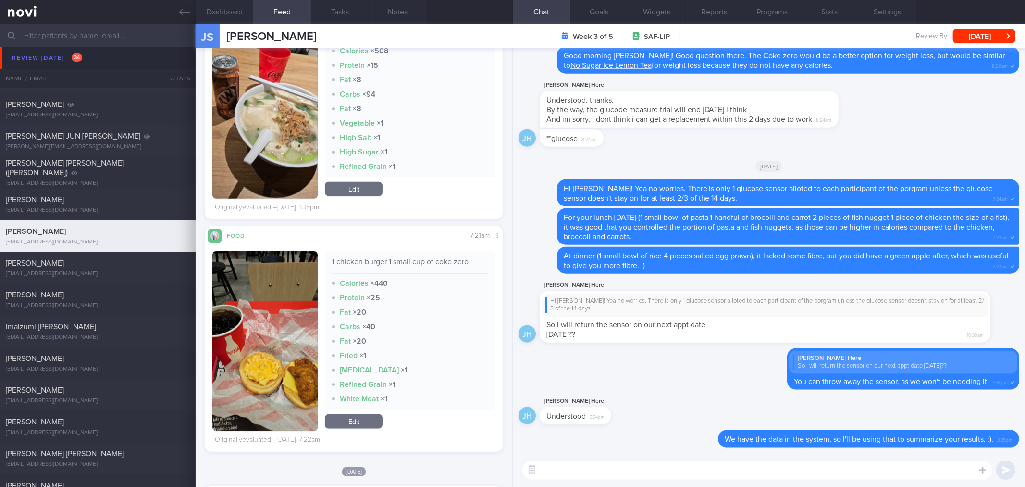
click at [628, 473] on textarea at bounding box center [758, 469] width 470 height 19
click at [770, 470] on textarea "Good morning Jason! Yesterday, you had quite a lot of" at bounding box center [758, 469] width 470 height 19
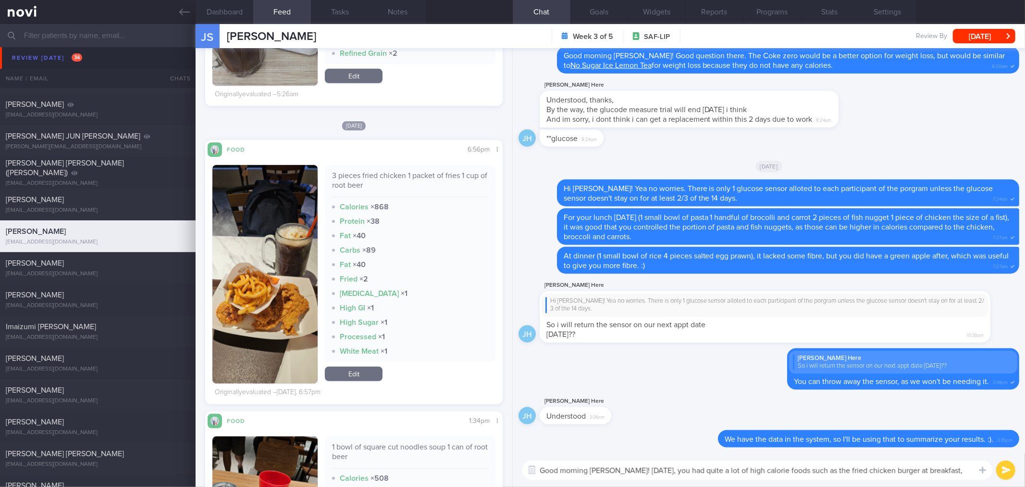
scroll to position [0, 0]
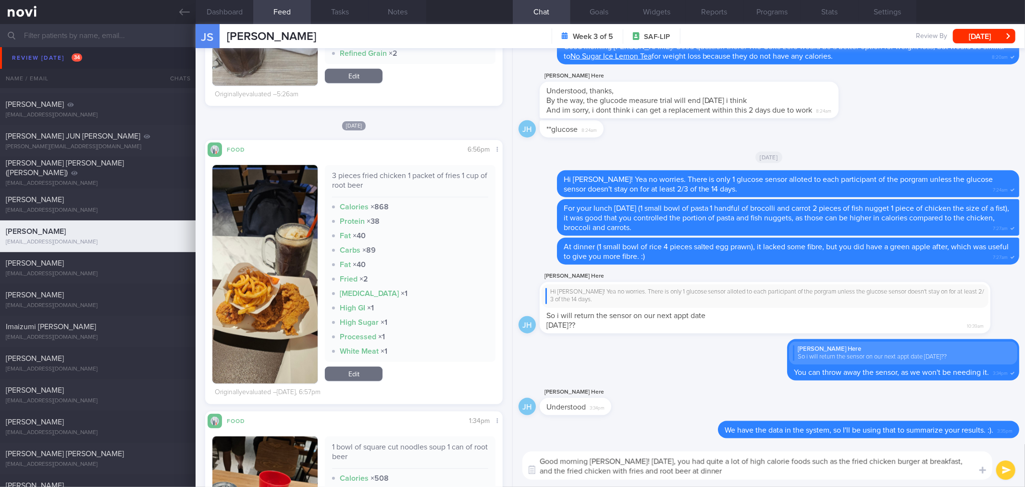
type textarea "Good morning Jason! Yesterday, you had quite a lot of high calorie foods such a…"
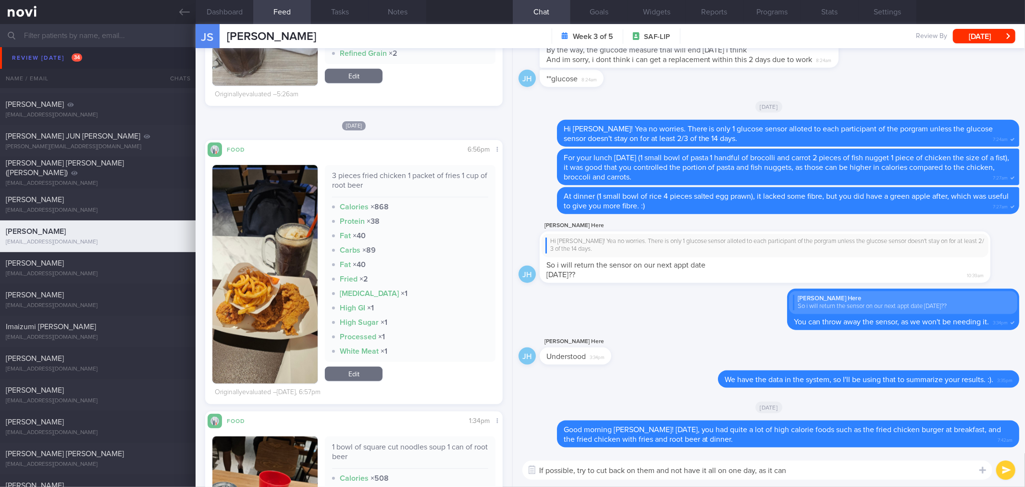
click at [819, 469] on textarea "If possible, try to cut back on them and not have it all on one day, as it can" at bounding box center [758, 469] width 470 height 19
type textarea "If possible, try to cut back on them and not have it all on one day, as it can …"
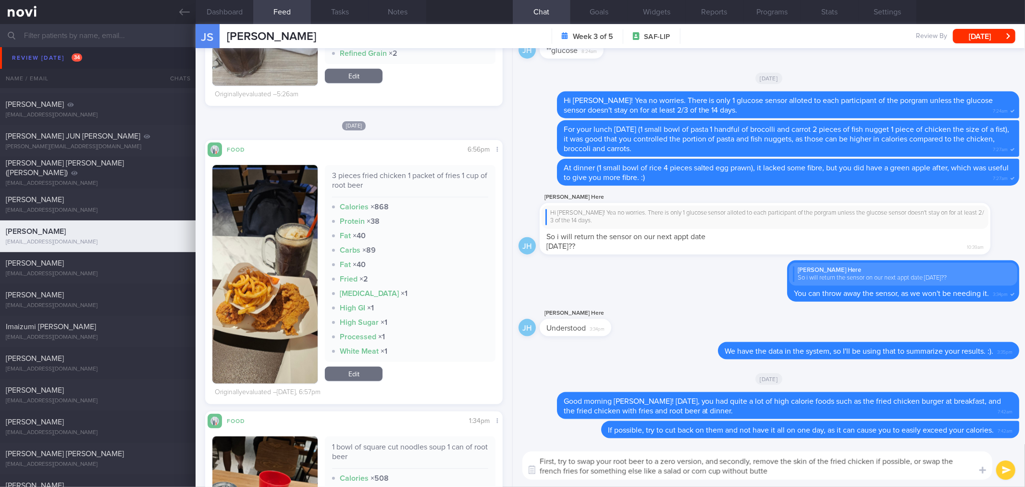
type textarea "First, try to swap your root beer to a zero version, and secondly, remove the s…"
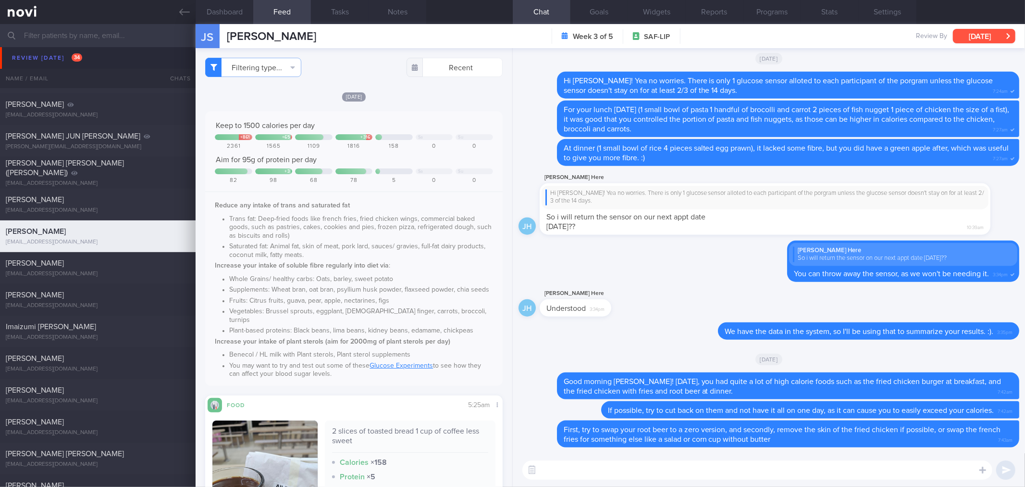
click at [970, 35] on button "[DATE]" at bounding box center [984, 36] width 63 height 14
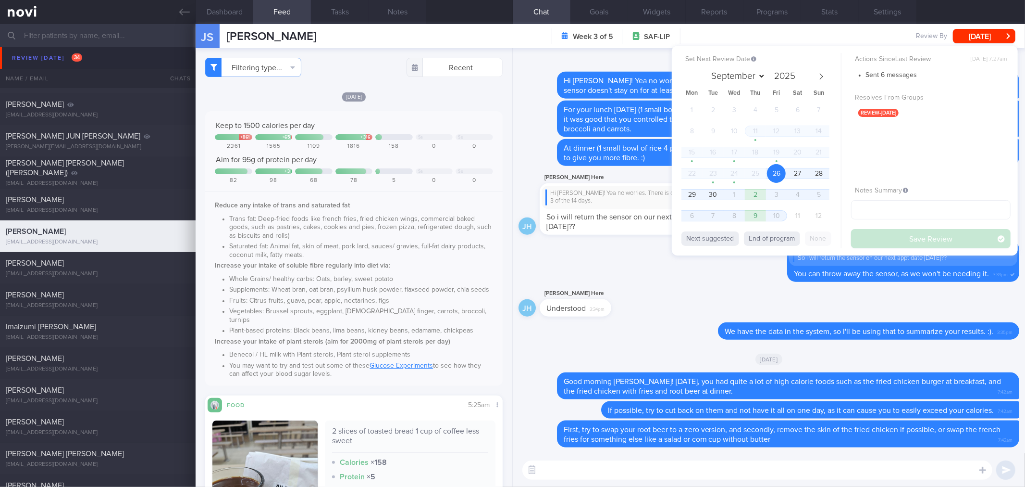
click at [678, 190] on div "Set Next Review Date 26 Sep 2025 September October November December 2025 Mon T…" at bounding box center [845, 151] width 346 height 210
click at [690, 193] on span "29" at bounding box center [692, 194] width 19 height 19
click at [875, 241] on button "Save Review" at bounding box center [931, 238] width 160 height 19
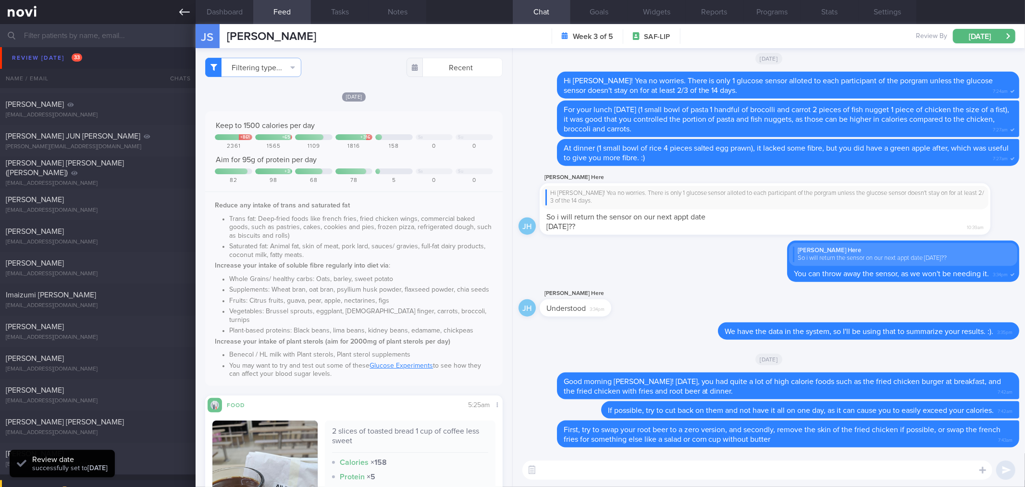
click at [177, 21] on link at bounding box center [98, 12] width 196 height 24
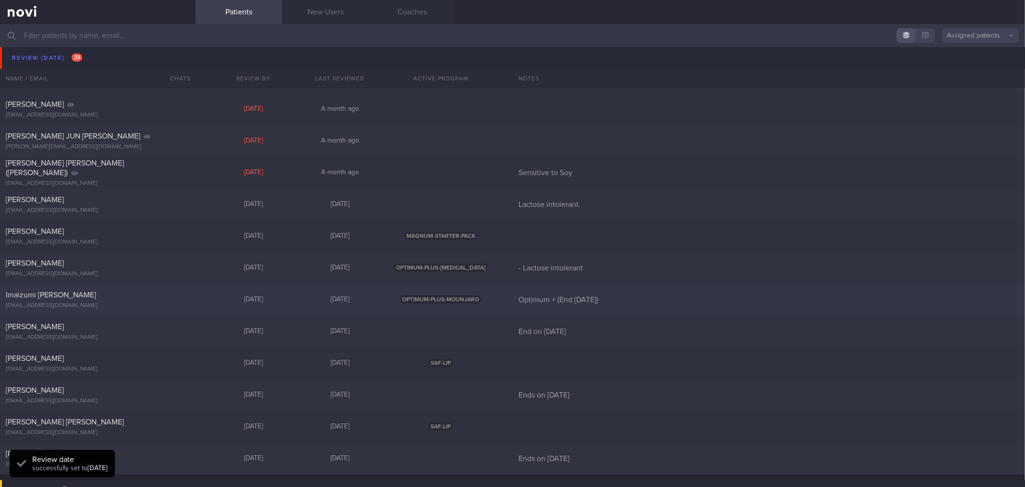
scroll to position [748, 0]
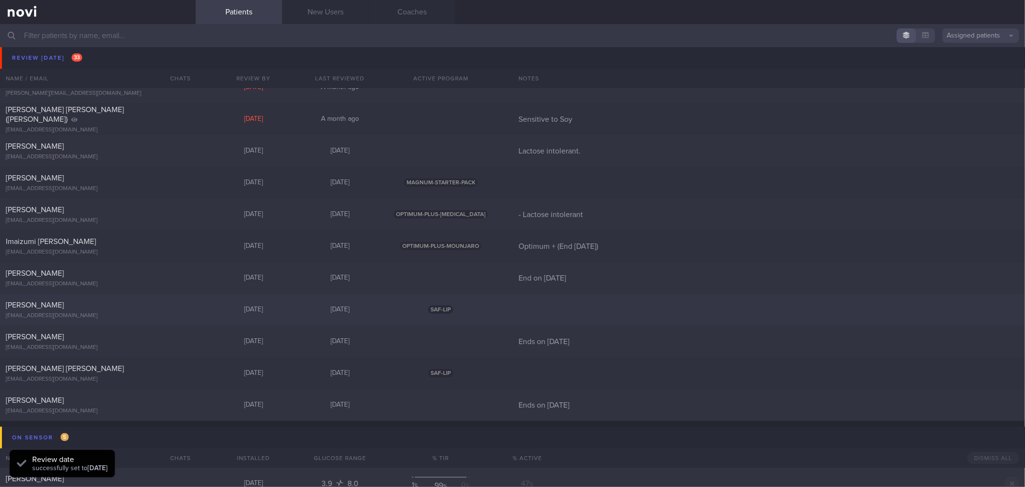
click at [146, 304] on div "Koh Thong Wee" at bounding box center [97, 305] width 182 height 10
select select "8"
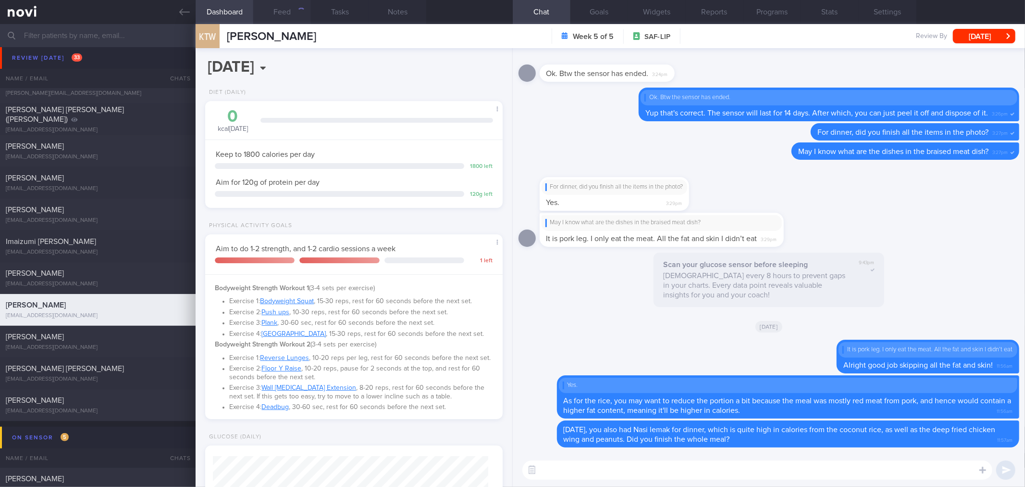
click at [276, 16] on button "Feed" at bounding box center [282, 12] width 58 height 24
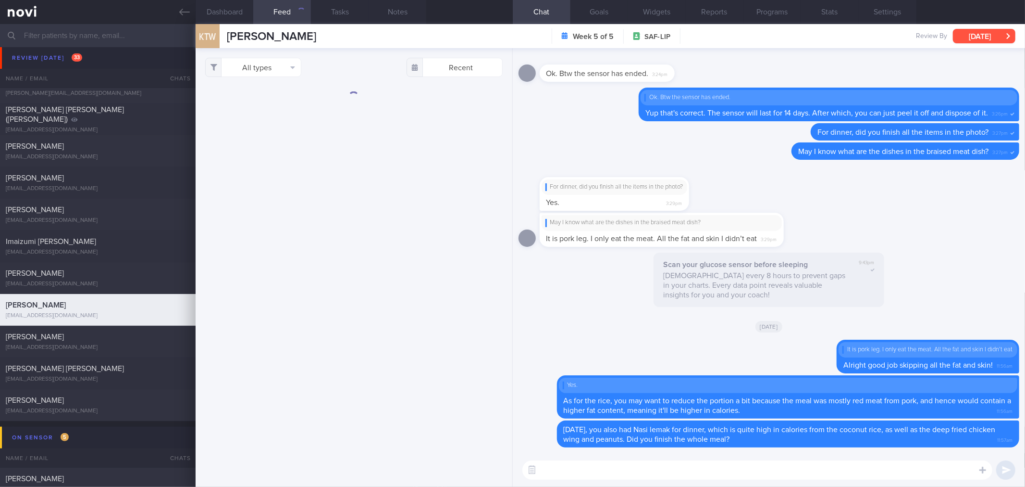
click at [981, 33] on button "[DATE]" at bounding box center [984, 36] width 63 height 14
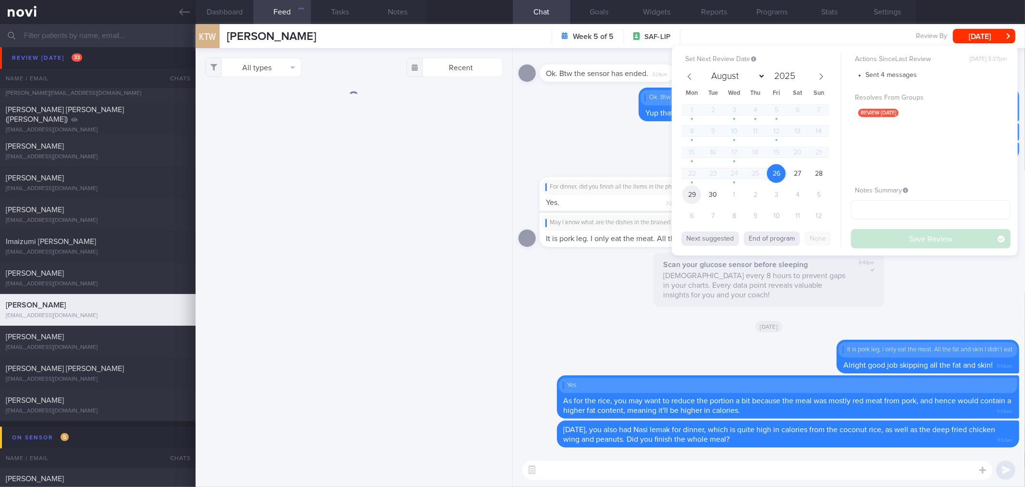
click at [691, 189] on span "29" at bounding box center [692, 194] width 19 height 19
drag, startPoint x: 895, startPoint y: 241, endPoint x: 405, endPoint y: 129, distance: 502.7
click at [895, 242] on button "Save Review" at bounding box center [931, 238] width 160 height 19
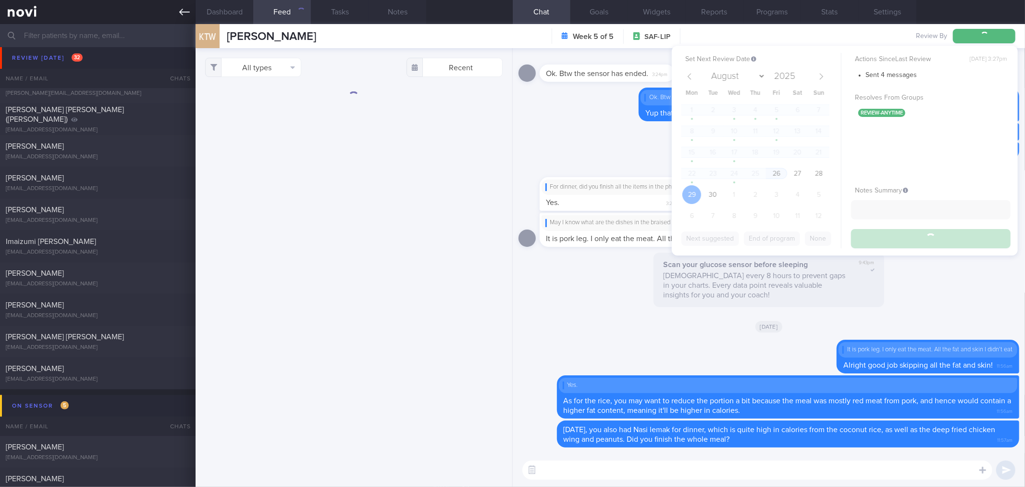
click at [186, 13] on icon at bounding box center [184, 12] width 11 height 11
